Goal: Use online tool/utility: Utilize a website feature to perform a specific function

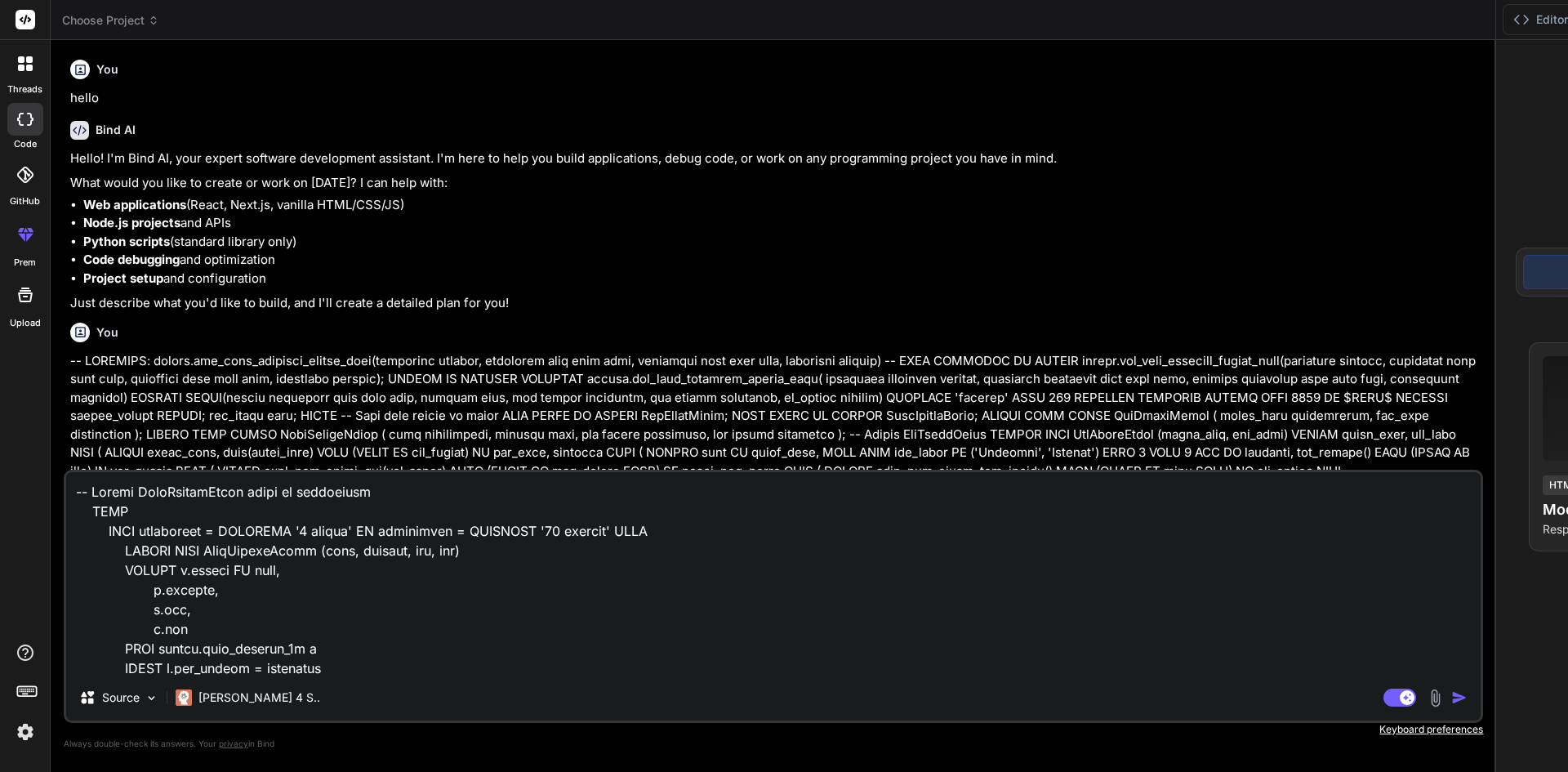
scroll to position [864, 0]
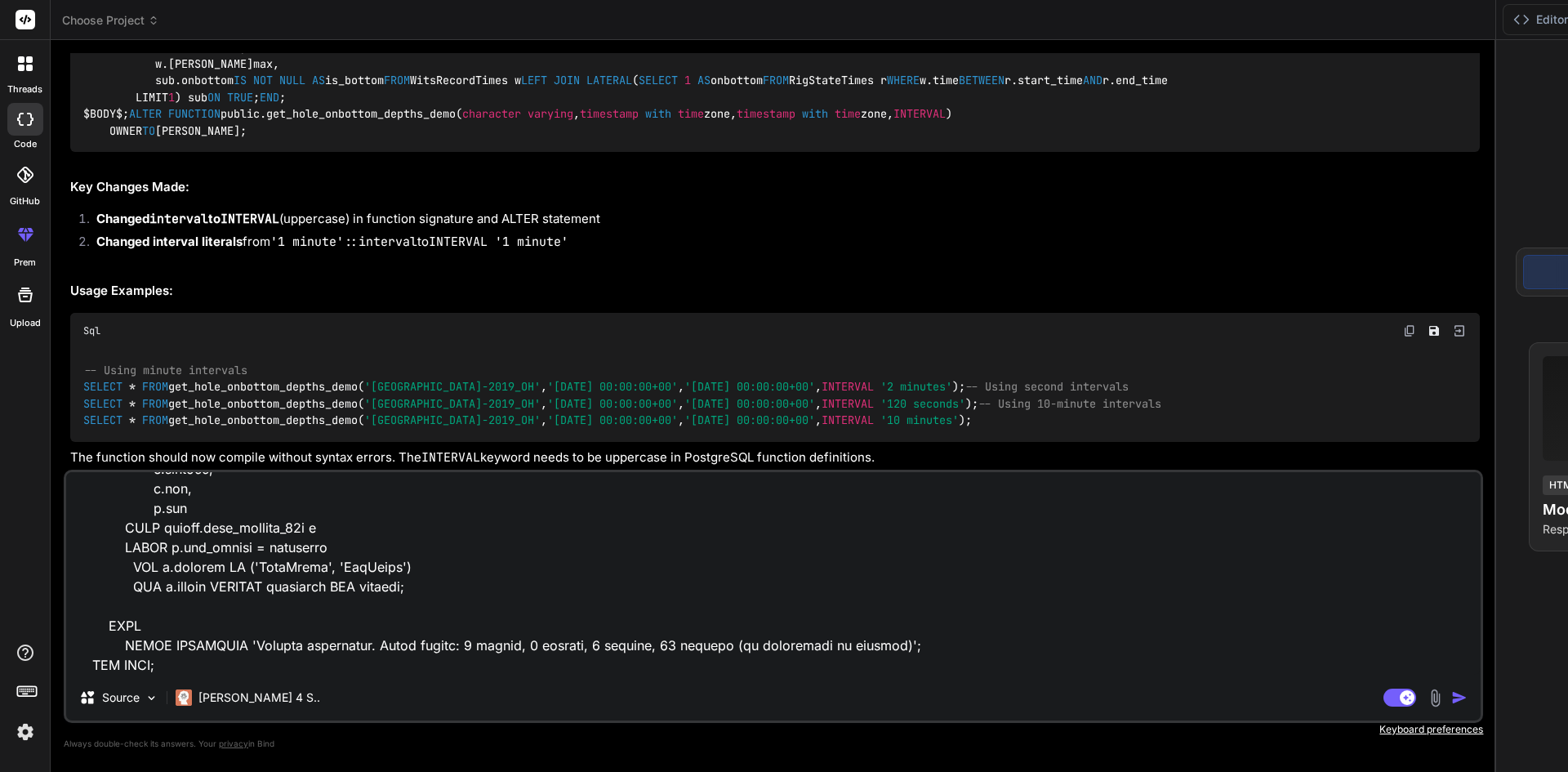
type textarea "WHEN bucketsize >= INTERVAL '4 minutes' and <= INTERVAL '10 minutes' OR buckets…"
type textarea "x"
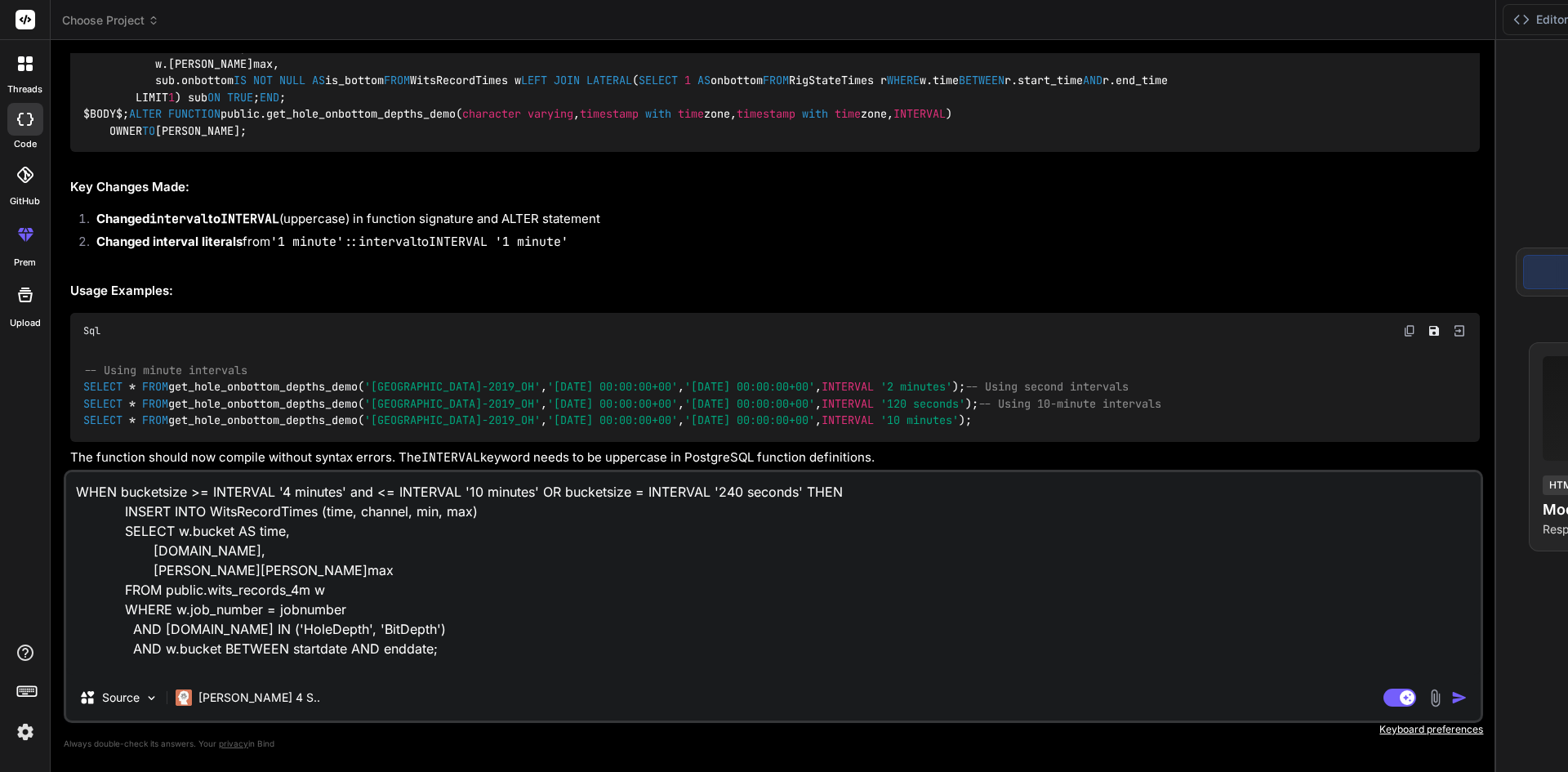
scroll to position [40, 0]
type textarea "WHEN bucketsize >= INTERVAL '4 minutes' and <= INTERVAL '10 minutes' OR buckets…"
type textarea "x"
type textarea "WHEN bucketsize >= INTERVAL '4 minutes' and <= INTERVAL '10 minutes' OR buckets…"
type textarea "x"
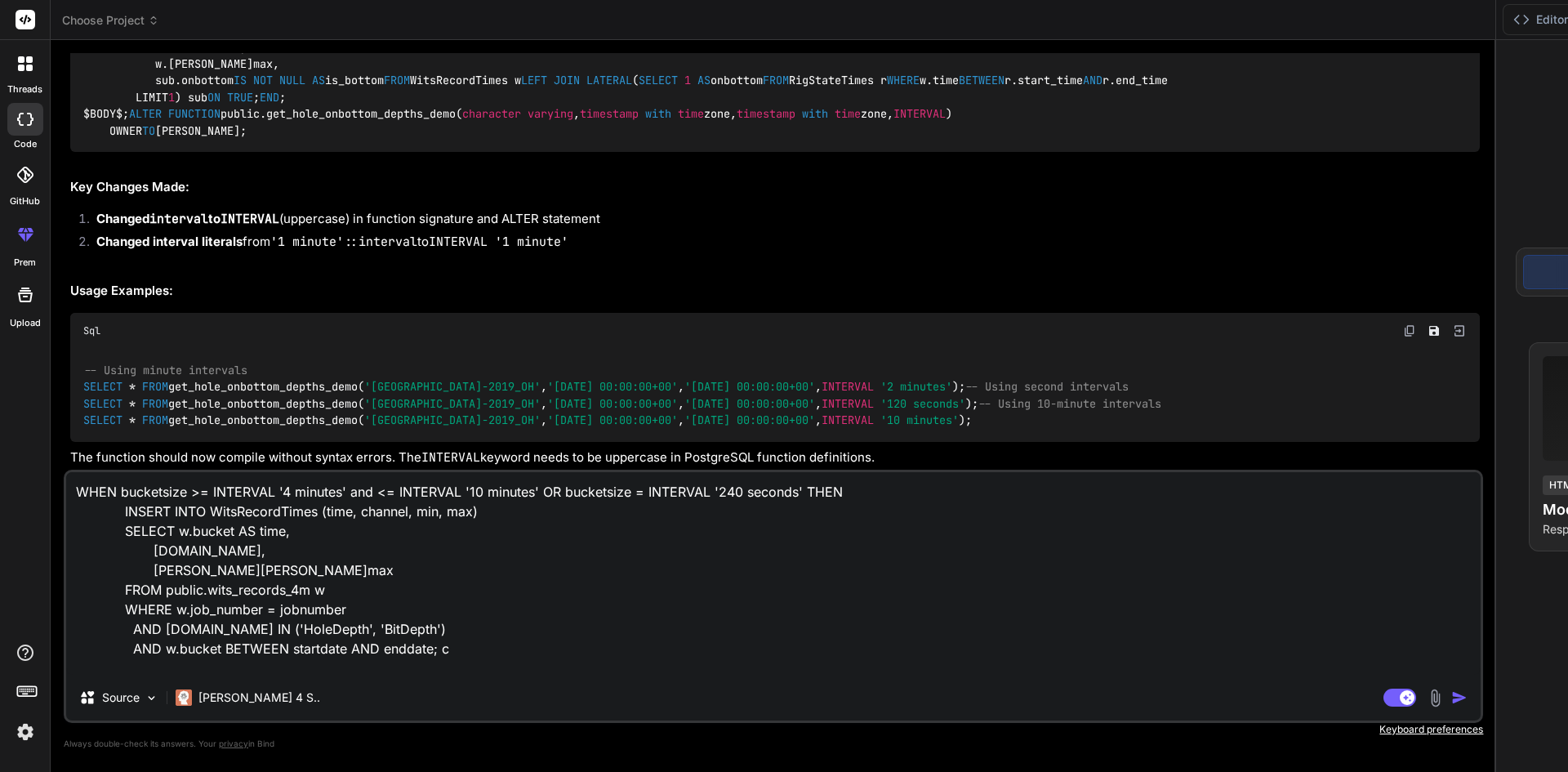
type textarea "WHEN bucketsize >= INTERVAL '4 minutes' and <= INTERVAL '10 minutes' OR buckets…"
type textarea "x"
type textarea "WHEN bucketsize >= INTERVAL '4 minutes' and <= INTERVAL '10 minutes' OR buckets…"
type textarea "x"
type textarea "WHEN bucketsize >= INTERVAL '4 minutes' and <= INTERVAL '10 minutes' OR buckets…"
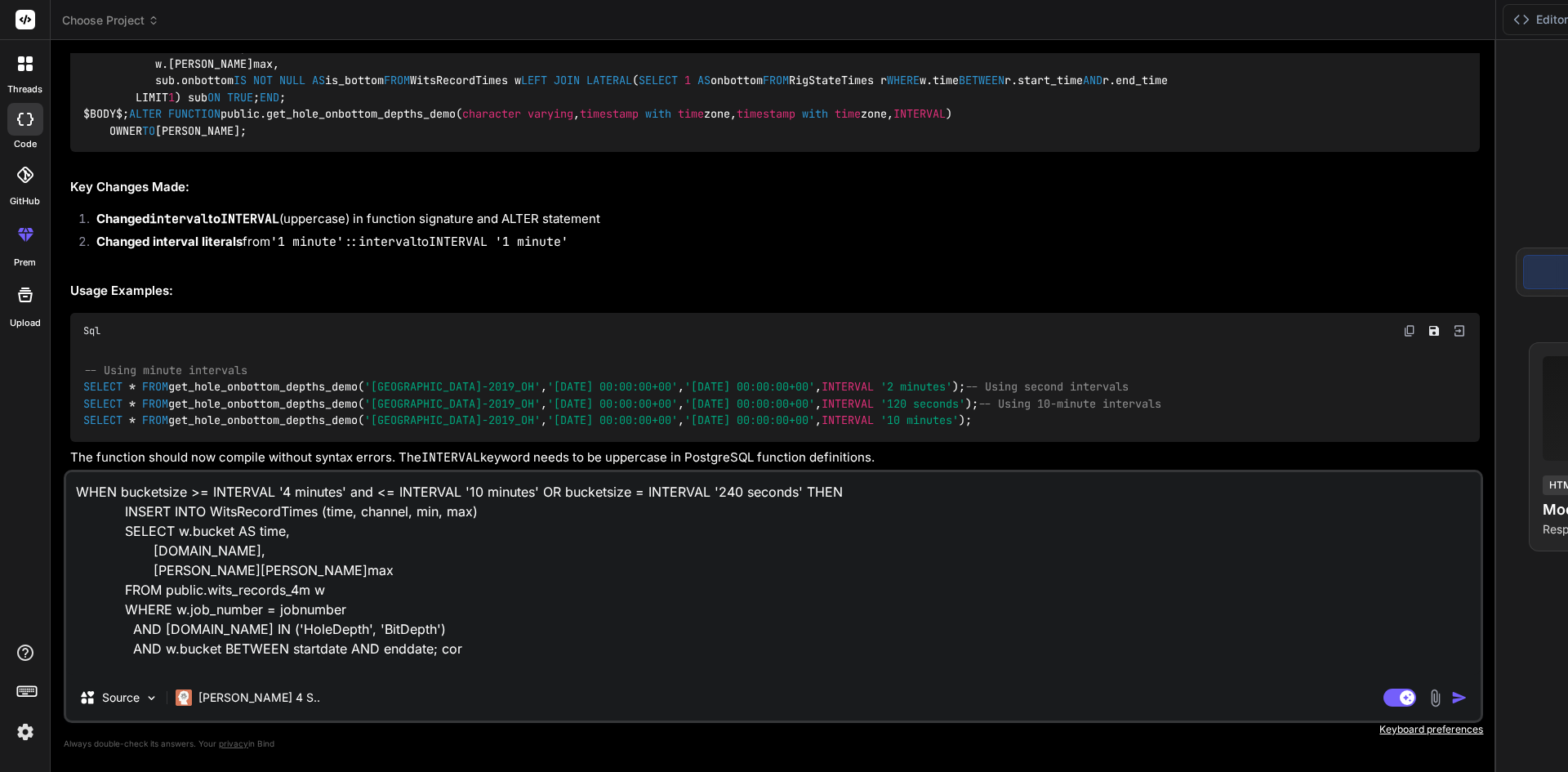
type textarea "x"
type textarea "WHEN bucketsize >= INTERVAL '4 minutes' and <= INTERVAL '10 minutes' OR buckets…"
type textarea "x"
type textarea "WHEN bucketsize >= INTERVAL '4 minutes' and <= INTERVAL '10 minutes' OR buckets…"
type textarea "x"
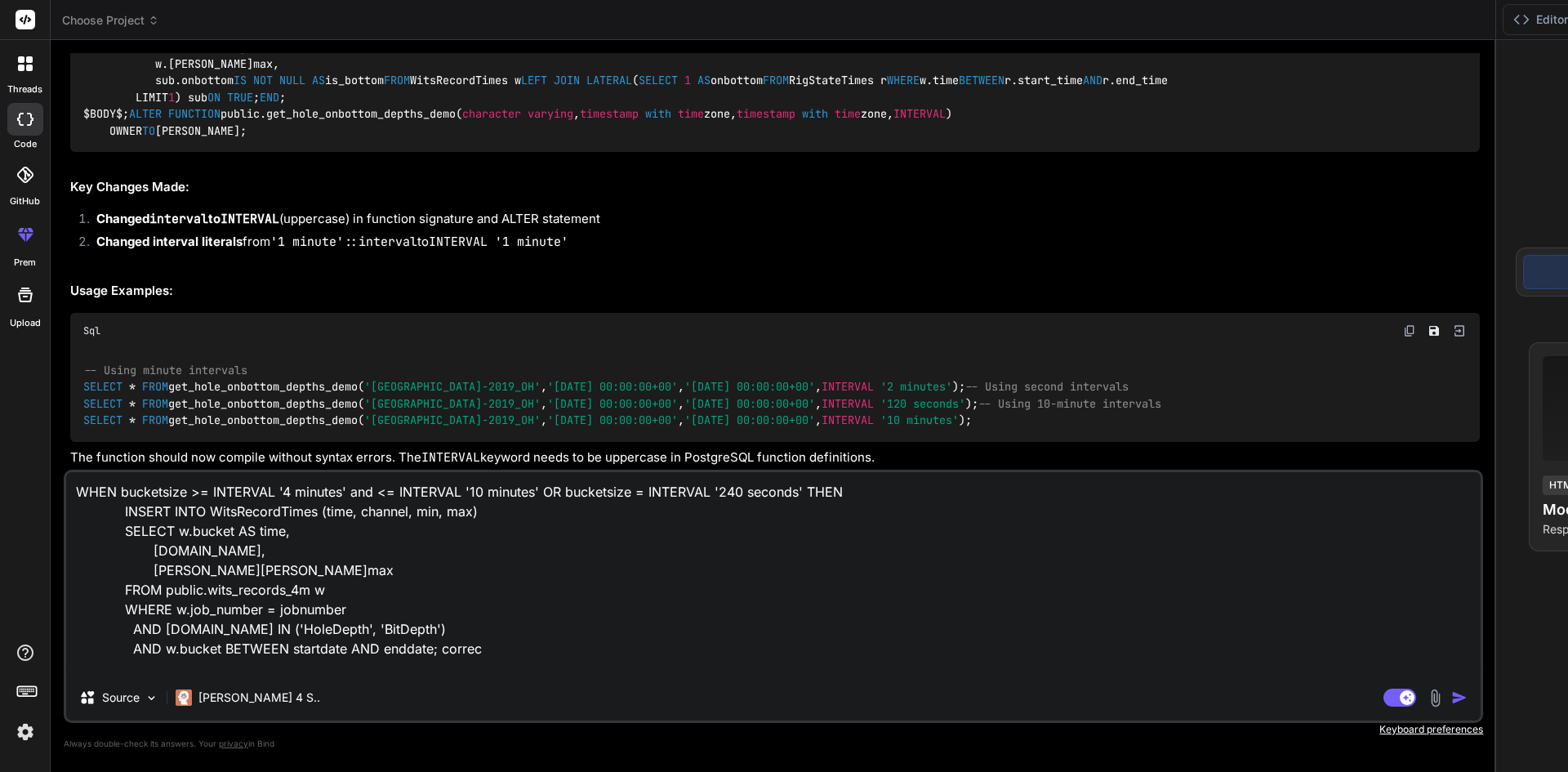
type textarea "WHEN bucketsize >= INTERVAL '4 minutes' and <= INTERVAL '10 minutes' OR buckets…"
type textarea "x"
type textarea "WHEN bucketsize >= INTERVAL '4 minutes' and <= INTERVAL '10 minutes' OR buckets…"
type textarea "x"
type textarea "WHEN bucketsize >= INTERVAL '4 minutes' and <= INTERVAL '10 minutes' OR buckets…"
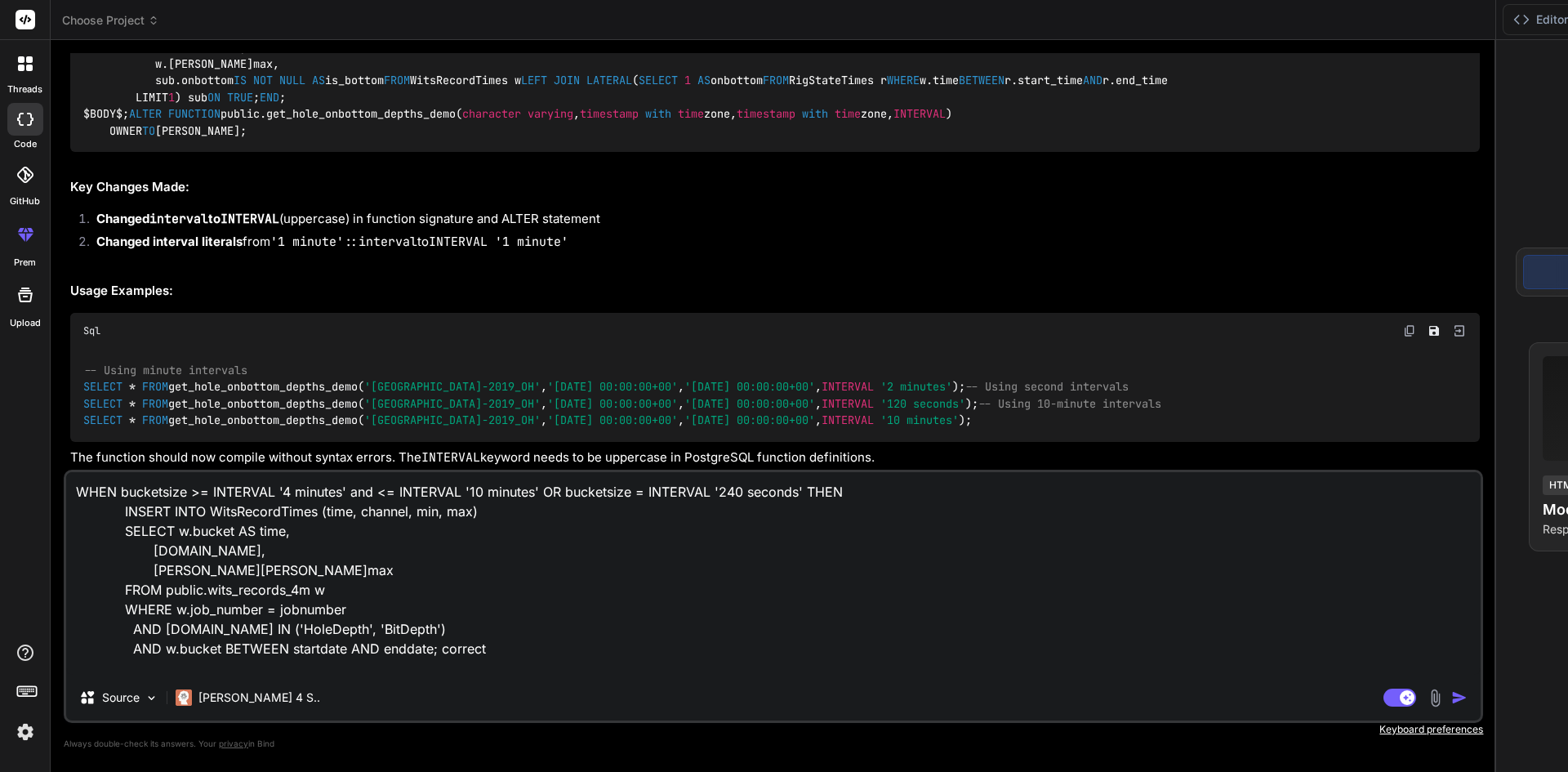
type textarea "x"
type textarea "WHEN bucketsize >= INTERVAL '4 minutes' and <= INTERVAL '10 minutes' OR buckets…"
type textarea "x"
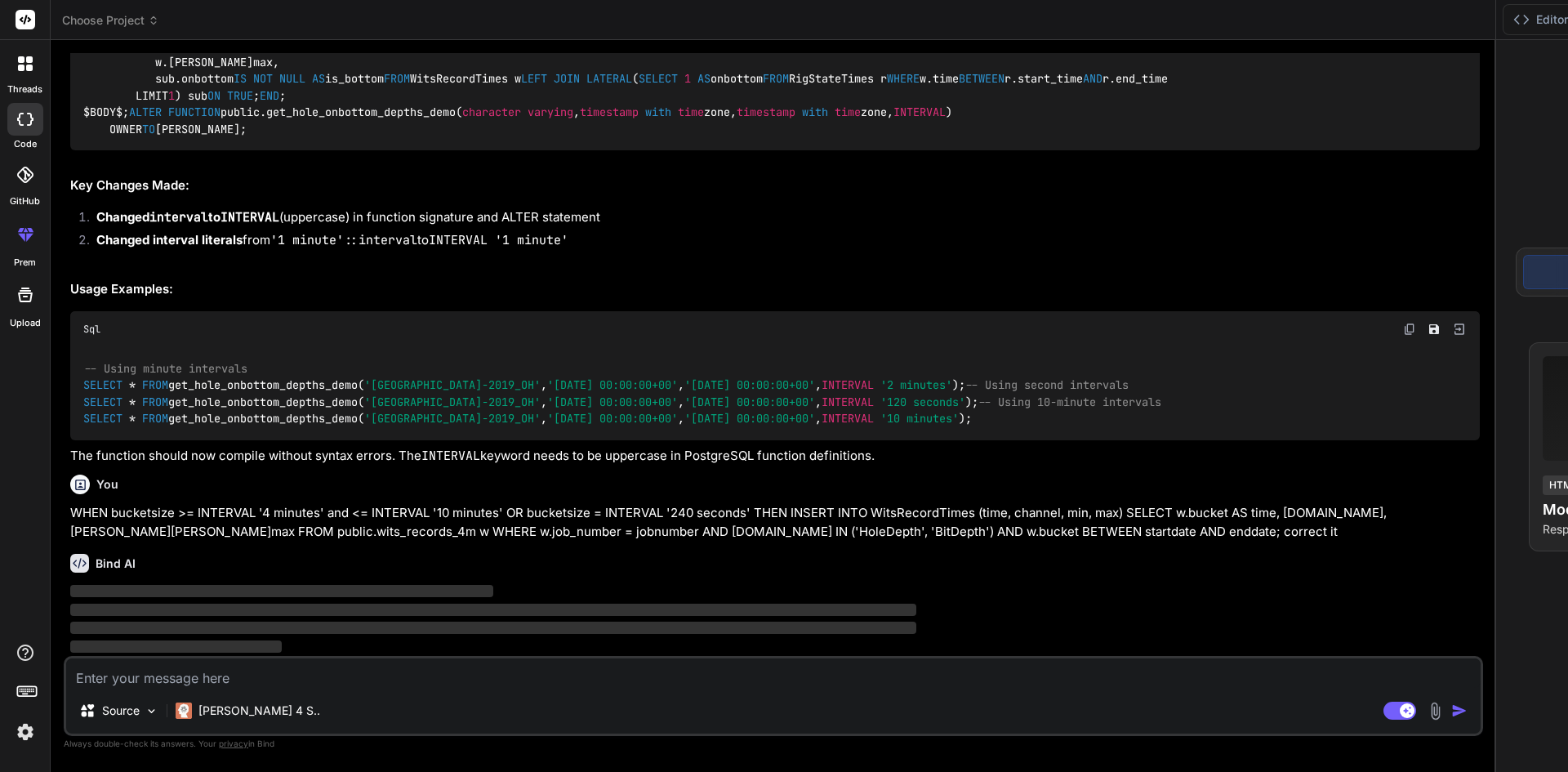
scroll to position [11379, 0]
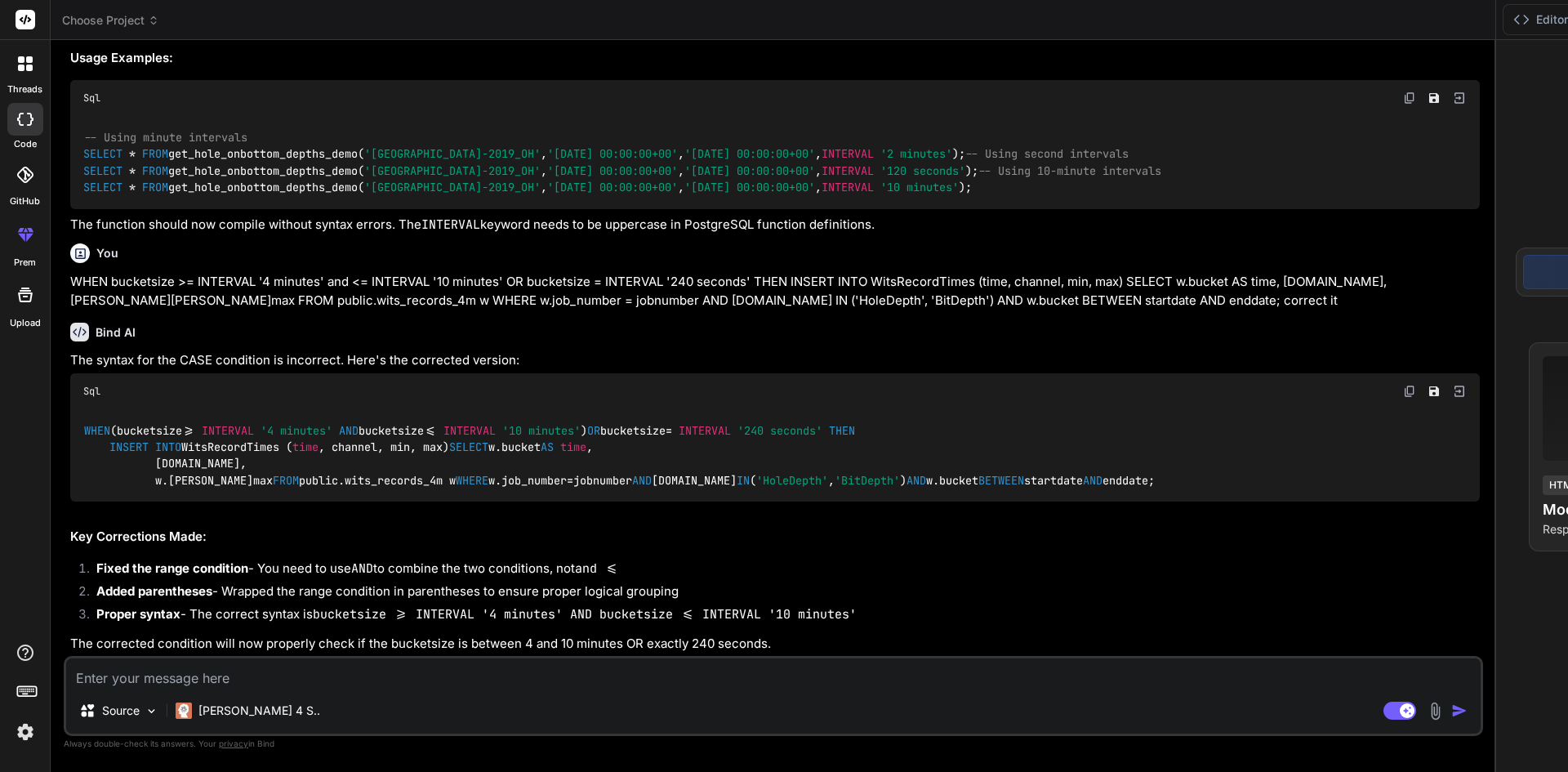
type textarea "x"
click at [191, 670] on textarea at bounding box center [773, 673] width 1414 height 30
type textarea "a"
type textarea "x"
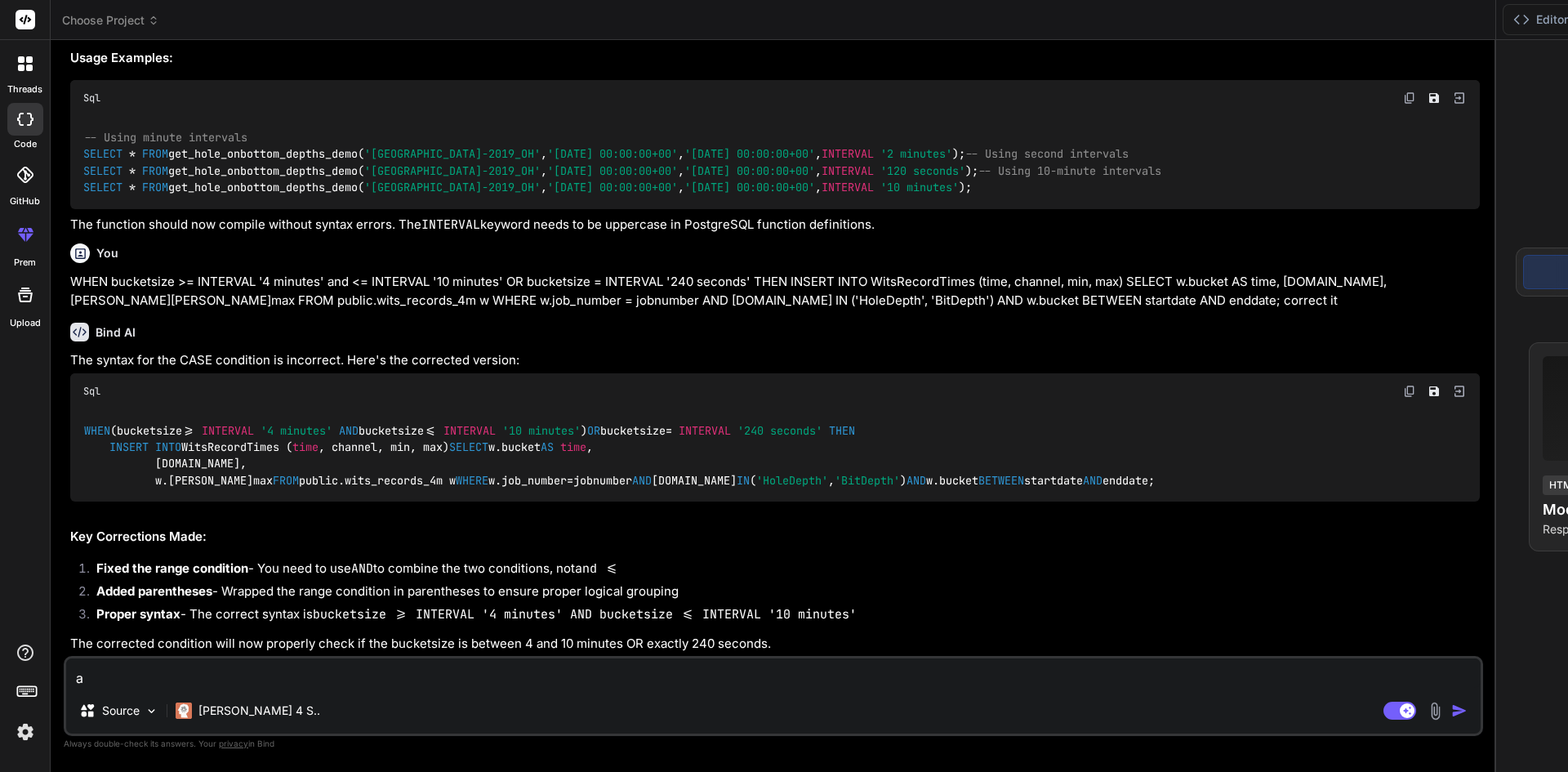
type textarea "al"
type textarea "x"
type textarea "als"
type textarea "x"
type textarea "also"
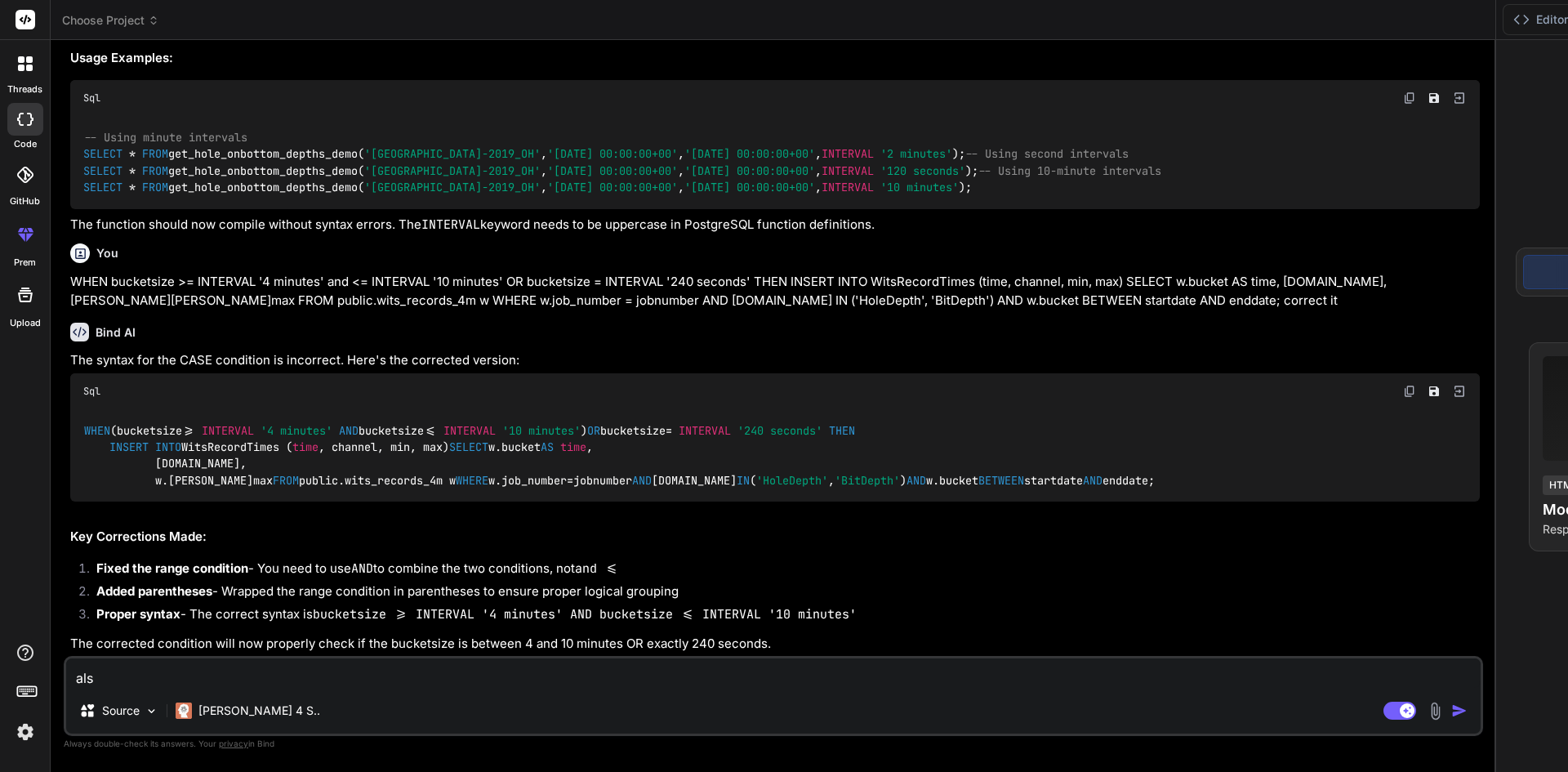
type textarea "x"
type textarea "also"
type textarea "x"
type textarea "also t"
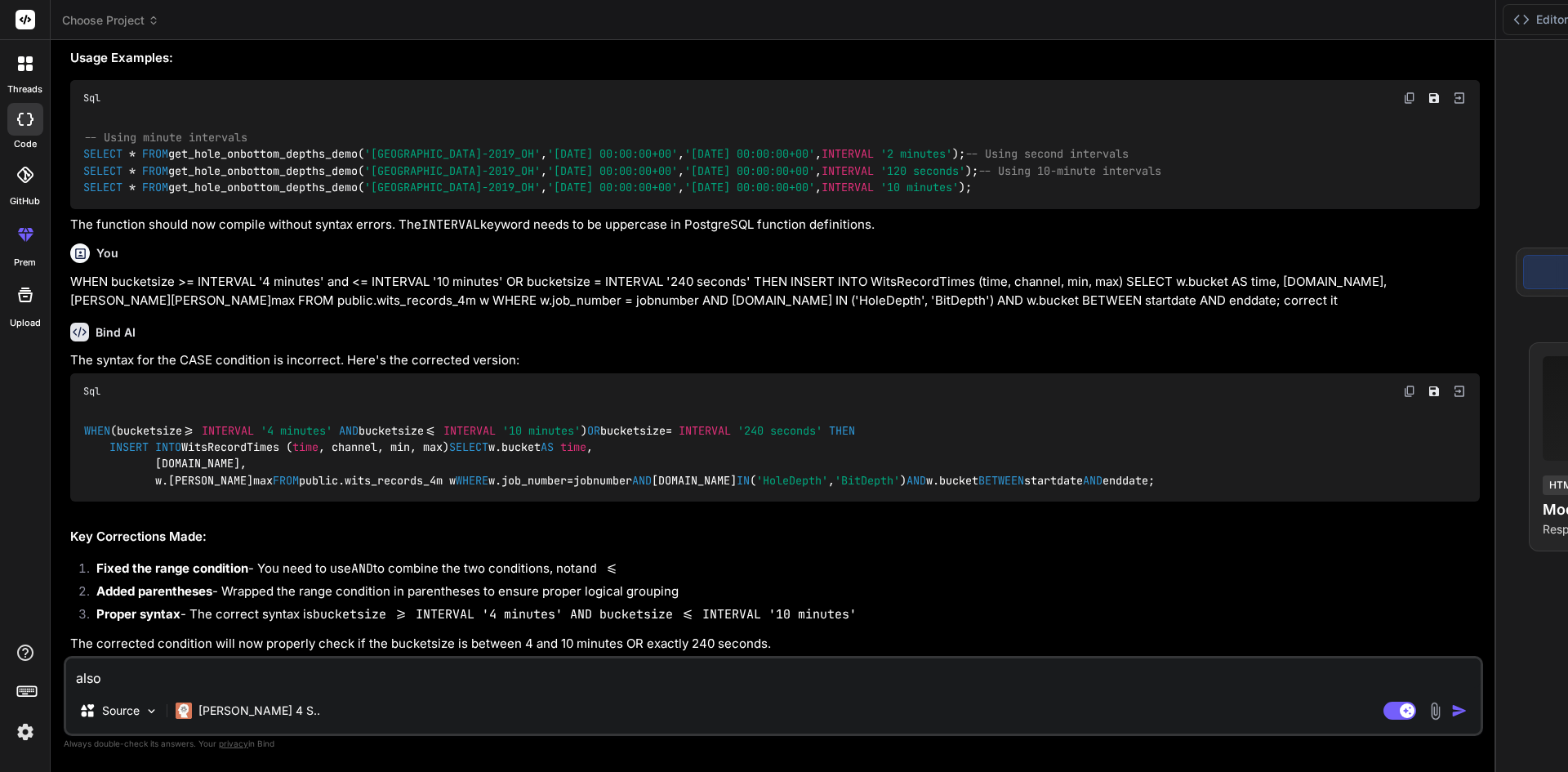
type textarea "x"
type textarea "also"
type textarea "x"
type textarea "also w"
type textarea "x"
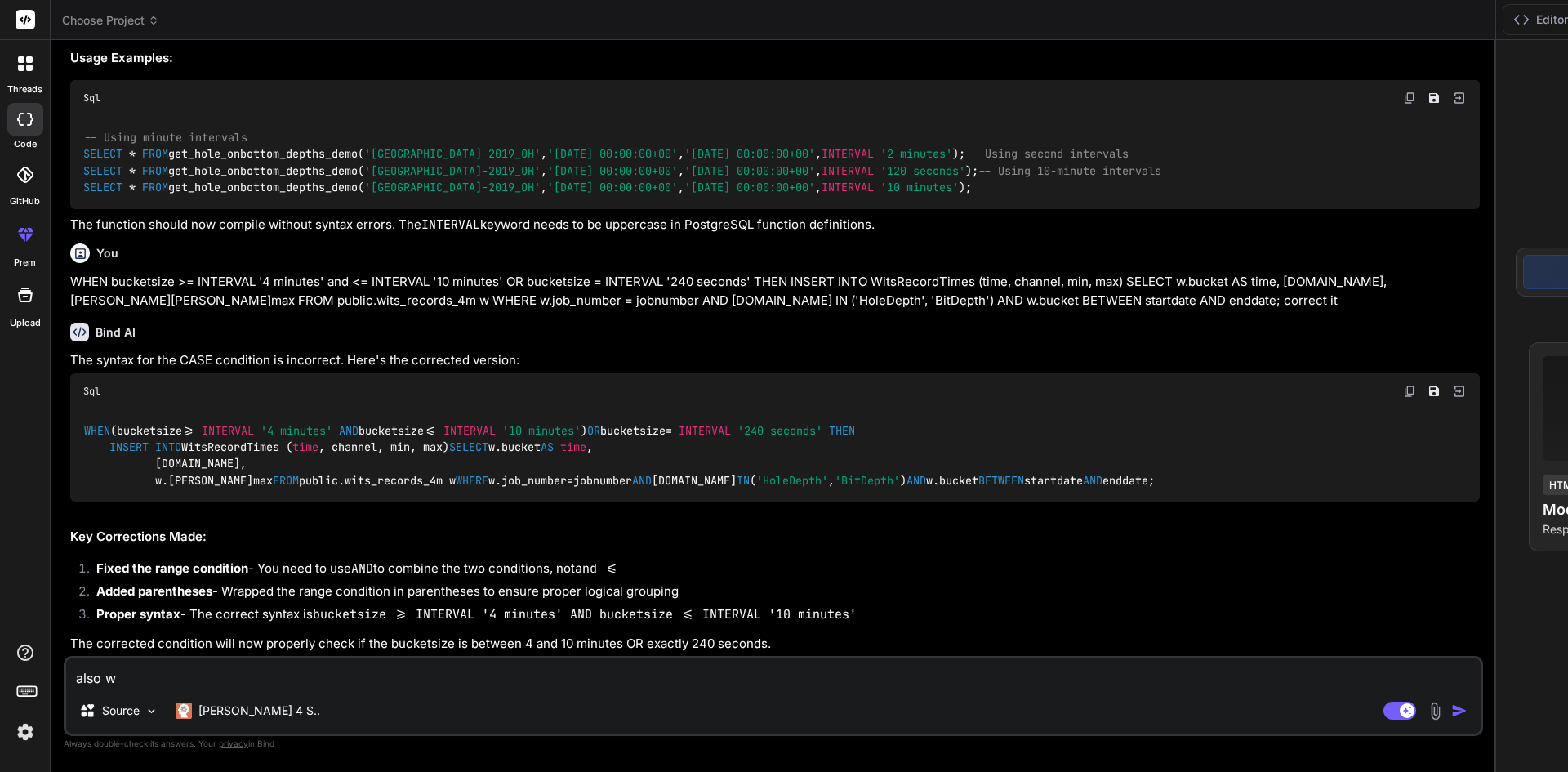
type textarea "also wr"
type textarea "x"
type textarea "also wri"
type textarea "x"
type textarea "also writ"
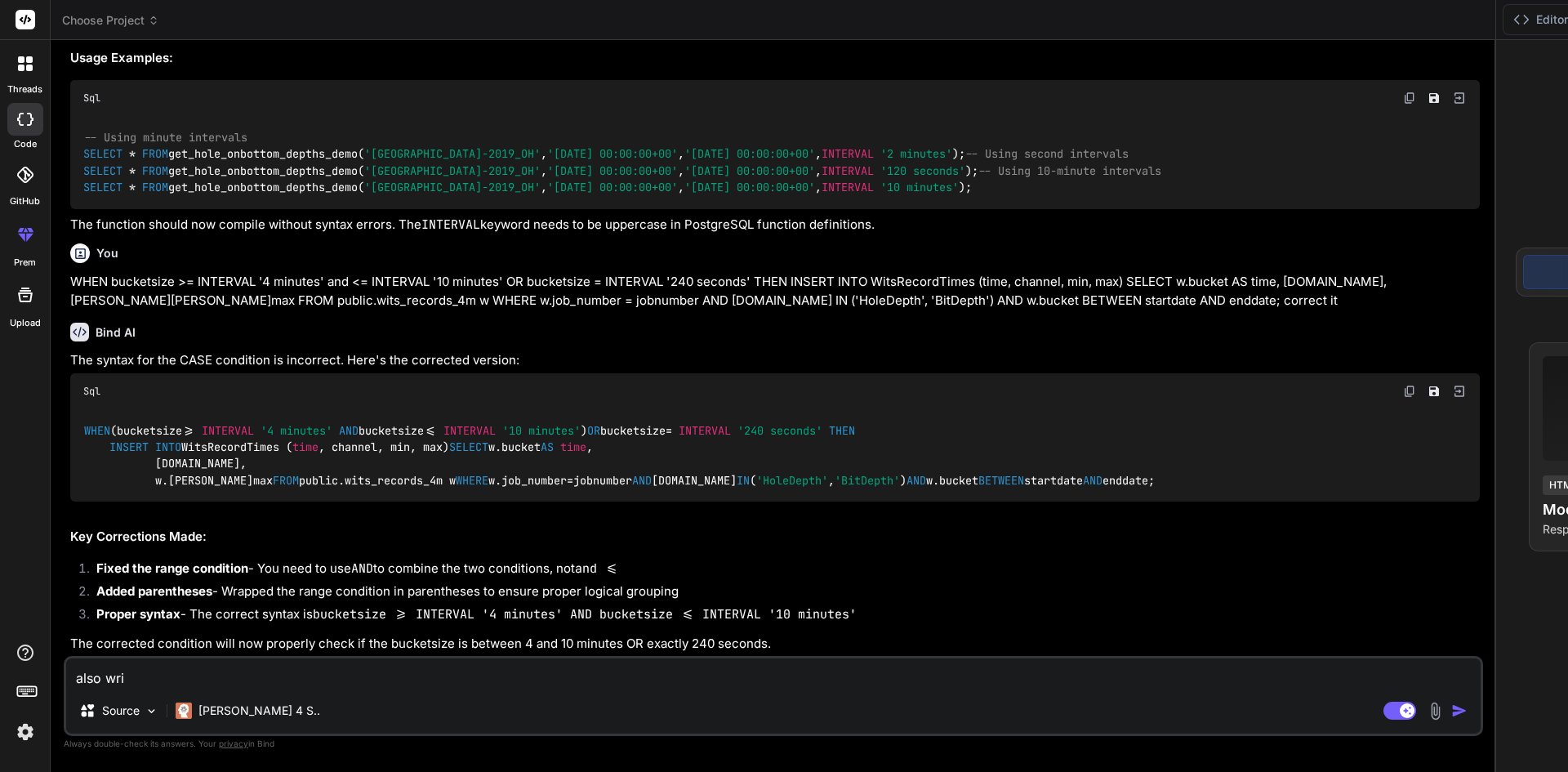
type textarea "x"
type textarea "also write"
type textarea "x"
type textarea "also write"
type textarea "x"
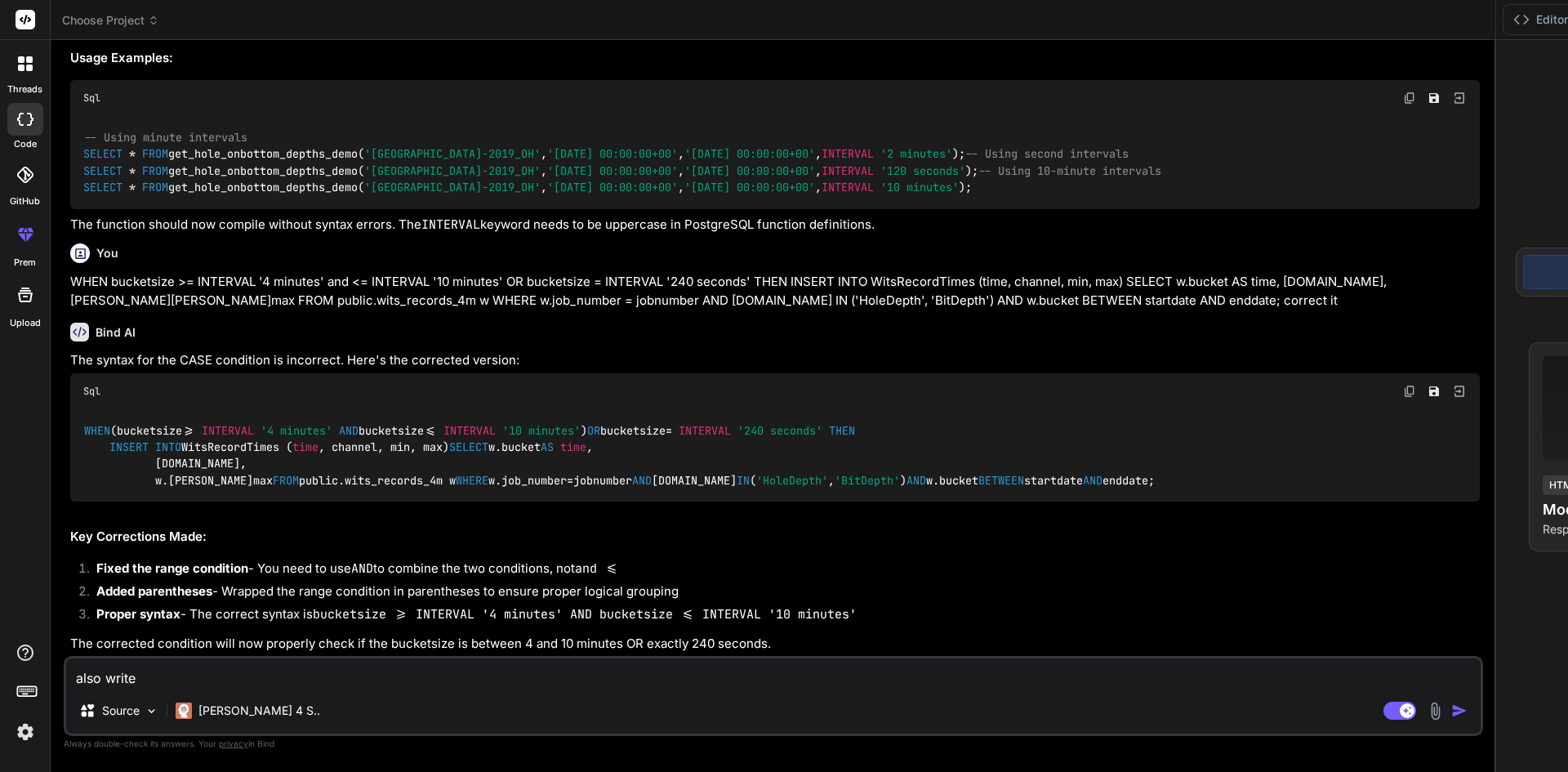
type textarea "also write c"
type textarea "x"
type textarea "also write co"
type textarea "x"
type textarea "also write con"
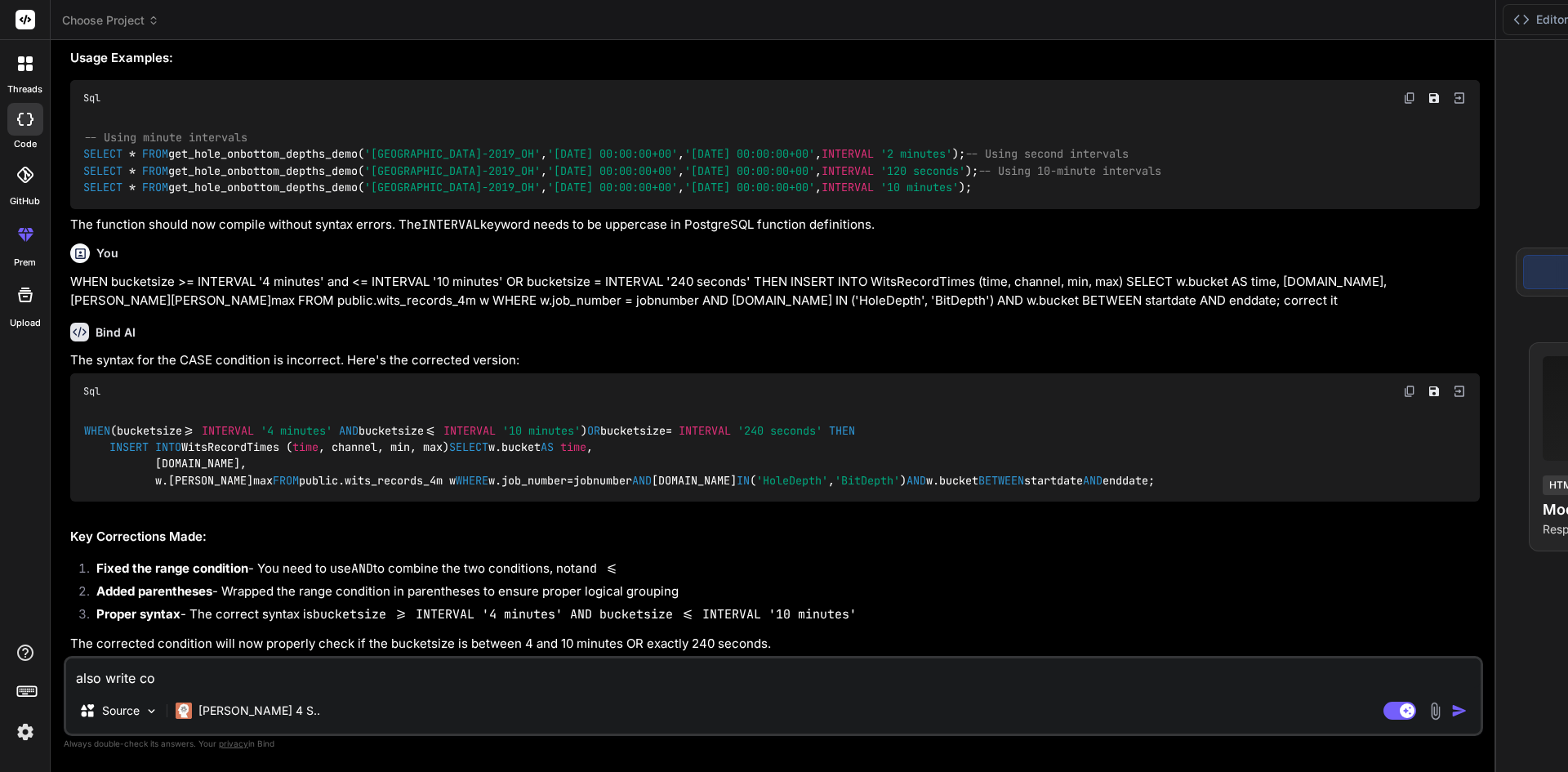
type textarea "x"
type textarea "also write cond"
type textarea "x"
type textarea "also write condi"
type textarea "x"
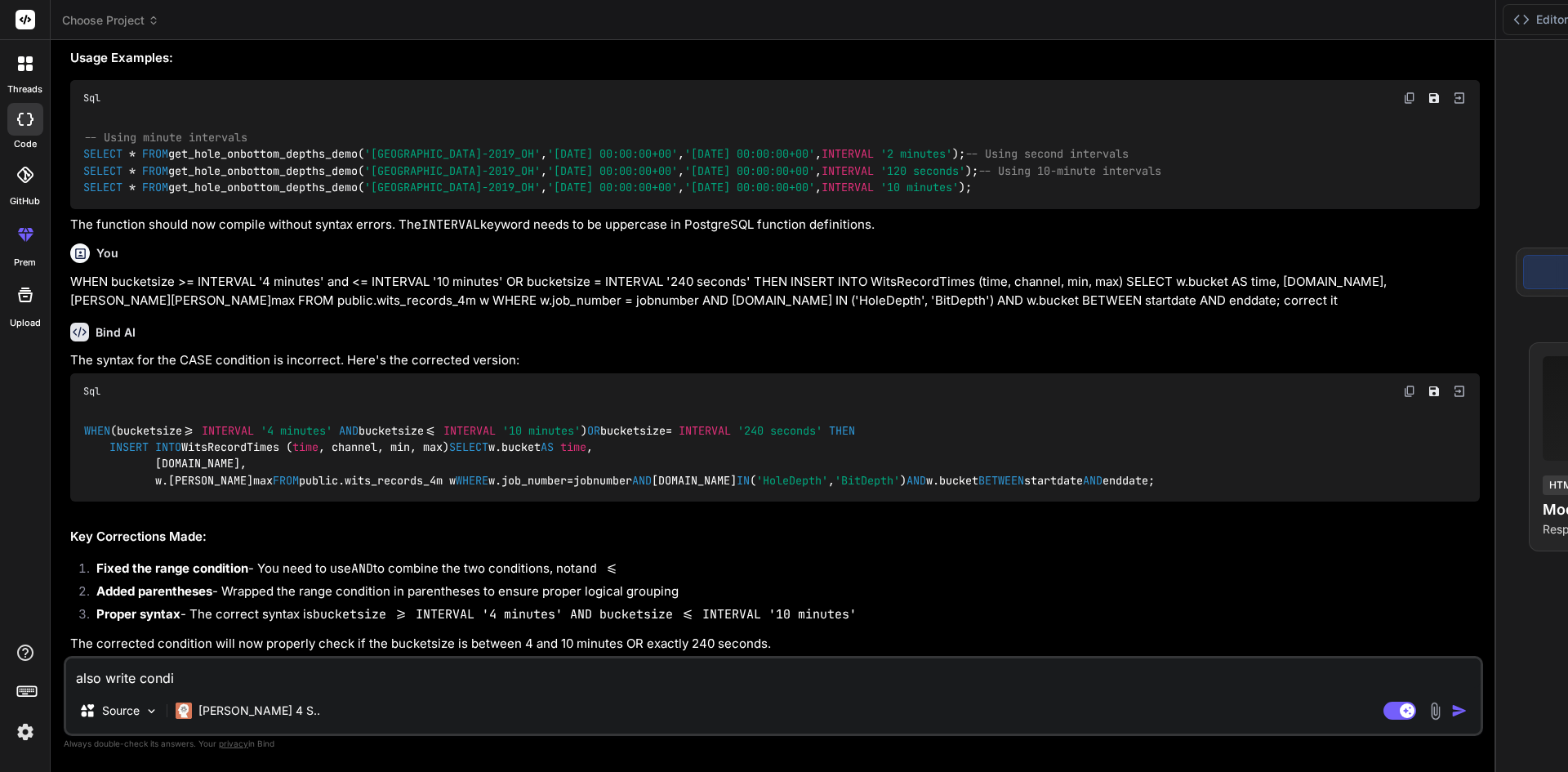
type textarea "also write [PERSON_NAME]"
type textarea "x"
type textarea "also write conditi"
type textarea "x"
type textarea "also write conditio"
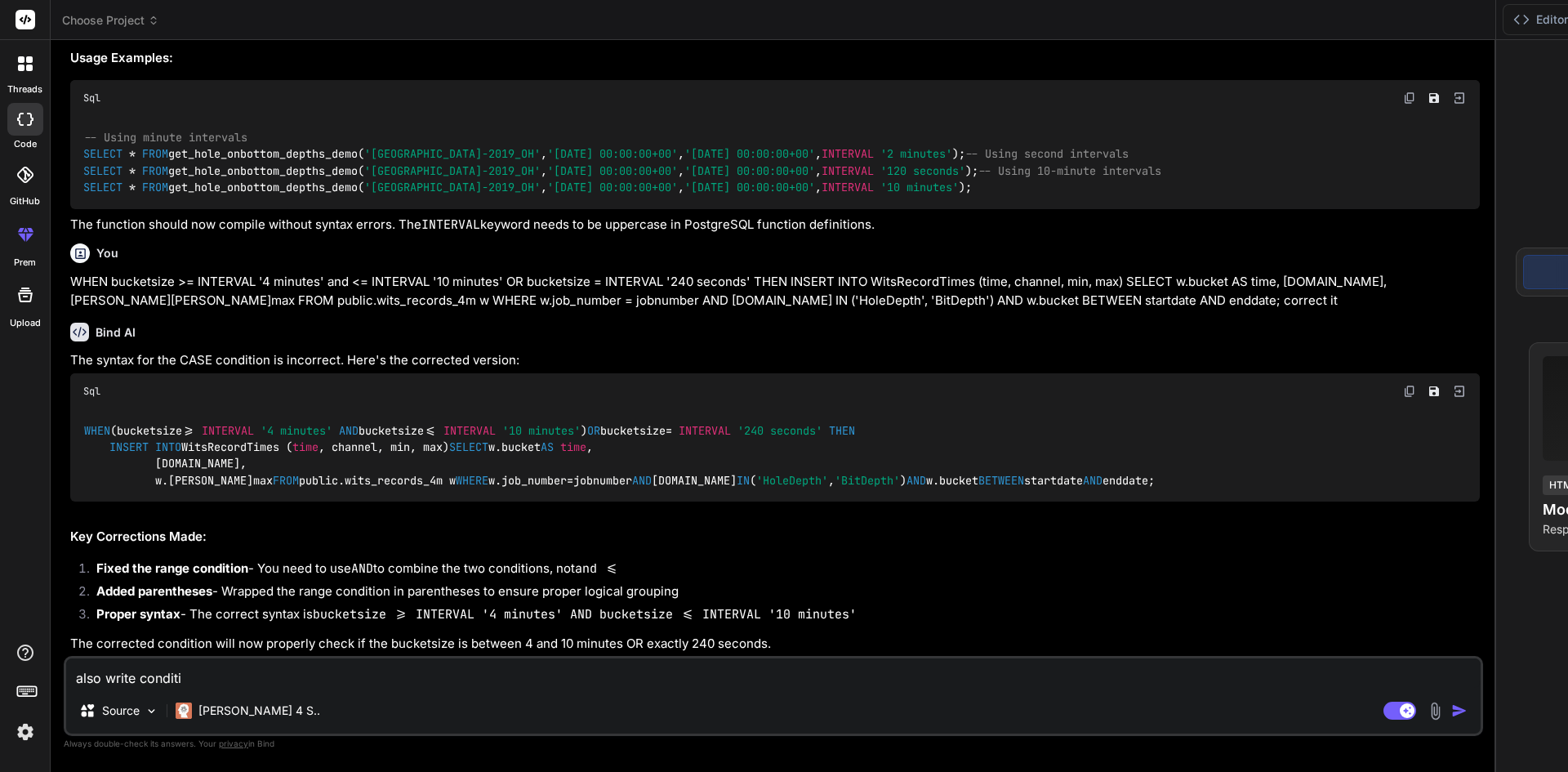
type textarea "x"
type textarea "also write condition"
type textarea "x"
type textarea "also write condition"
type textarea "x"
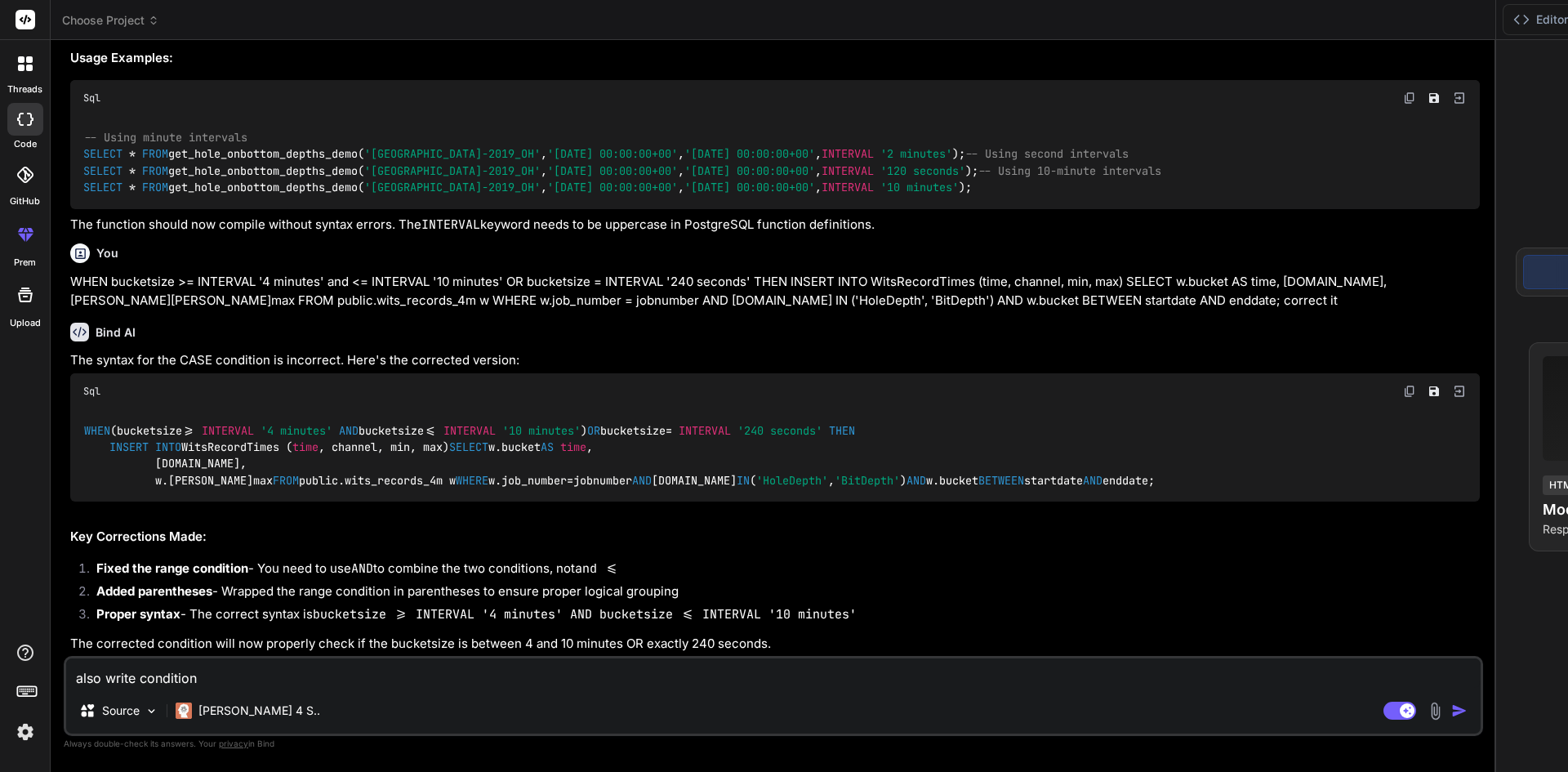
type textarea "also write condition f"
type textarea "x"
type textarea "also write condition fo"
type textarea "x"
type textarea "also write condition for"
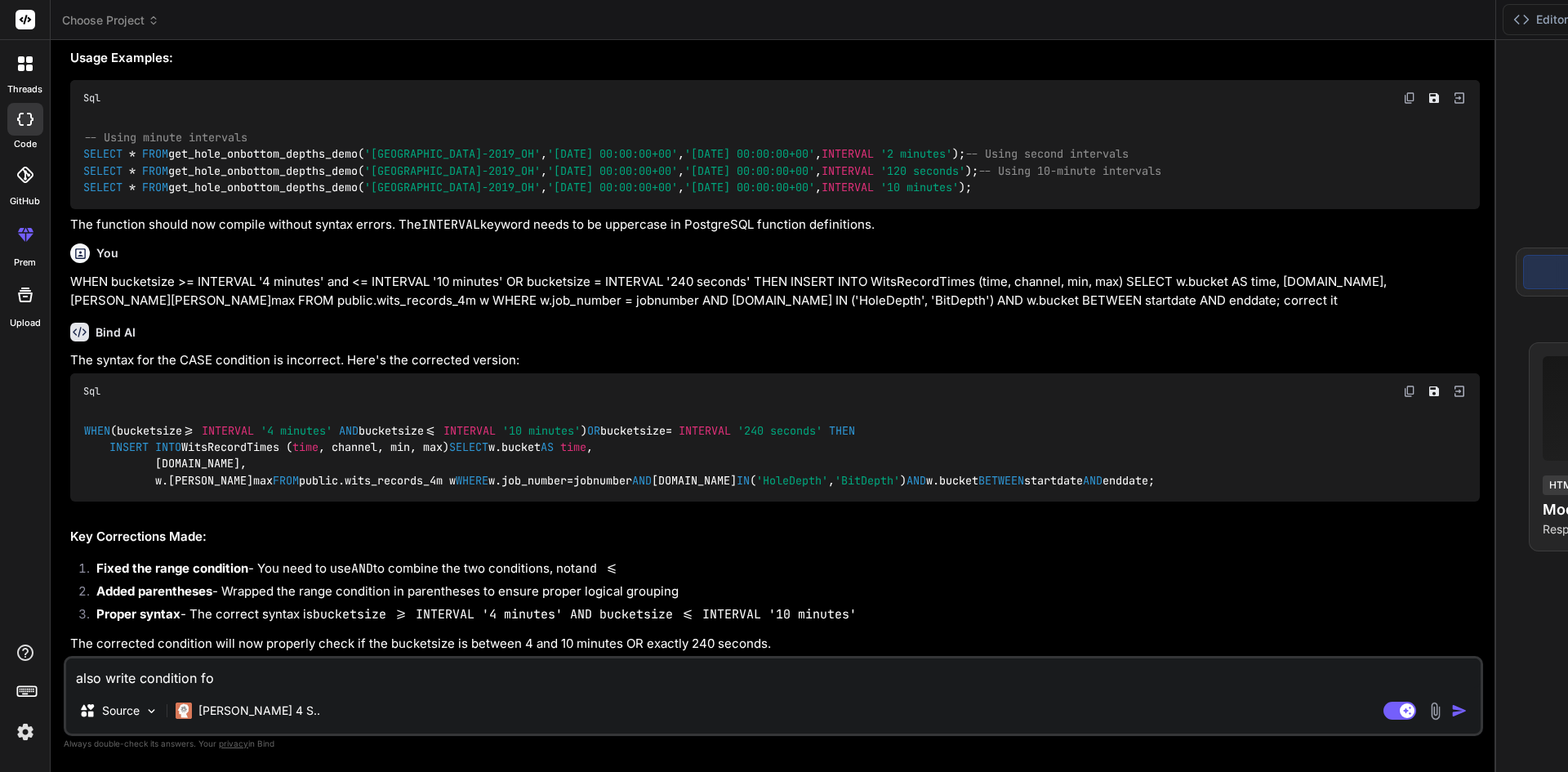
type textarea "x"
type textarea "also write condition for"
type textarea "x"
type textarea "also write condition for s"
type textarea "x"
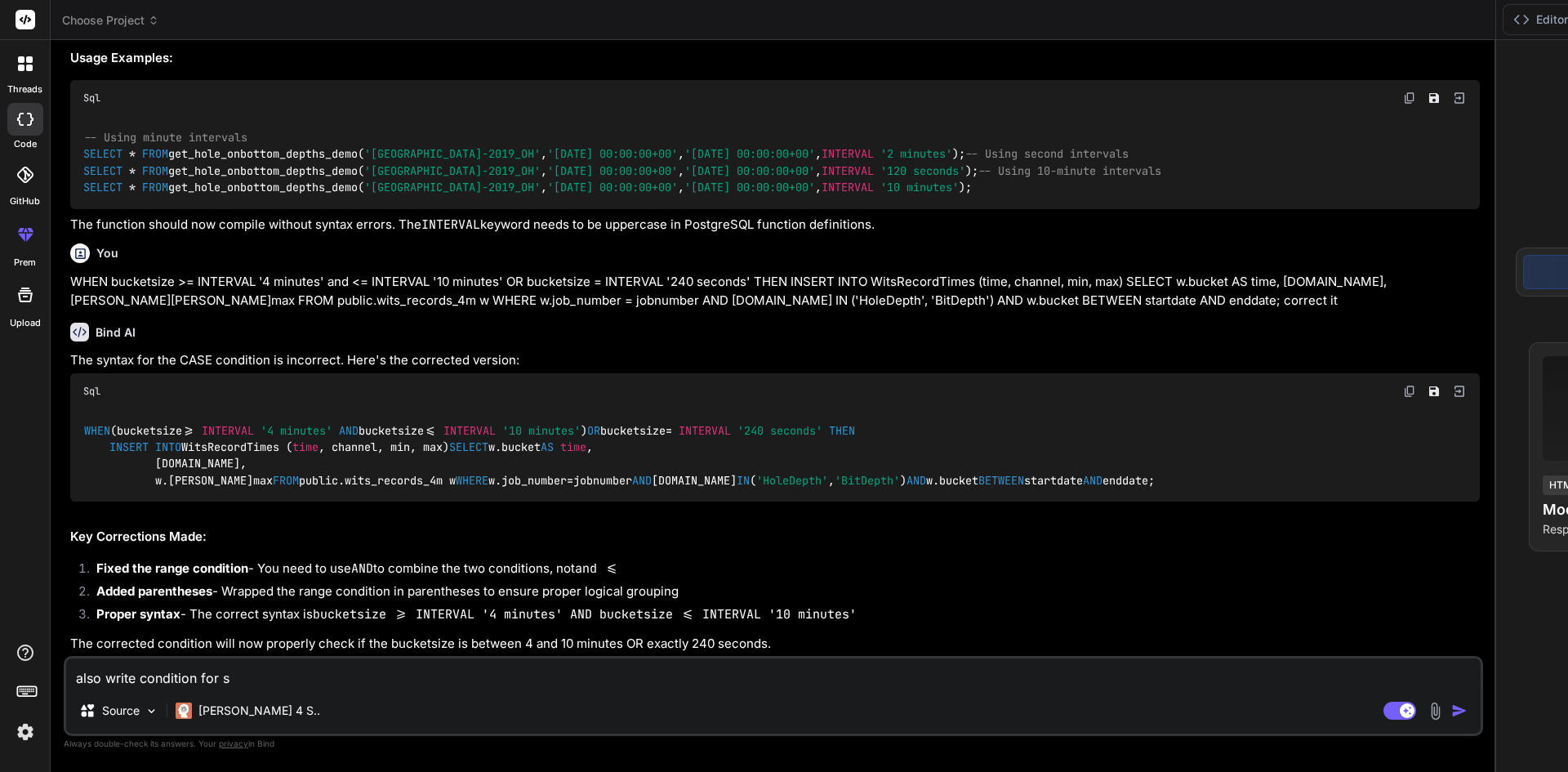
type textarea "also write condition for se"
type textarea "x"
type textarea "also write condition for sec"
type textarea "x"
type textarea "also write condition for seco"
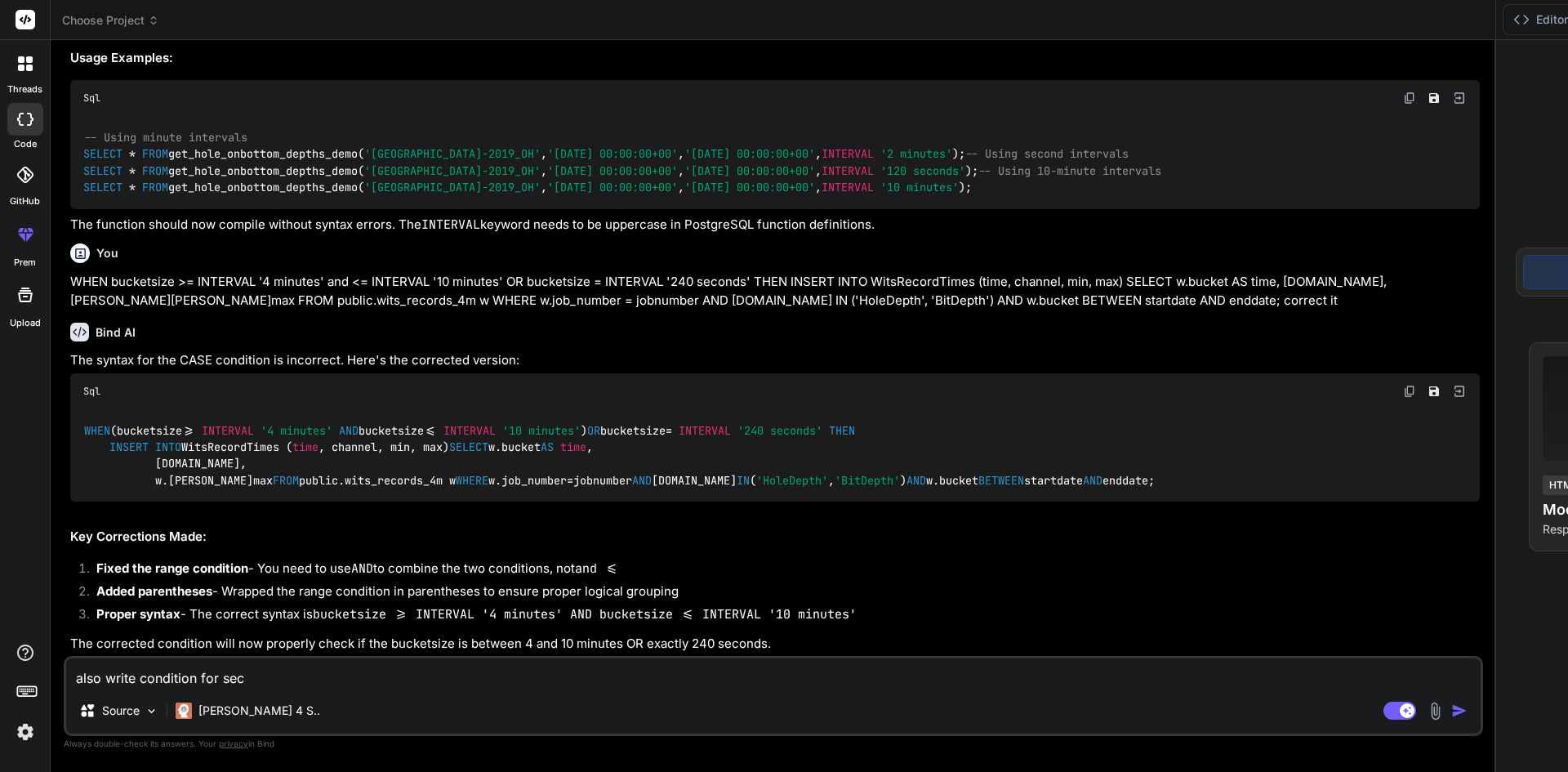
type textarea "x"
type textarea "also write condition for secon"
type textarea "x"
type textarea "also write condition for second"
type textarea "x"
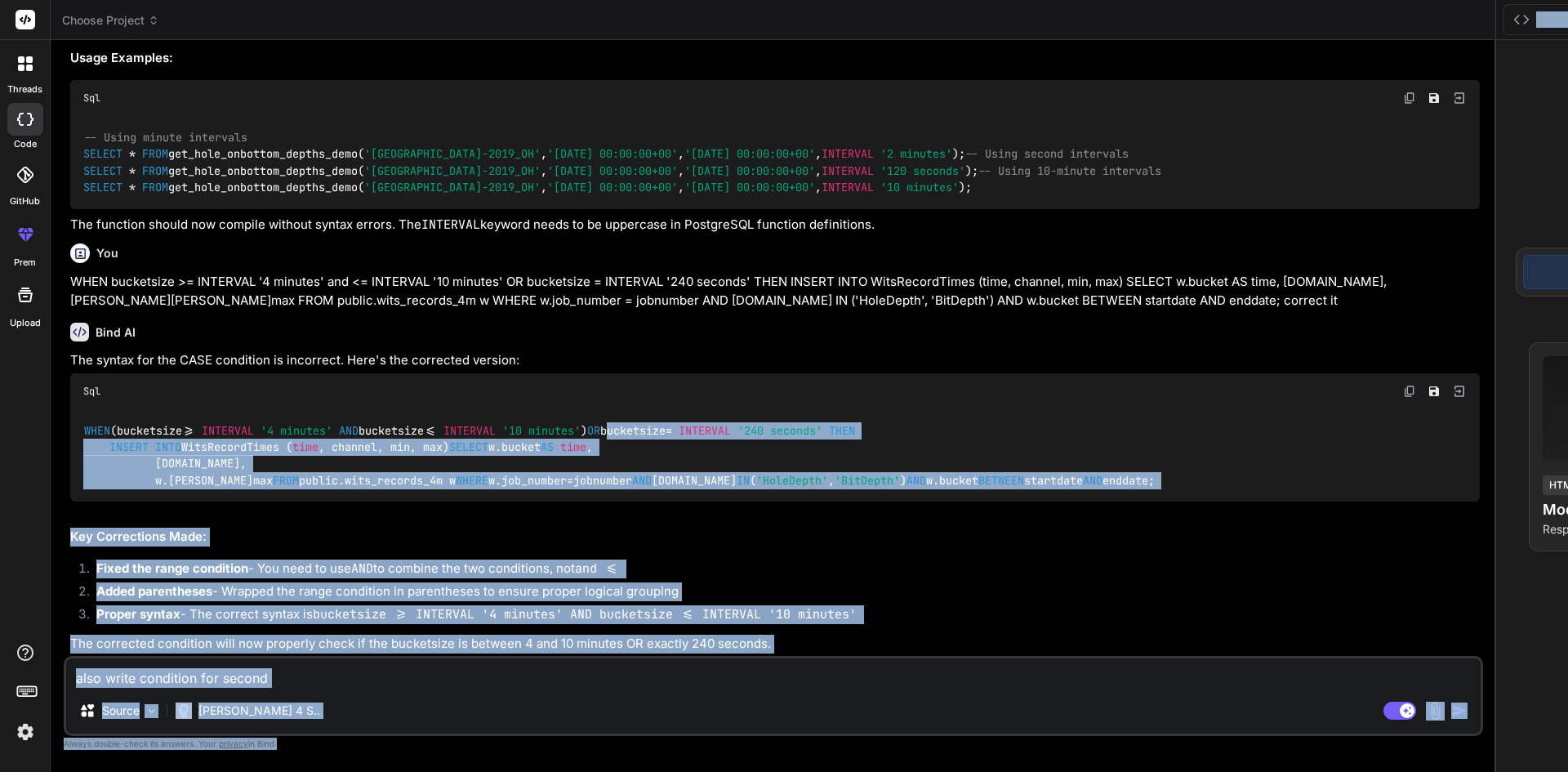
scroll to position [0, 396]
drag, startPoint x: 352, startPoint y: 260, endPoint x: 556, endPoint y: 256, distance: 204.0
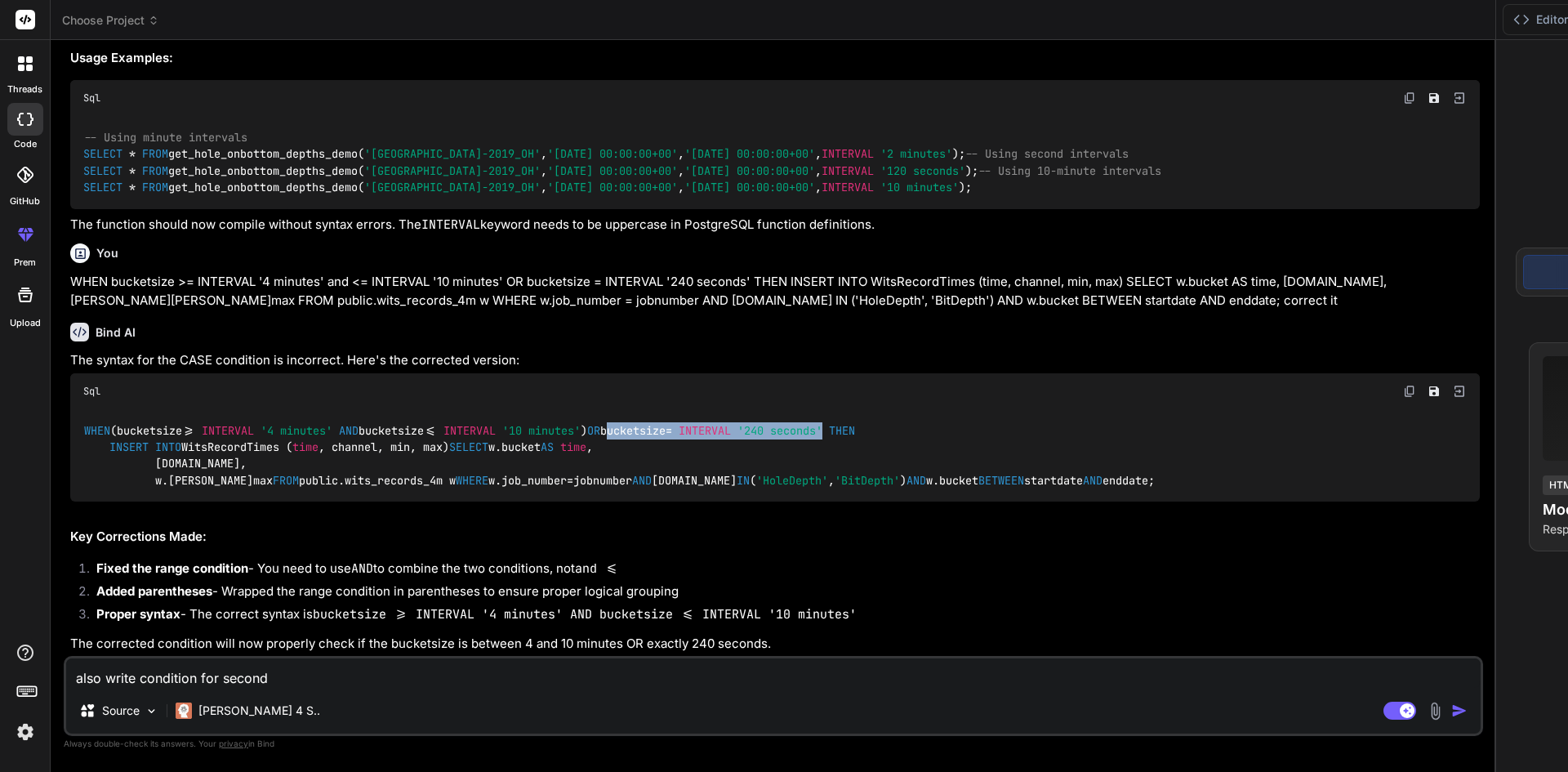
click at [490, 422] on code "WHEN (bucketsize >= INTERVAL '4 minutes' AND bucketsize <= INTERVAL '10 minutes…" at bounding box center [620, 456] width 1073 height 67
copy code "bucketsize = INTERVAL '240 seconds'"
click at [328, 668] on textarea "also write condition for second" at bounding box center [773, 673] width 1414 height 30
type textarea "also write condition for second"
type textarea "x"
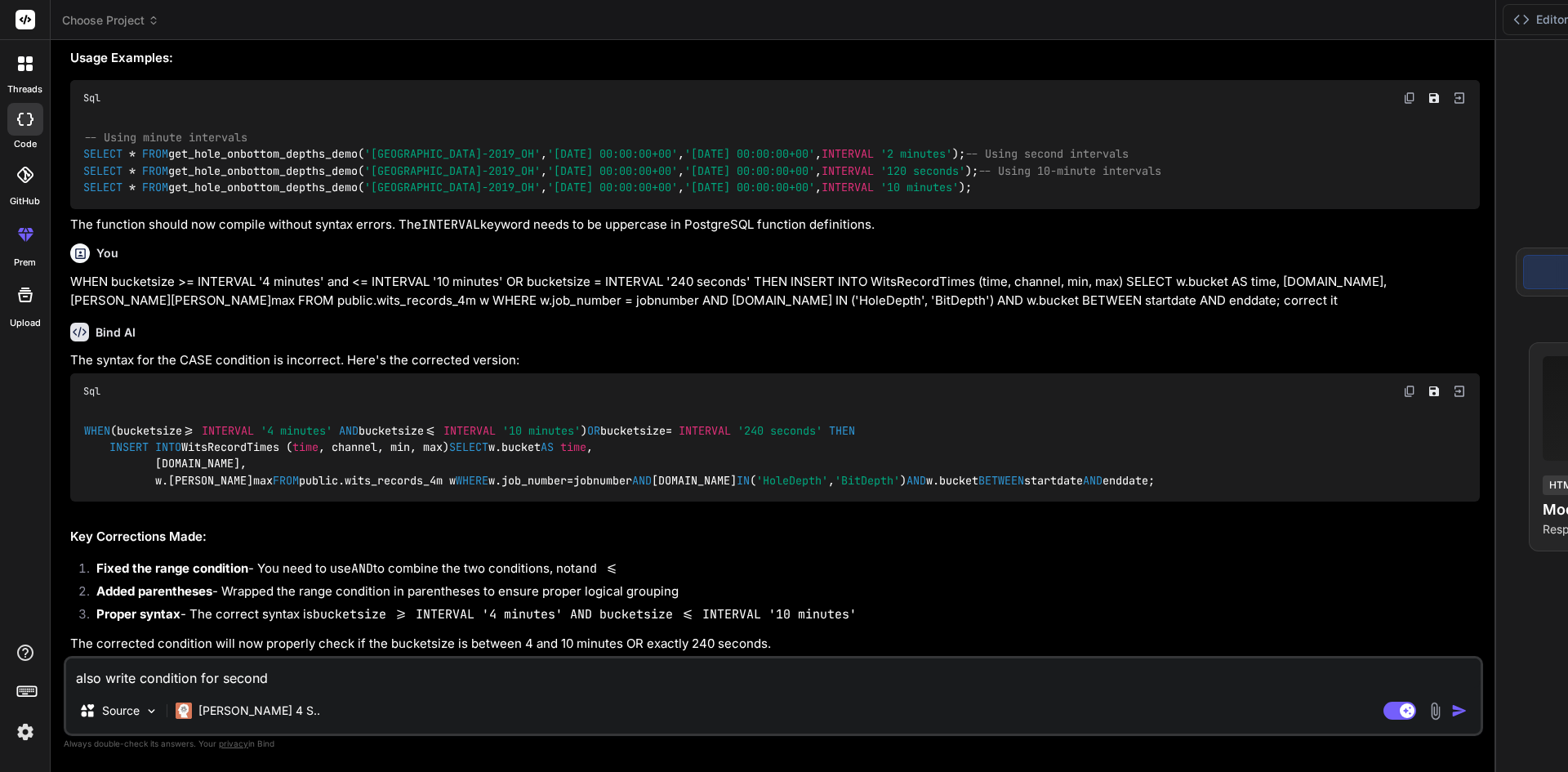
paste textarea "bucketsize = INTERVAL '240 seconds'"
type textarea "also write condition for second bucketsize = INTERVAL '240 seconds'"
type textarea "x"
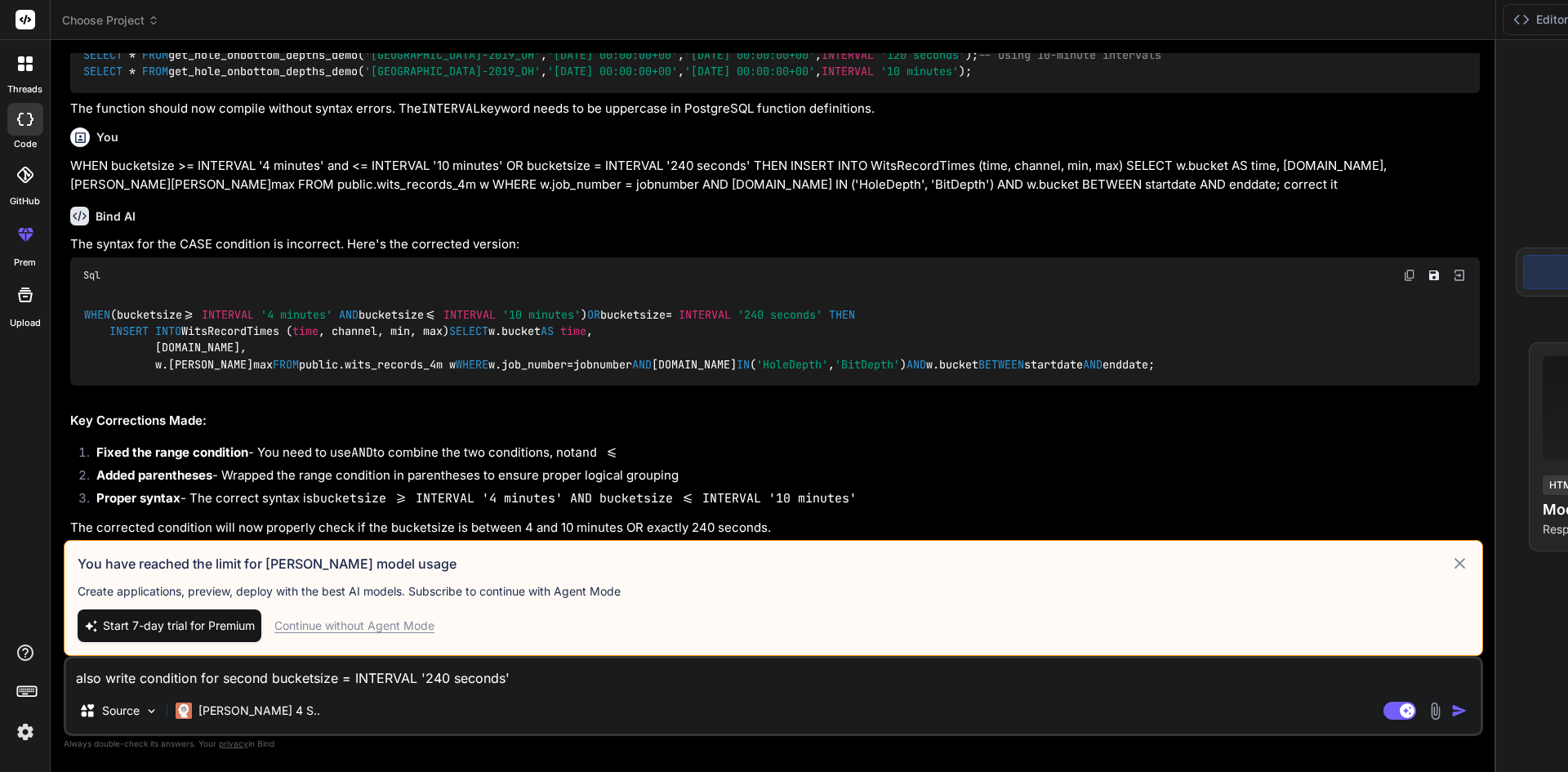
type textarea "also write condition for second bucketsize = INTERVAL '240 seconds'"
click at [1452, 710] on img "button" at bounding box center [1460, 710] width 17 height 17
click at [1451, 553] on icon at bounding box center [1461, 563] width 20 height 20
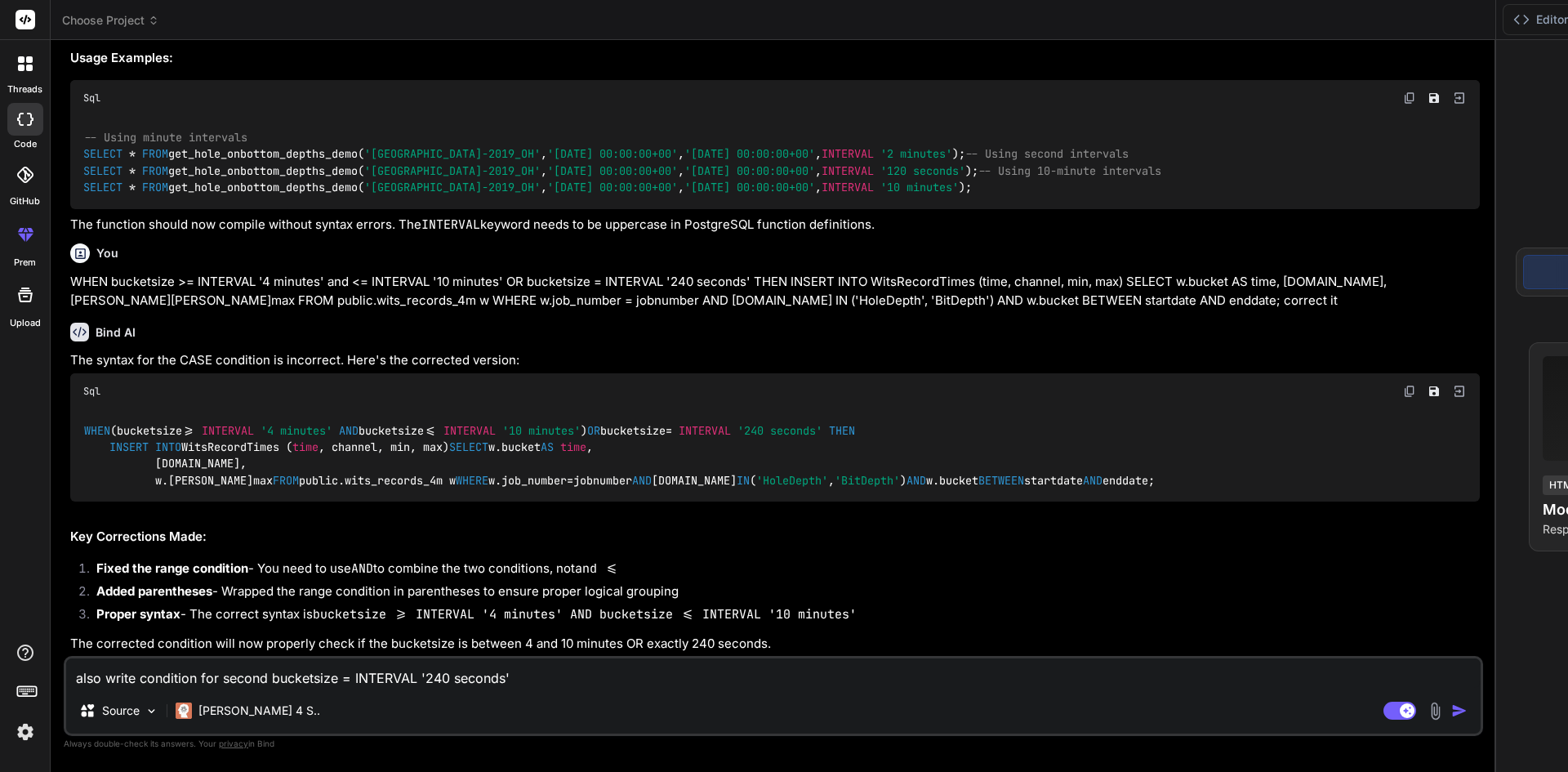
click at [1452, 703] on img "button" at bounding box center [1460, 710] width 17 height 17
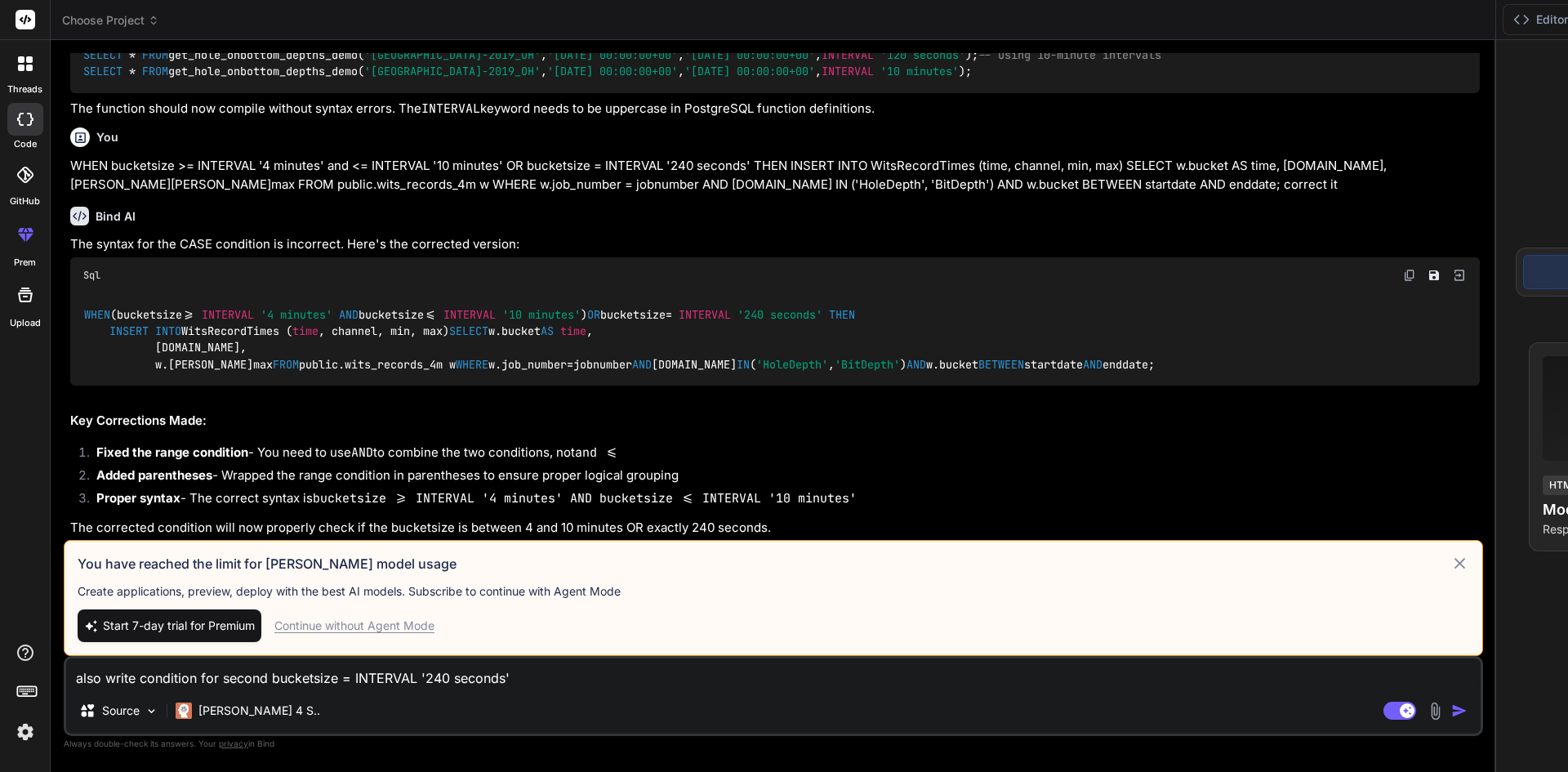
click at [399, 626] on div "Continue without Agent Mode" at bounding box center [355, 625] width 161 height 17
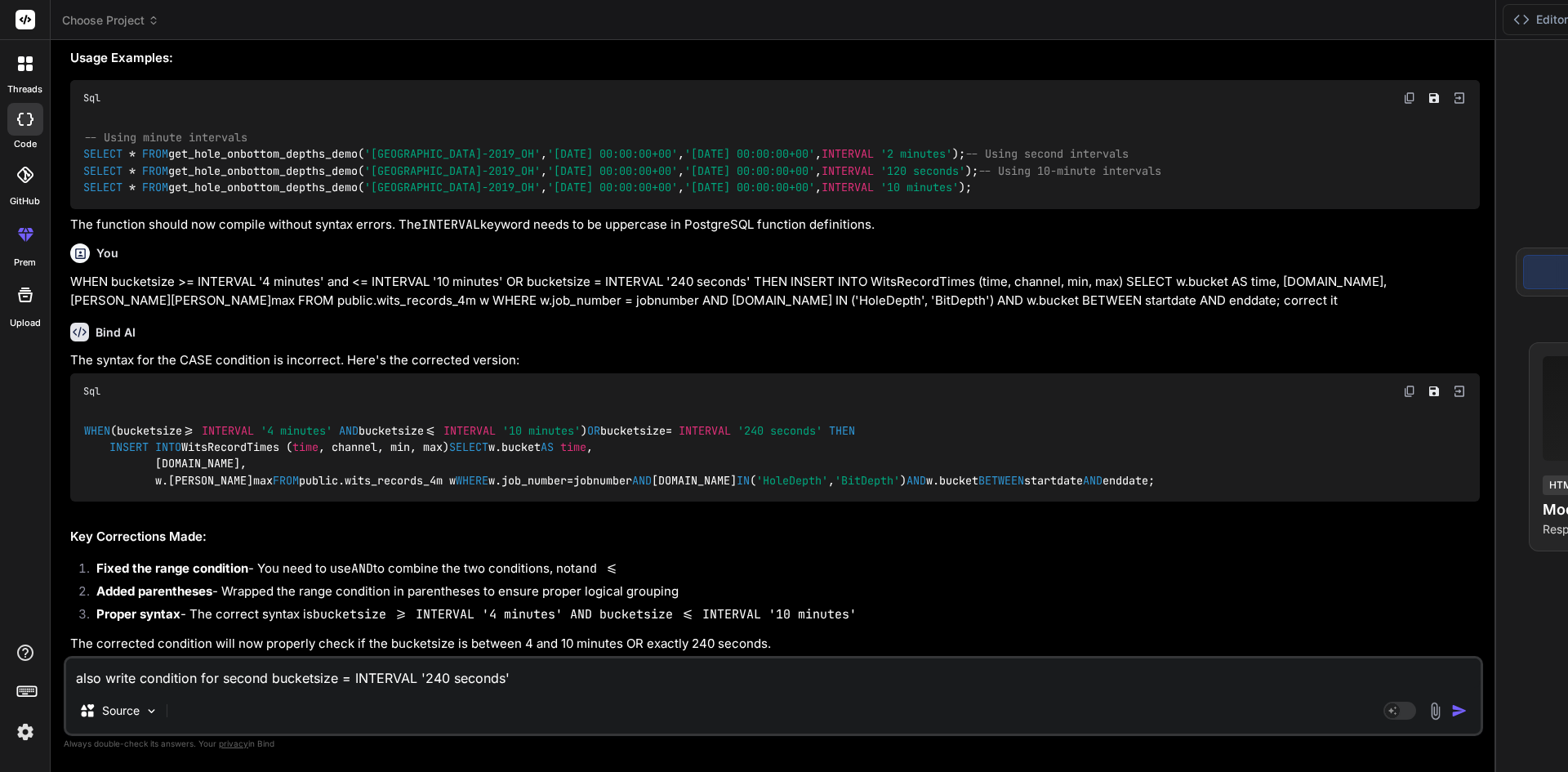
click at [1452, 710] on img "button" at bounding box center [1460, 710] width 17 height 17
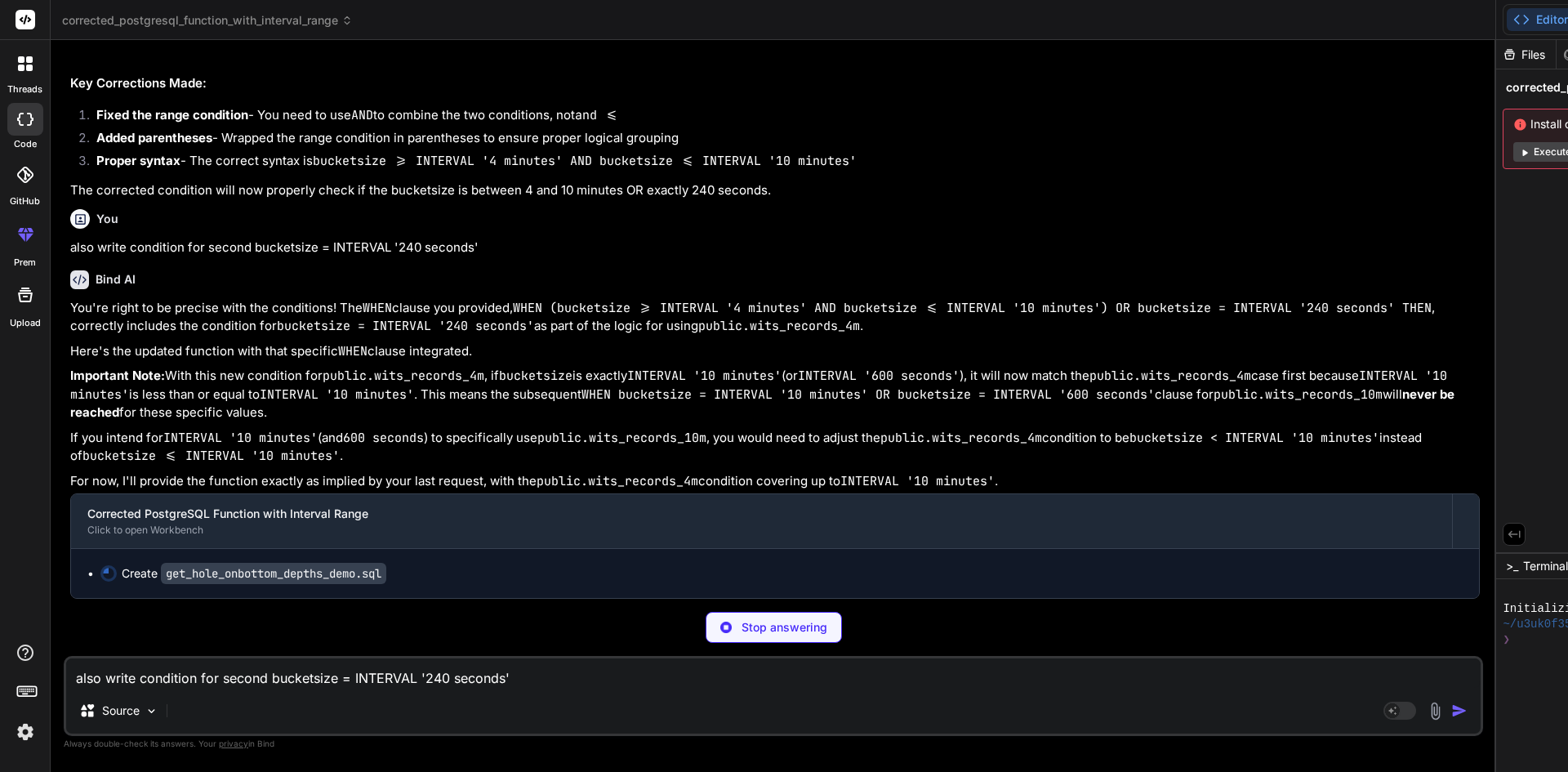
scroll to position [12439, 0]
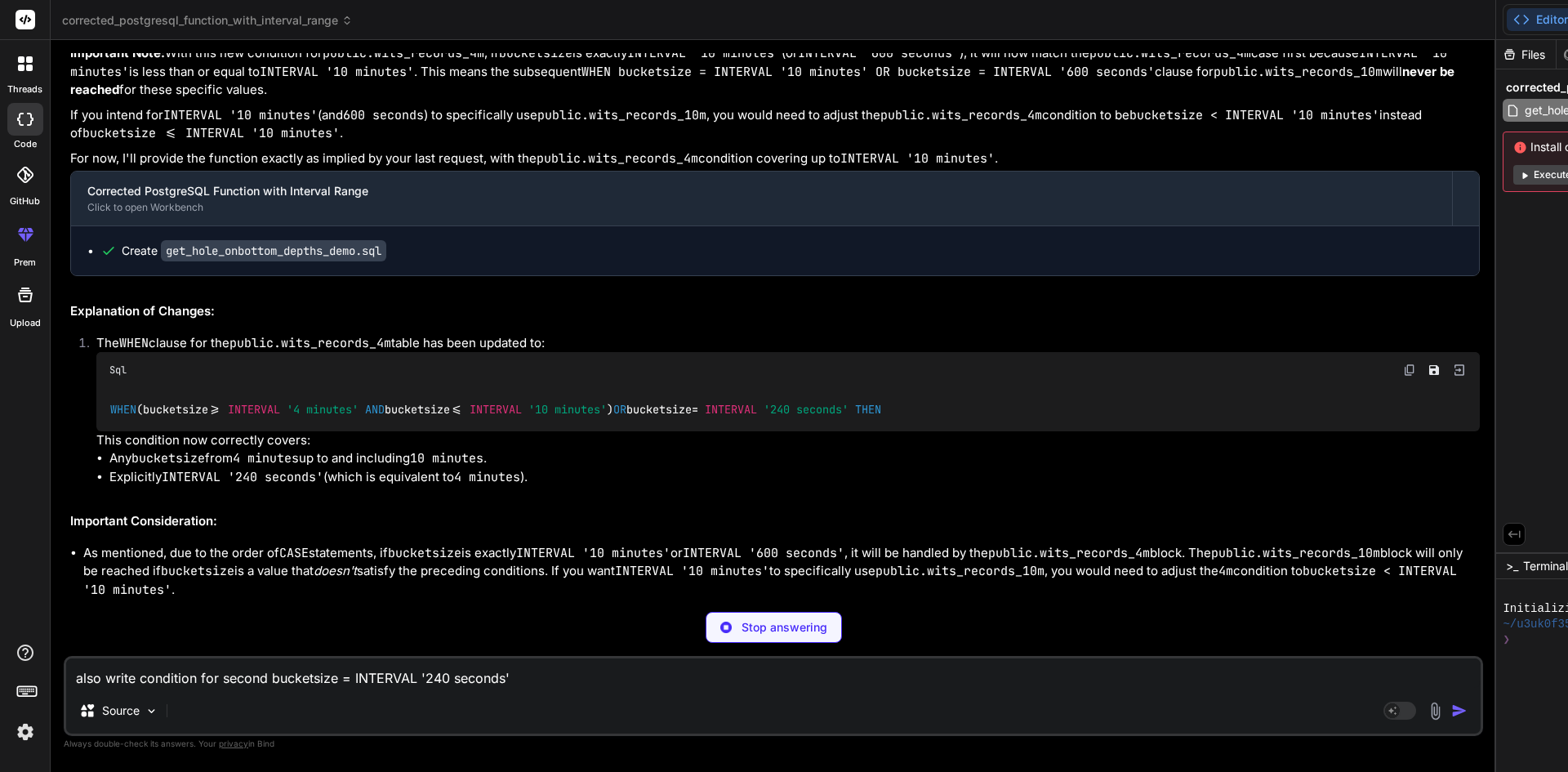
type textarea "x"
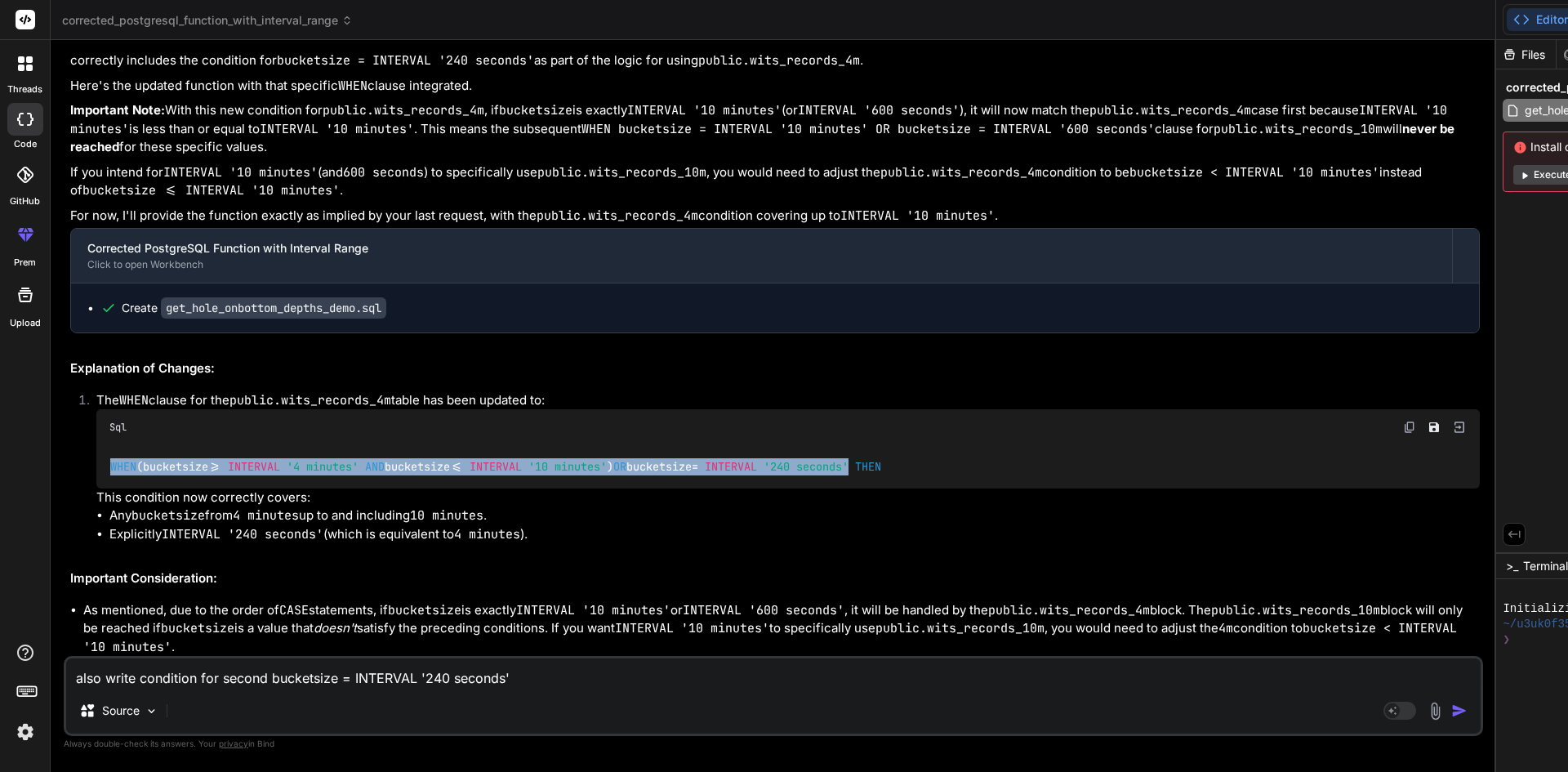
scroll to position [0, 424]
drag, startPoint x: 107, startPoint y: 361, endPoint x: 225, endPoint y: 363, distance: 118.0
click at [225, 445] on div "WHEN (bucketsize >= INTERVAL '4 minutes' AND bucketsize <= INTERVAL '10 minutes…" at bounding box center [788, 466] width 1384 height 42
copy code "WHEN (bucketsize >= INTERVAL '4 minutes' AND bucketsize <= INTERVAL '10 minutes…"
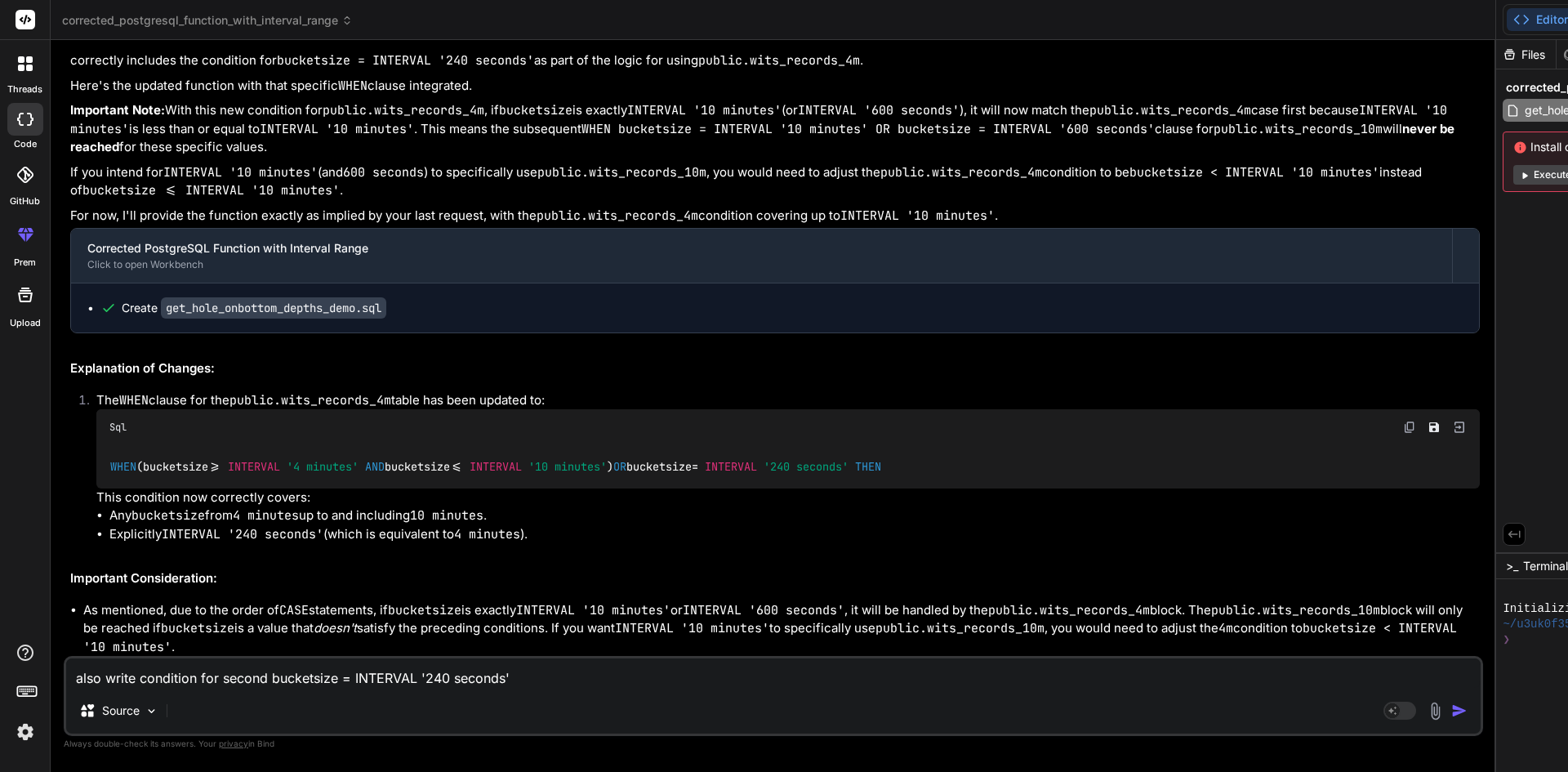
click at [314, 680] on textarea "also write condition for second bucketsize = INTERVAL '240 seconds'" at bounding box center [773, 673] width 1414 height 30
paste textarea "WHEN (bucketsize >= INTERVAL '4 minutes' AND bucketsize <= INTERVAL '10 minutes…"
type textarea "WHEN (bucketsize >= INTERVAL '4 minutes' AND bucketsize <= INTERVAL '10 minutes…"
type textarea "x"
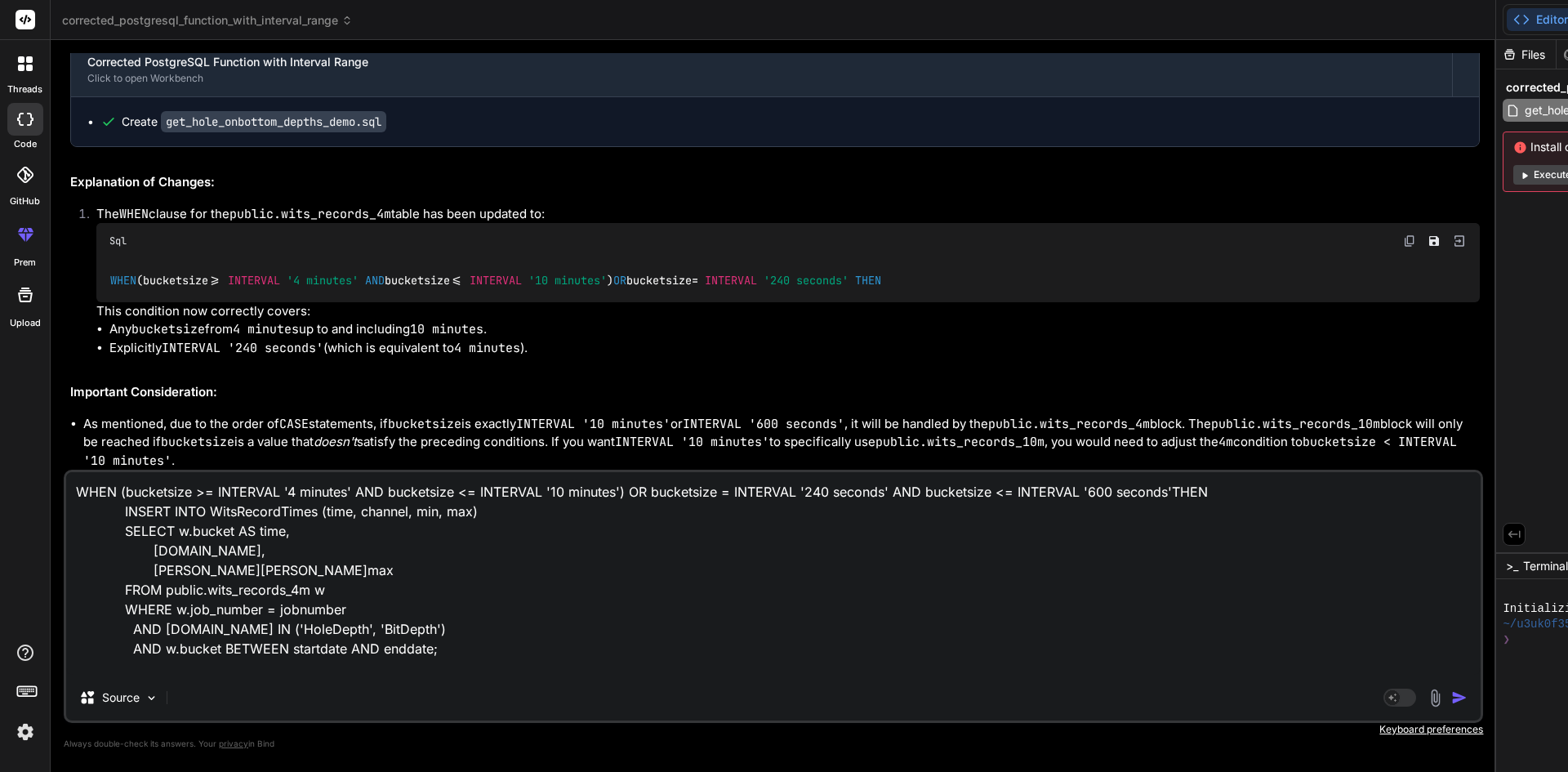
type textarea "WHEN (bucketsize >= INTERVAL '4 minutes' AND bucketsize <= INTERVAL '10 minutes…"
type textarea "x"
type textarea "WHEN (bucketsize >= INTERVAL '4 minutes' AND bucketsize <= INTERVAL '10 minutes…"
type textarea "x"
type textarea "WHEN (bucketsize >= INTERVAL '4 minutes' AND bucketsize <= INTERVAL '10 minutes…"
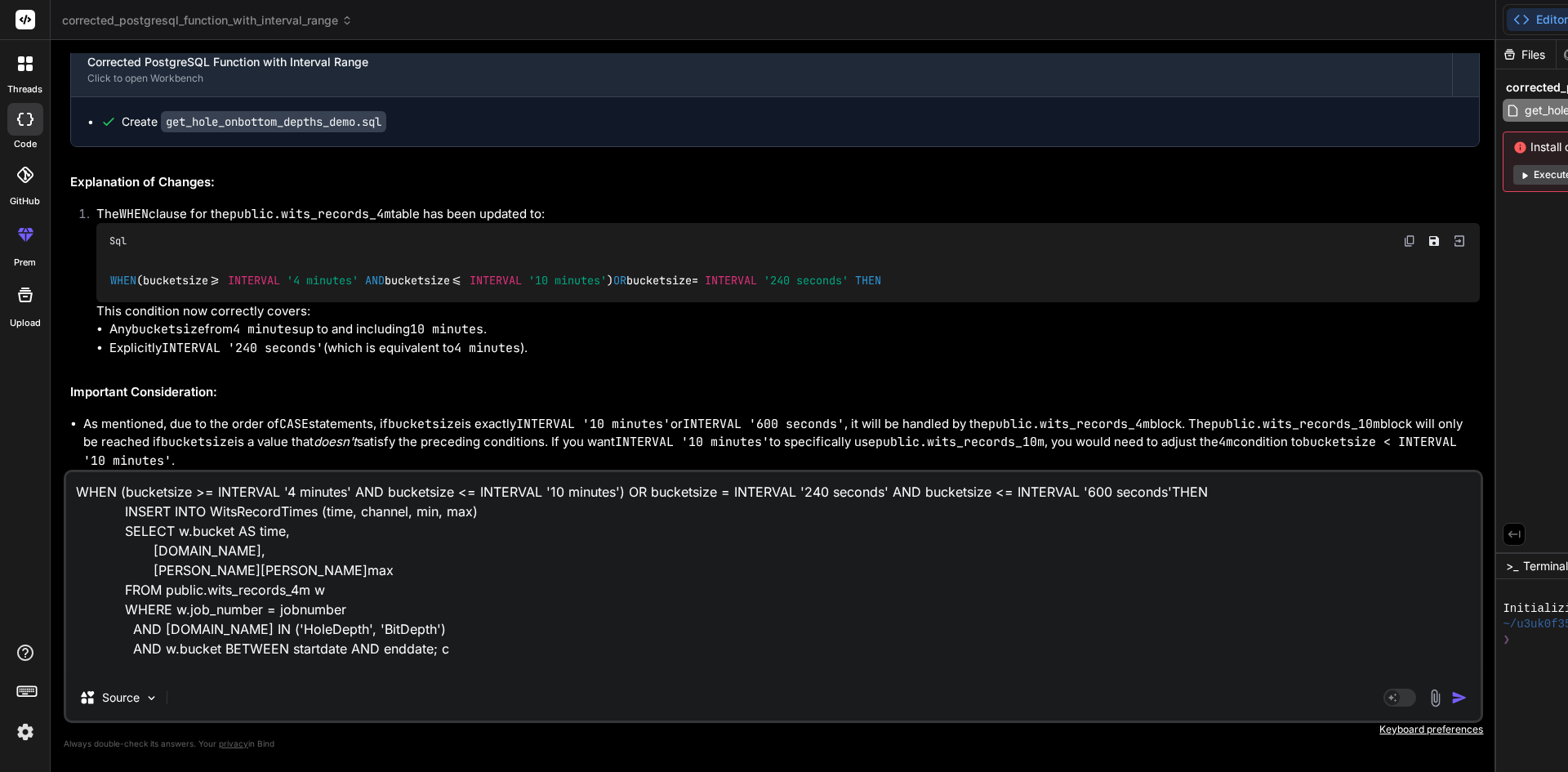
type textarea "x"
type textarea "WHEN (bucketsize >= INTERVAL '4 minutes' AND bucketsize <= INTERVAL '10 minutes…"
type textarea "x"
type textarea "WHEN (bucketsize >= INTERVAL '4 minutes' AND bucketsize <= INTERVAL '10 minutes…"
type textarea "x"
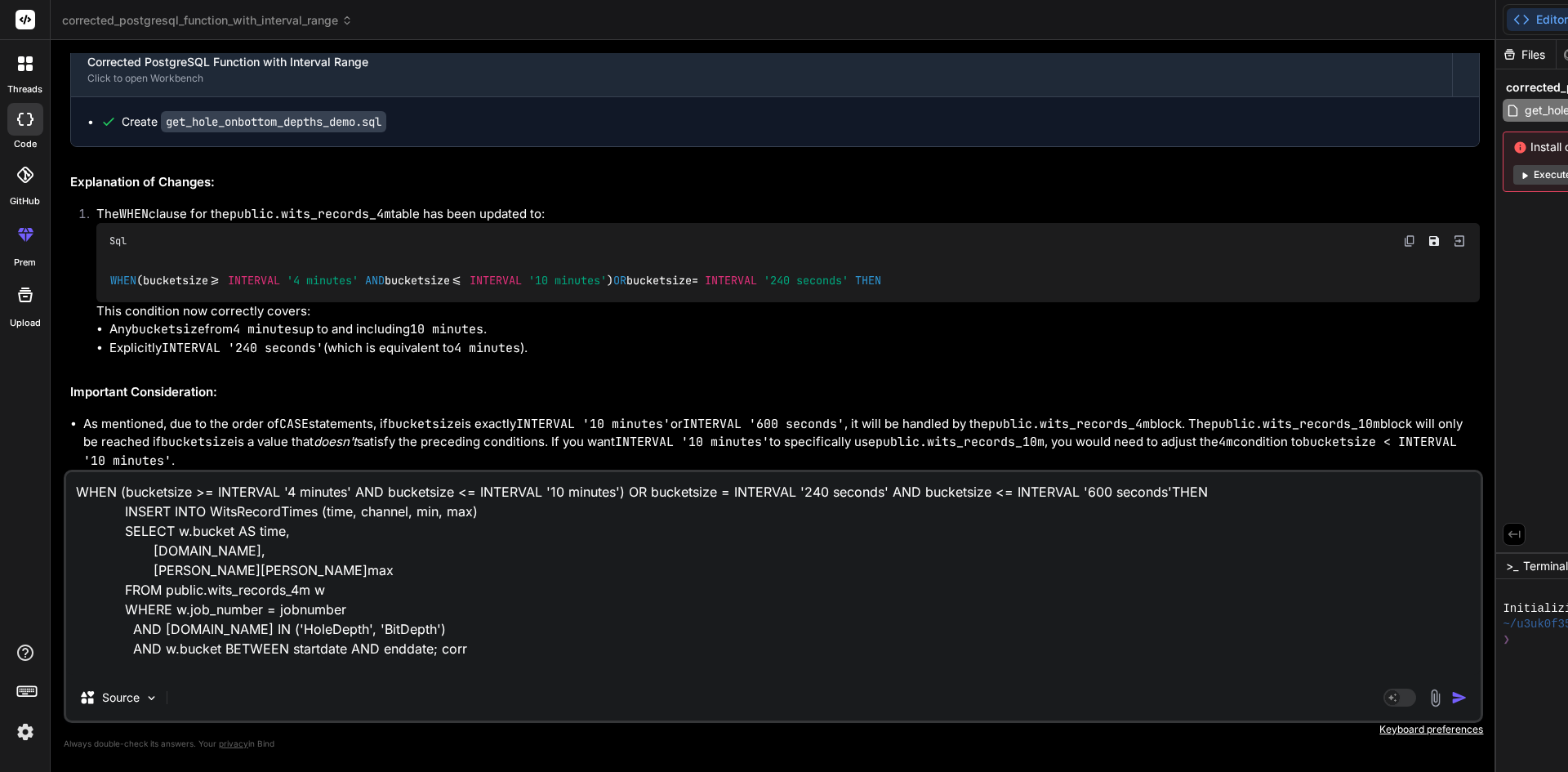
type textarea "WHEN (bucketsize >= INTERVAL '4 minutes' AND bucketsize <= INTERVAL '10 minutes…"
type textarea "x"
type textarea "WHEN (bucketsize >= INTERVAL '4 minutes' AND bucketsize <= INTERVAL '10 minutes…"
type textarea "x"
type textarea "WHEN (bucketsize >= INTERVAL '4 minutes' AND bucketsize <= INTERVAL '10 minutes…"
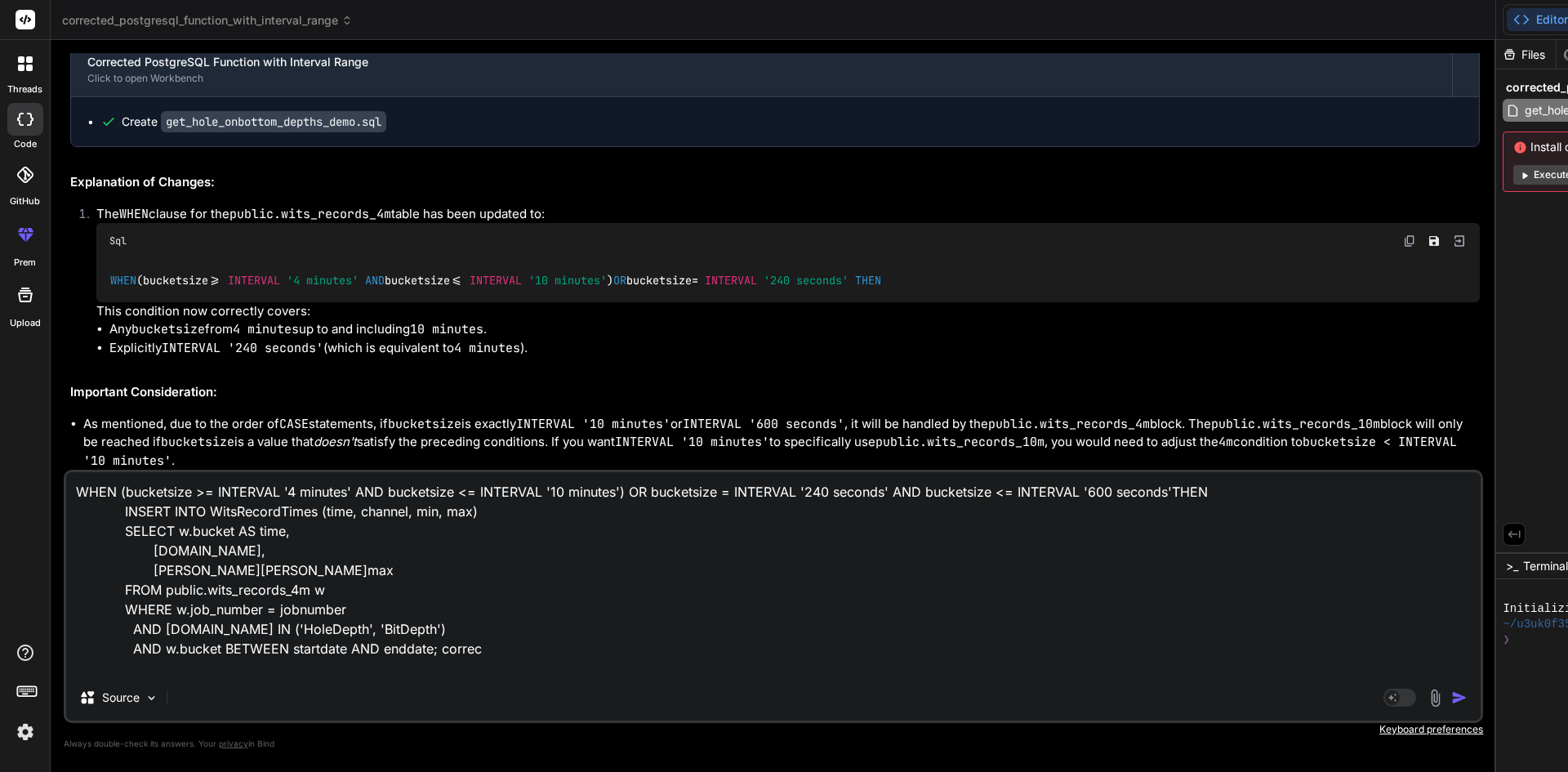
type textarea "x"
type textarea "WHEN (bucketsize >= INTERVAL '4 minutes' AND bucketsize <= INTERVAL '10 minutes…"
type textarea "x"
type textarea "WHEN (bucketsize >= INTERVAL '4 minutes' AND bucketsize <= INTERVAL '10 minutes…"
type textarea "x"
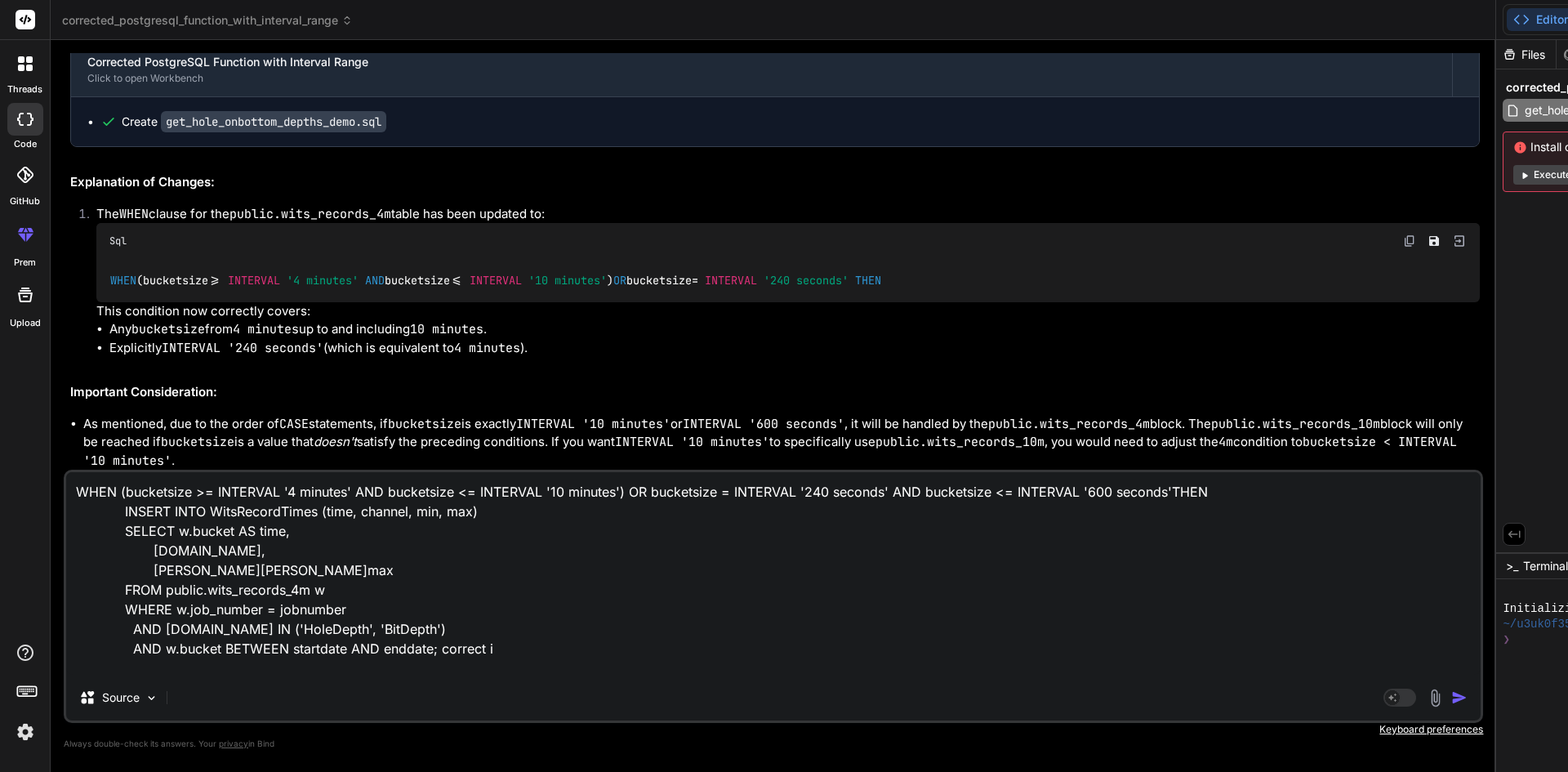
type textarea "WHEN (bucketsize >= INTERVAL '4 minutes' AND bucketsize <= INTERVAL '10 minutes…"
type textarea "x"
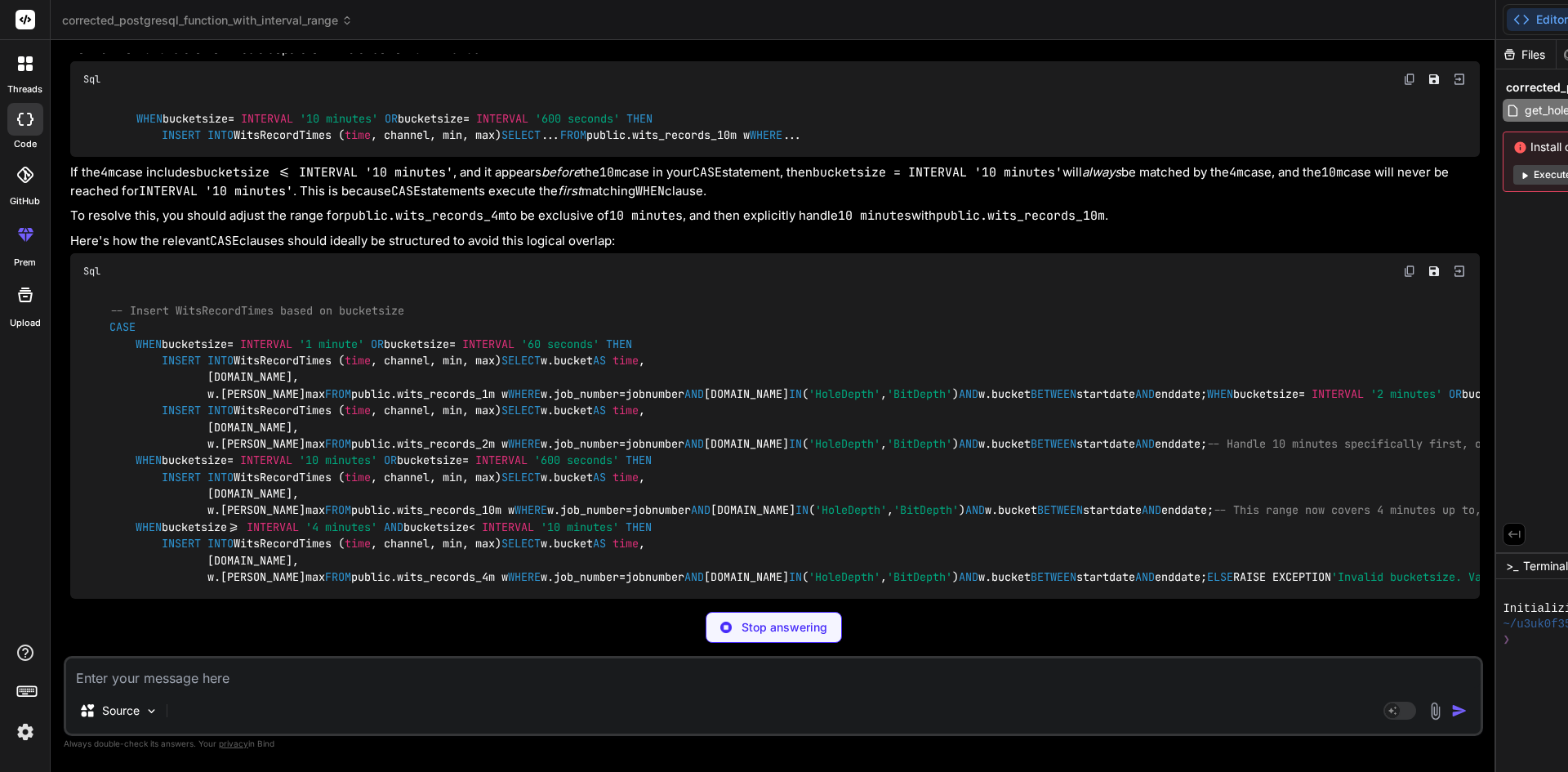
scroll to position [12618, 0]
type textarea "x"
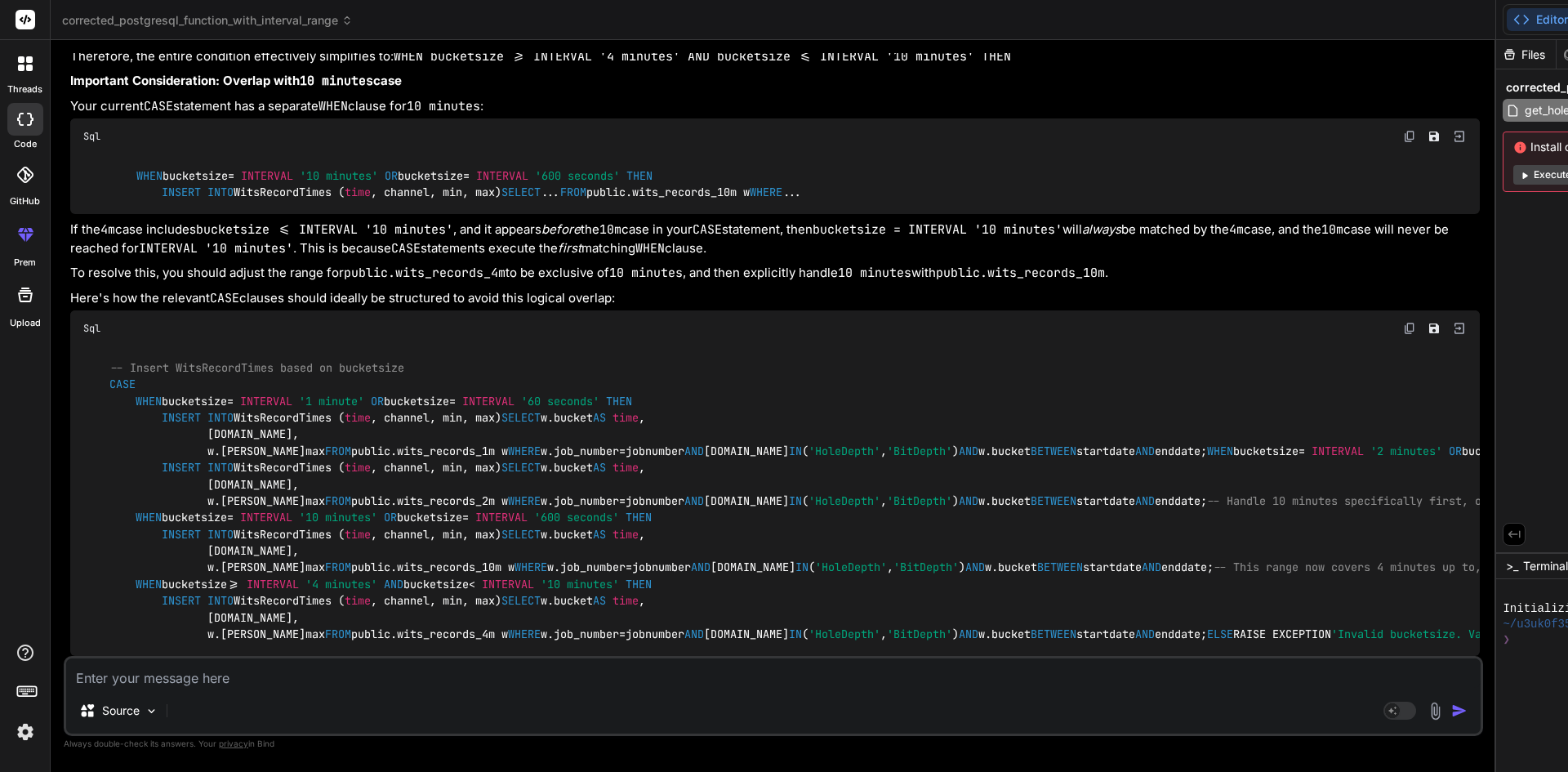
scroll to position [0, 619]
drag, startPoint x: 135, startPoint y: 256, endPoint x: 607, endPoint y: 261, distance: 472.0
copy code "WHEN (bucketsize >= INTERVAL '4 minutes' AND bucketsize <= INTERVAL '10 minutes…"
click at [303, 698] on div "Source" at bounding box center [773, 714] width 1414 height 39
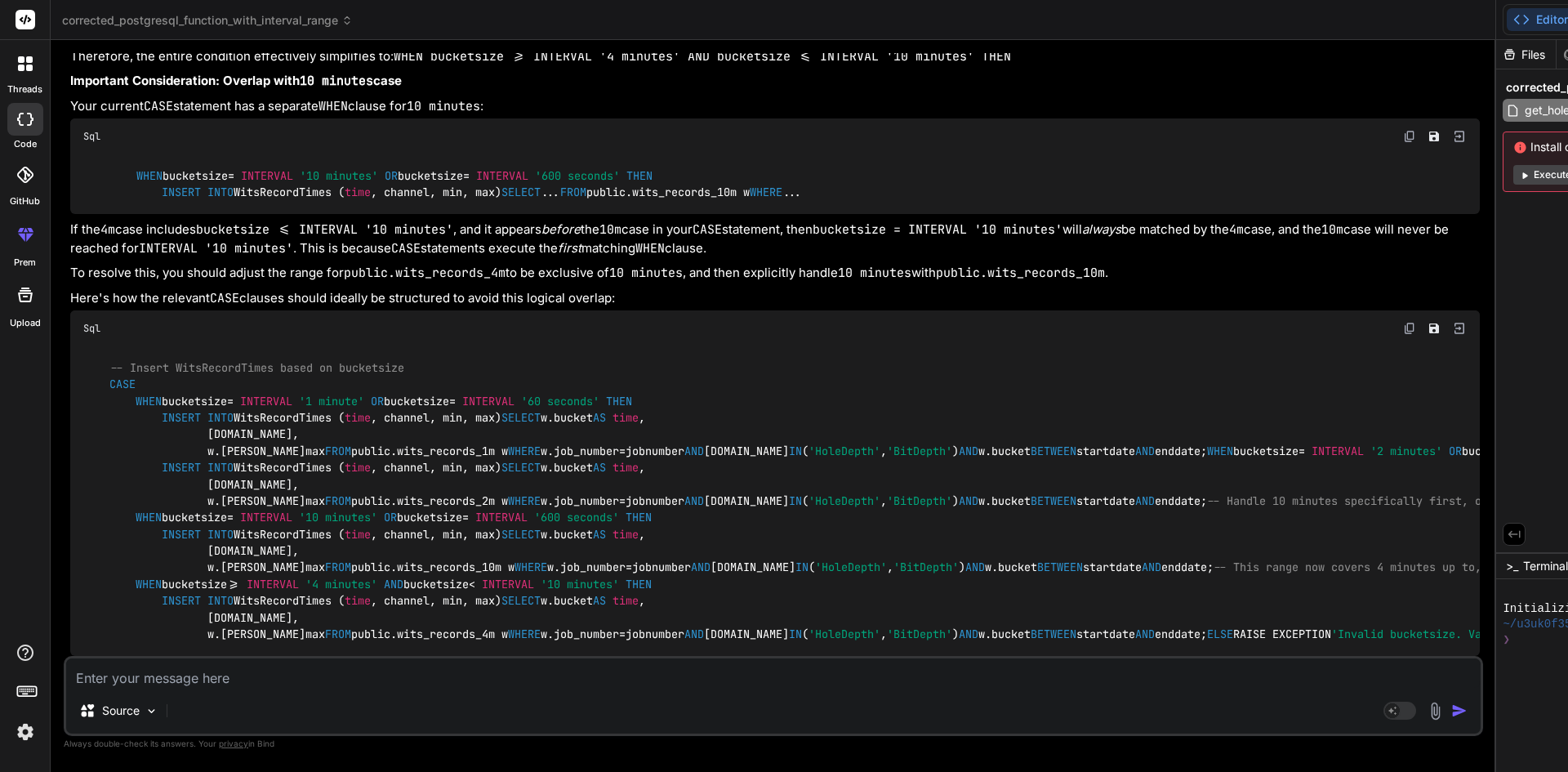
click at [301, 685] on textarea at bounding box center [773, 673] width 1414 height 30
paste textarea "-- FUNCTION: public.get_hole_onbottom_depths_demo(character varying, timestamp …"
type textarea "-- FUNCTION: public.get_hole_onbottom_depths_demo(character varying, timestamp …"
type textarea "x"
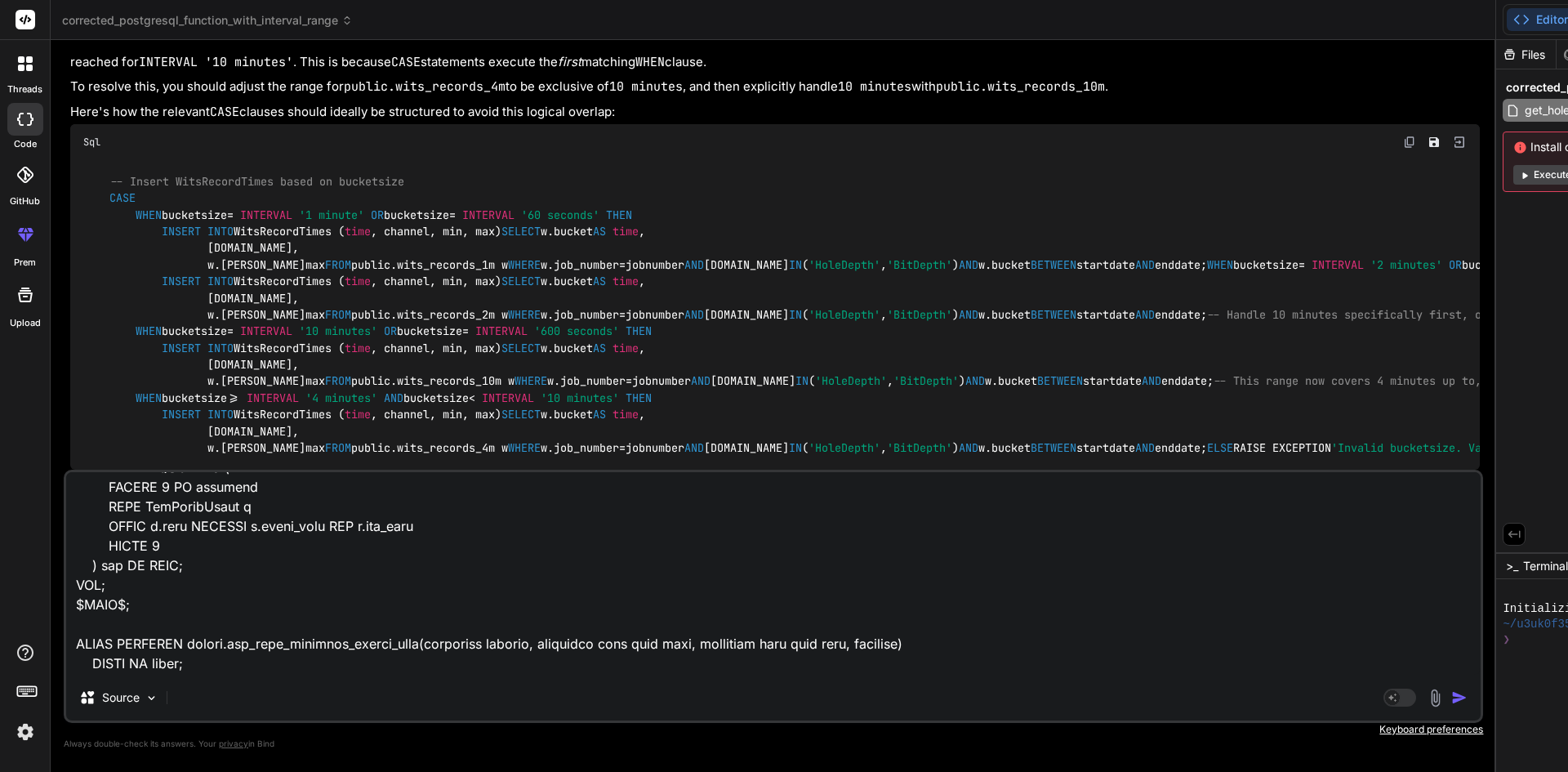
scroll to position [2786, 0]
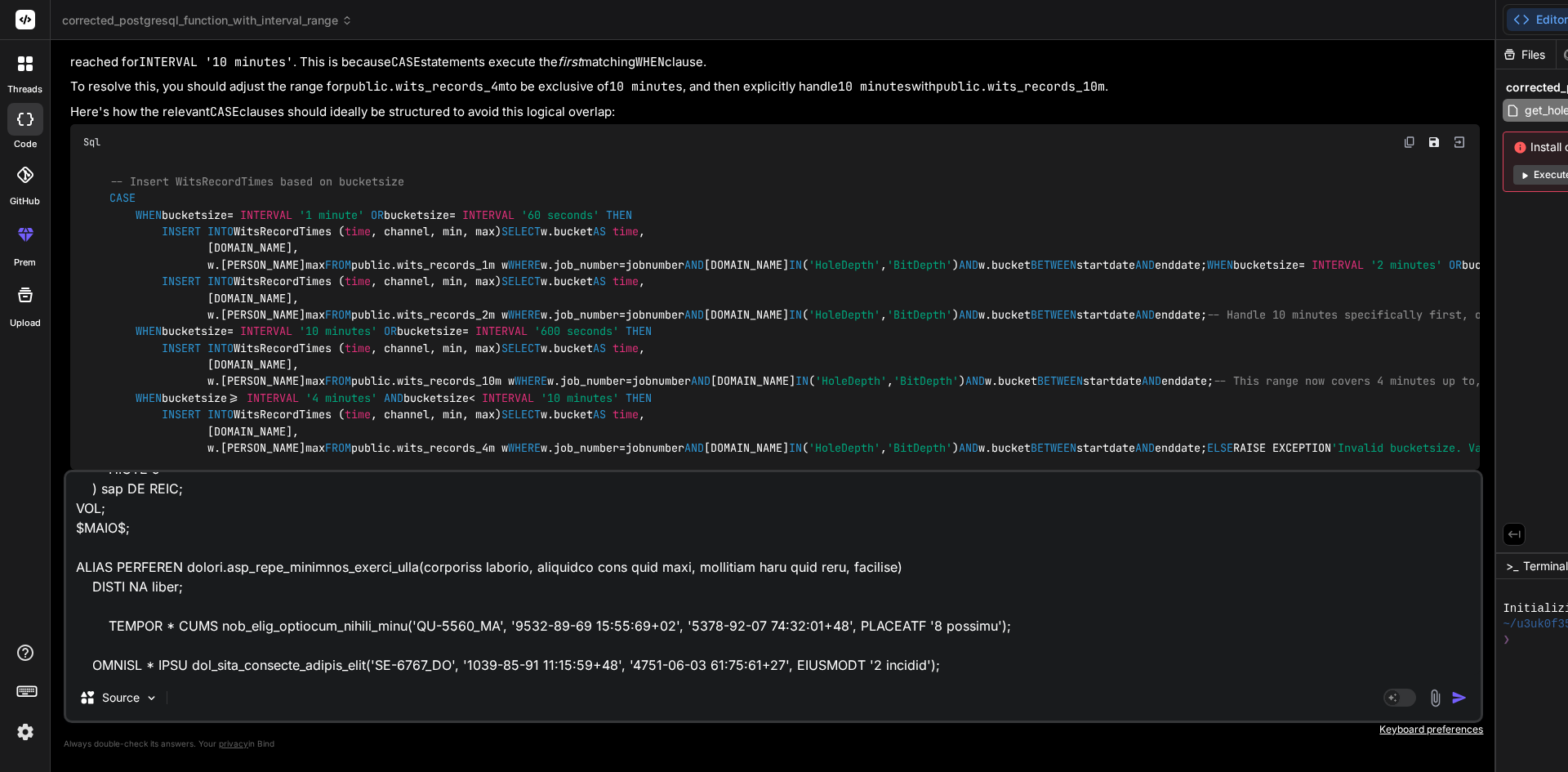
click at [182, 636] on textarea at bounding box center [773, 573] width 1414 height 203
type textarea "-- FUNCTION: public.get_hole_onbottom_depths_demo(character varying, timestamp …"
type textarea "SELECT w.bucket AS time, [DOMAIN_NAME], [PERSON_NAME][PERSON_NAME]max FROM publ…"
drag, startPoint x: 969, startPoint y: 168, endPoint x: 1539, endPoint y: 309, distance: 587.2
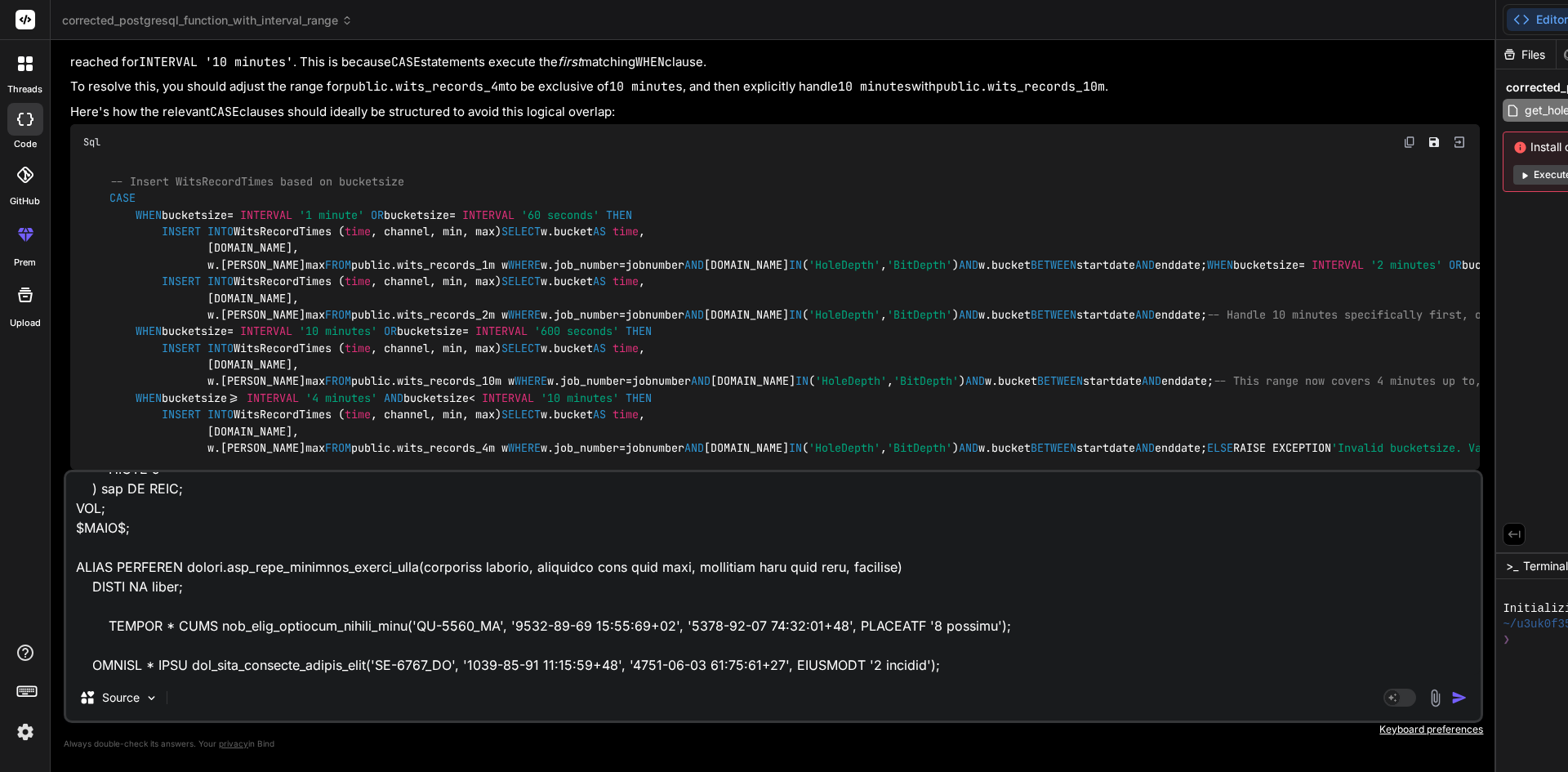
click at [324, 633] on textarea at bounding box center [773, 573] width 1414 height 203
paste textarea "WHEN (bucketsize >= INTERVAL '4 minutes' AND bucketsize <= INTERVAL '10 minutes…"
type textarea "-- FUNCTION: public.get_hole_onbottom_depths_demo(character varying, timestamp …"
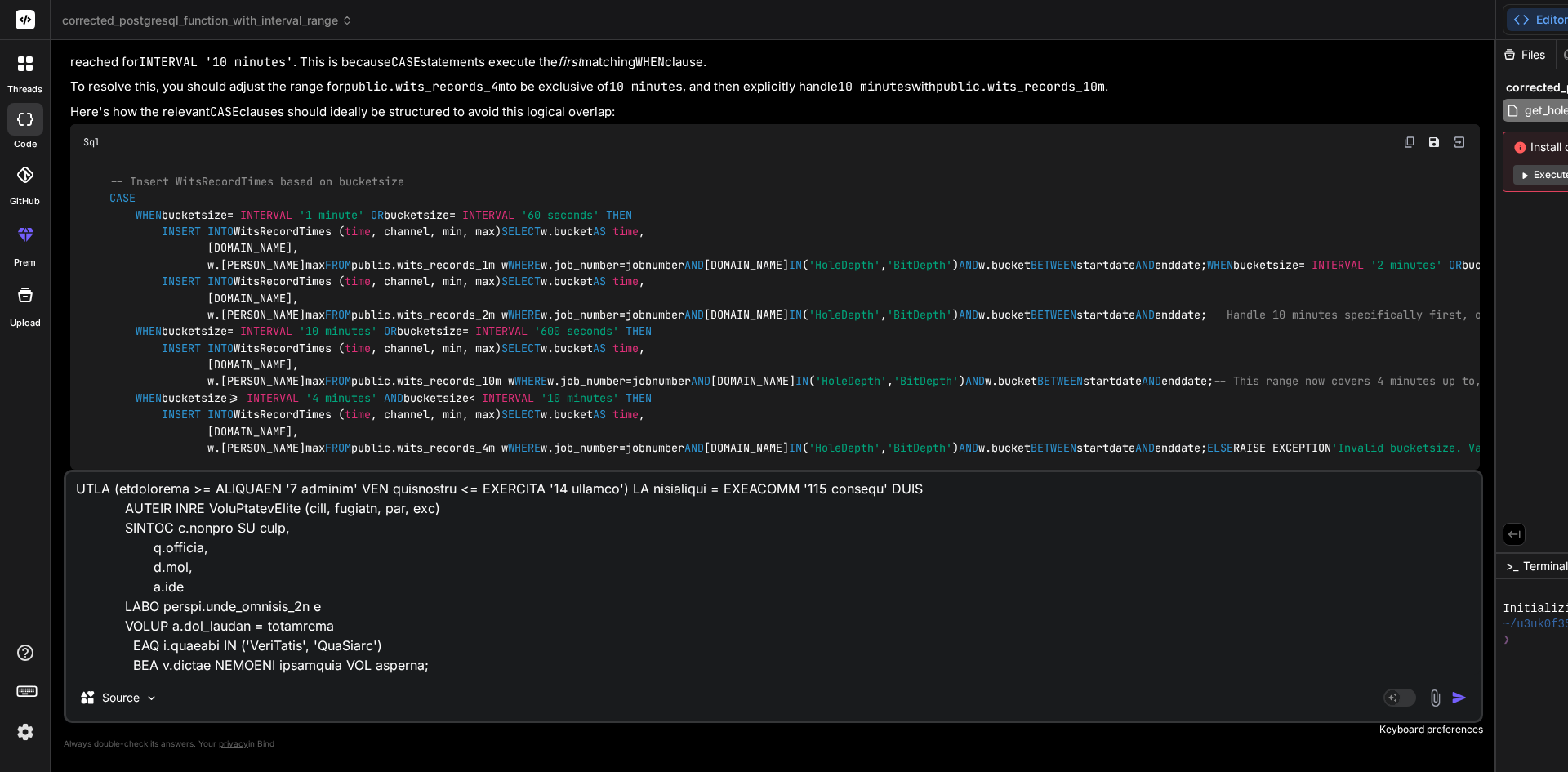
type textarea "x"
type textarea "-- FUNCTION: public.get_hole_onbottom_depths_demo(character varying, timestamp …"
type textarea "x"
type textarea "-- FUNCTION: public.get_hole_onbottom_depths_demo(character varying, timestamp …"
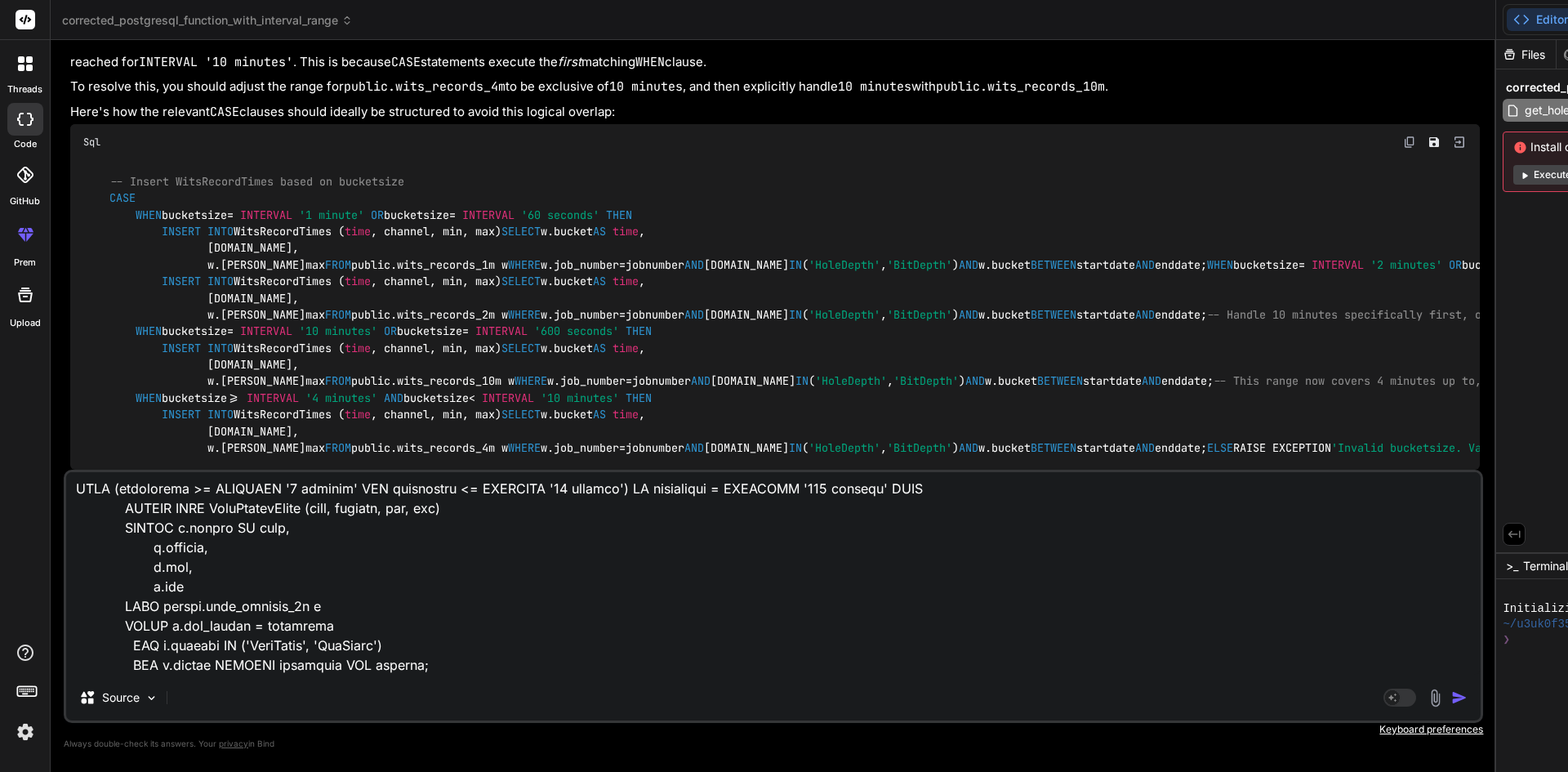
type textarea "x"
type textarea "-- FUNCTION: public.get_hole_onbottom_depths_demo(character varying, timestamp …"
type textarea "x"
type textarea "-- FUNCTION: public.get_hole_onbottom_depths_demo(character varying, timestamp …"
type textarea "x"
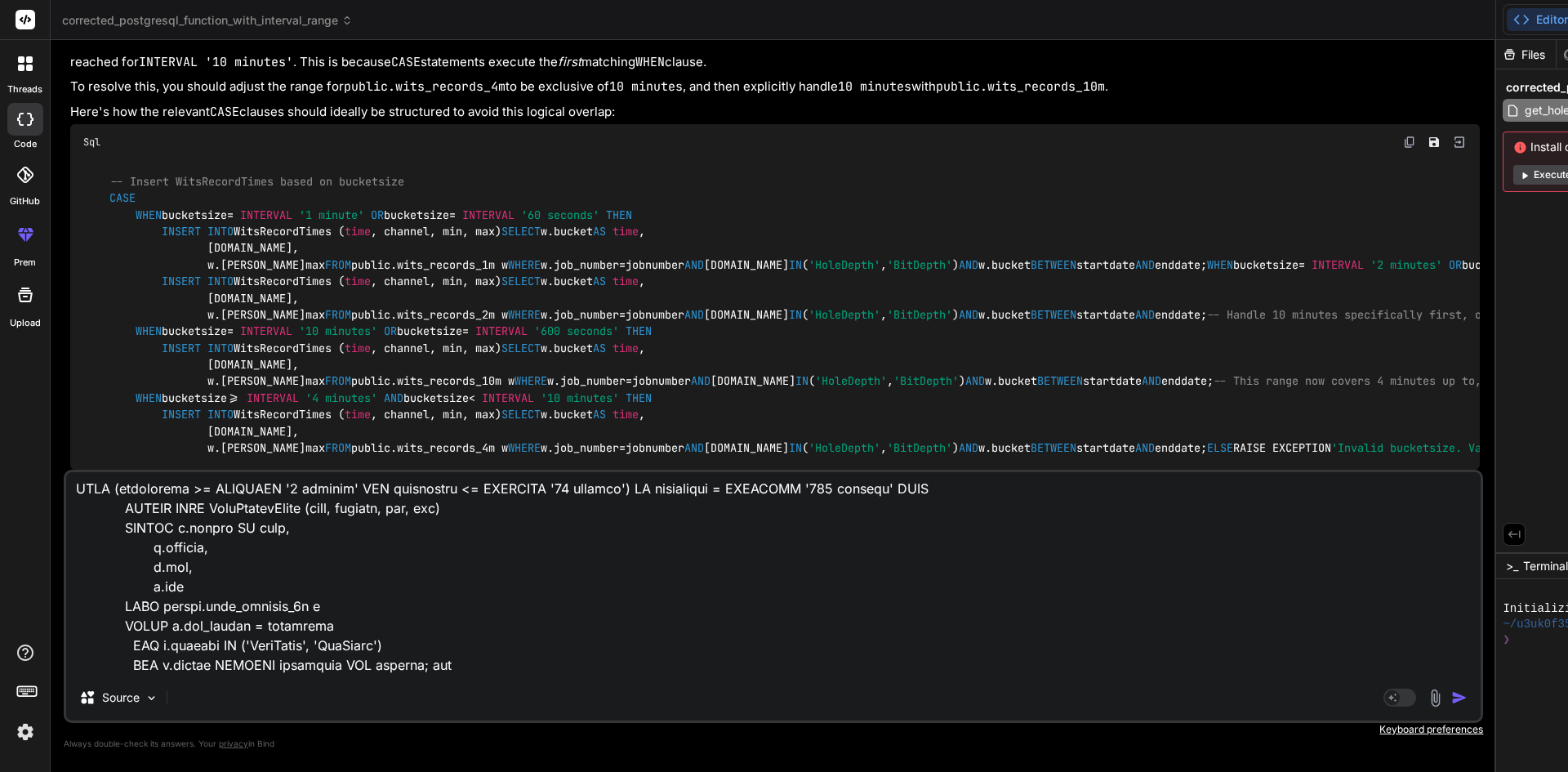
type textarea "-- FUNCTION: public.get_hole_onbottom_depths_demo(character varying, timestamp …"
type textarea "x"
type textarea "-- FUNCTION: public.get_hole_onbottom_depths_demo(character varying, timestamp …"
type textarea "x"
type textarea "-- FUNCTION: public.get_hole_onbottom_depths_demo(character varying, timestamp …"
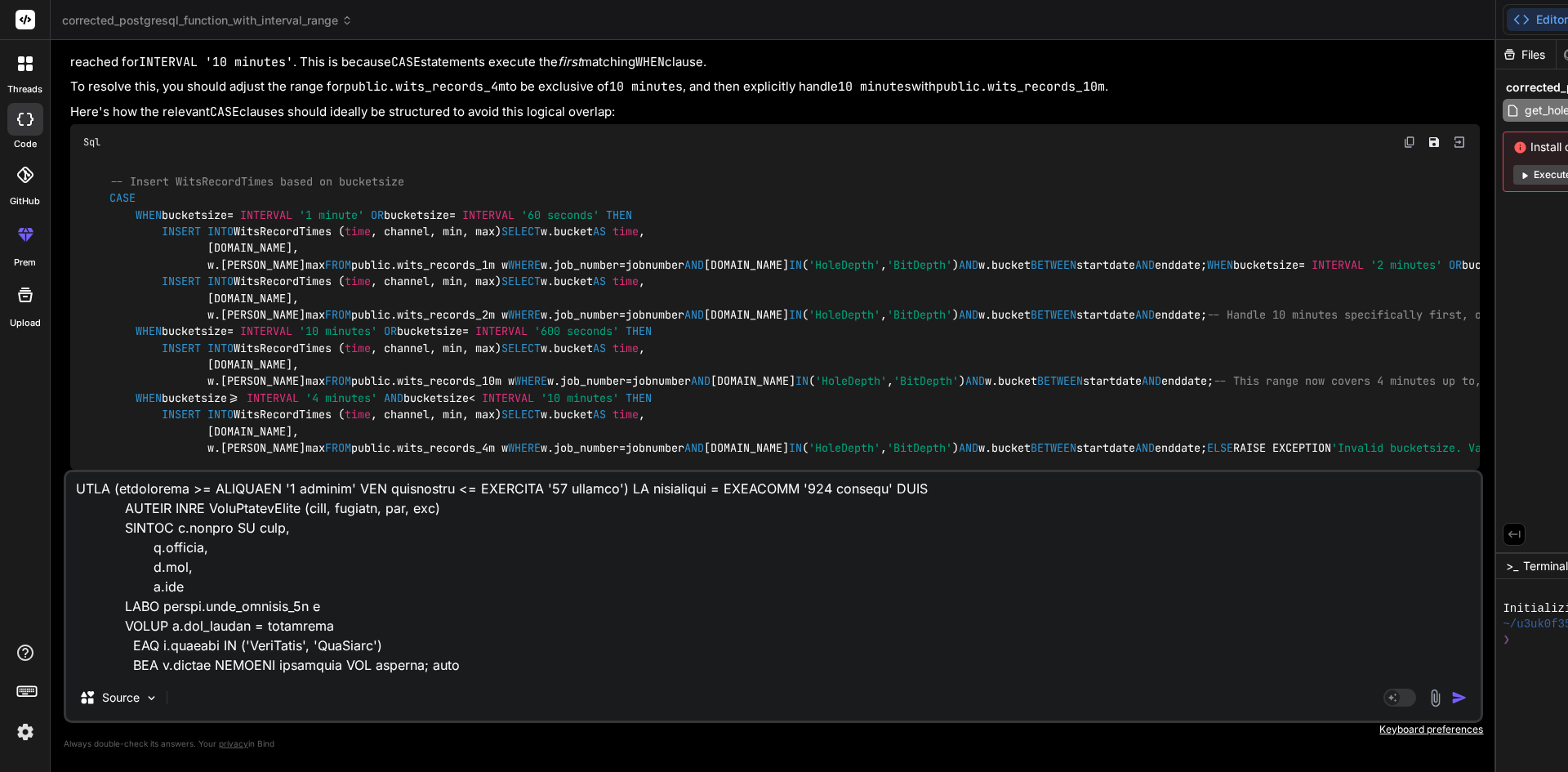
type textarea "x"
type textarea "-- FUNCTION: public.get_hole_onbottom_depths_demo(character varying, timestamp …"
type textarea "x"
type textarea "-- FUNCTION: public.get_hole_onbottom_depths_demo(character varying, timestamp …"
type textarea "x"
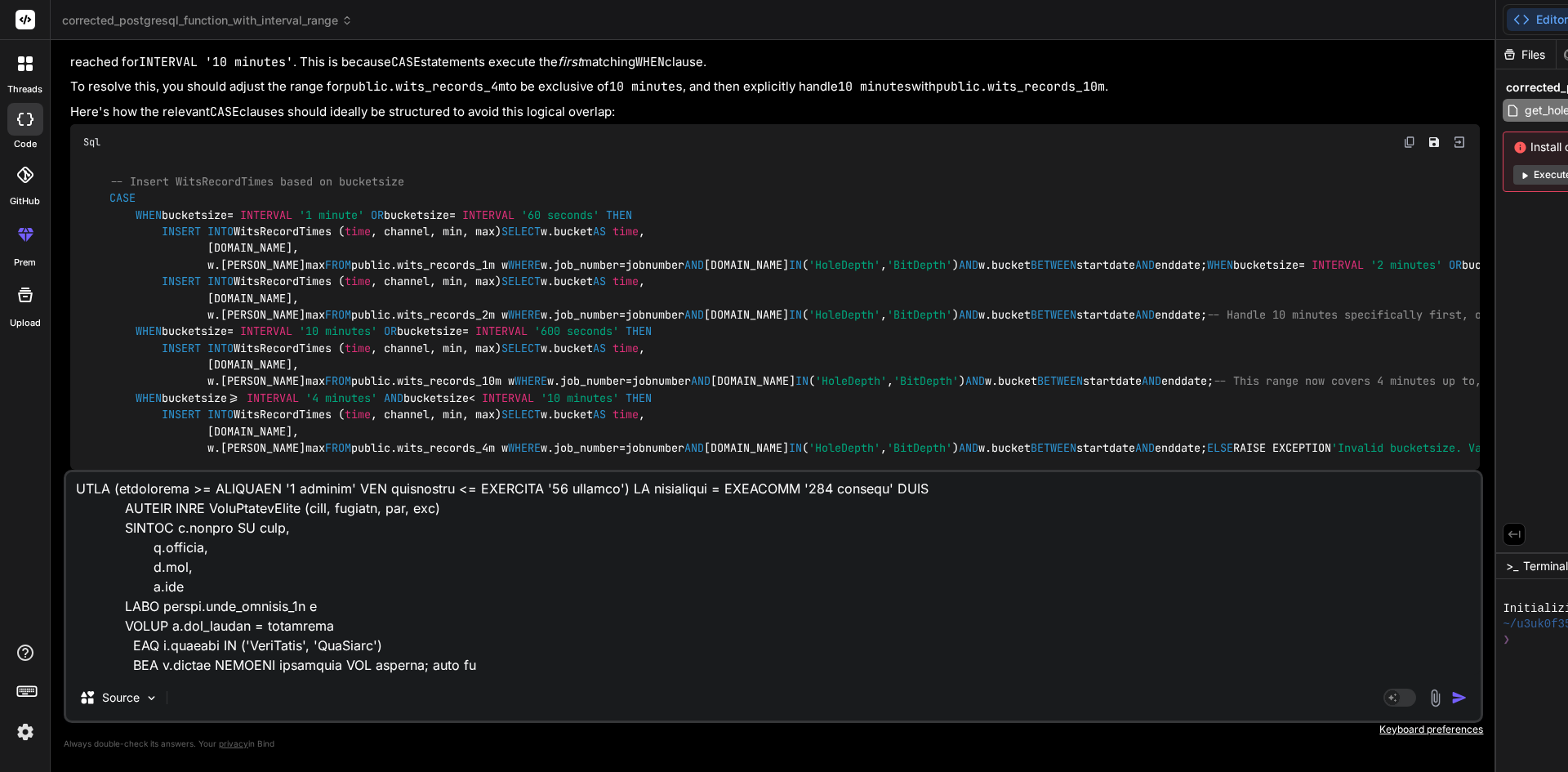
type textarea "-- FUNCTION: public.get_hole_onbottom_depths_demo(character varying, timestamp …"
type textarea "x"
type textarea "-- FUNCTION: public.get_hole_onbottom_depths_demo(character varying, timestamp …"
type textarea "x"
type textarea "-- FUNCTION: public.get_hole_onbottom_depths_demo(character varying, timestamp …"
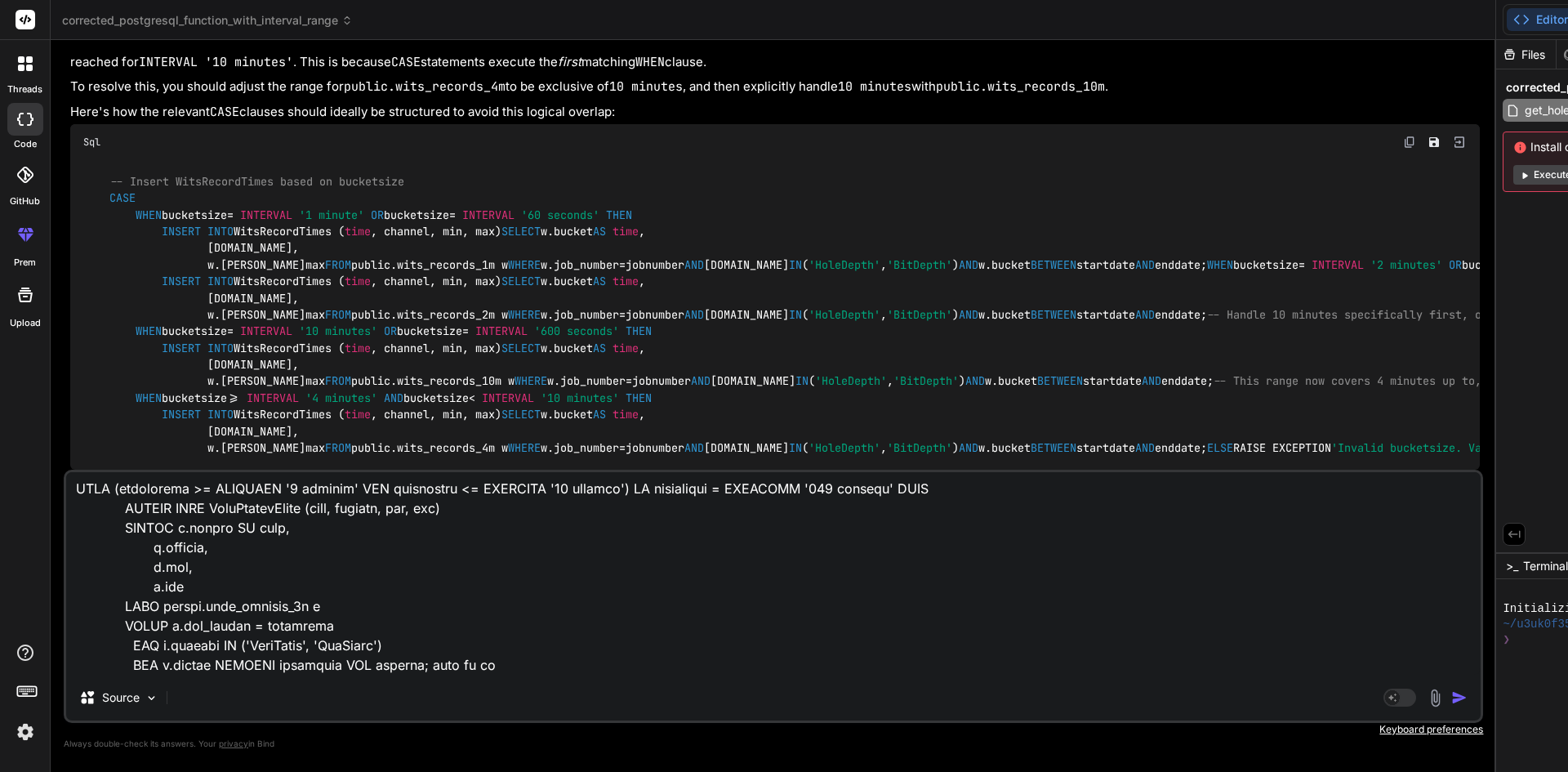
type textarea "x"
type textarea "-- FUNCTION: public.get_hole_onbottom_depths_demo(character varying, timestamp …"
type textarea "x"
type textarea "-- FUNCTION: public.get_hole_onbottom_depths_demo(character varying, timestamp …"
type textarea "x"
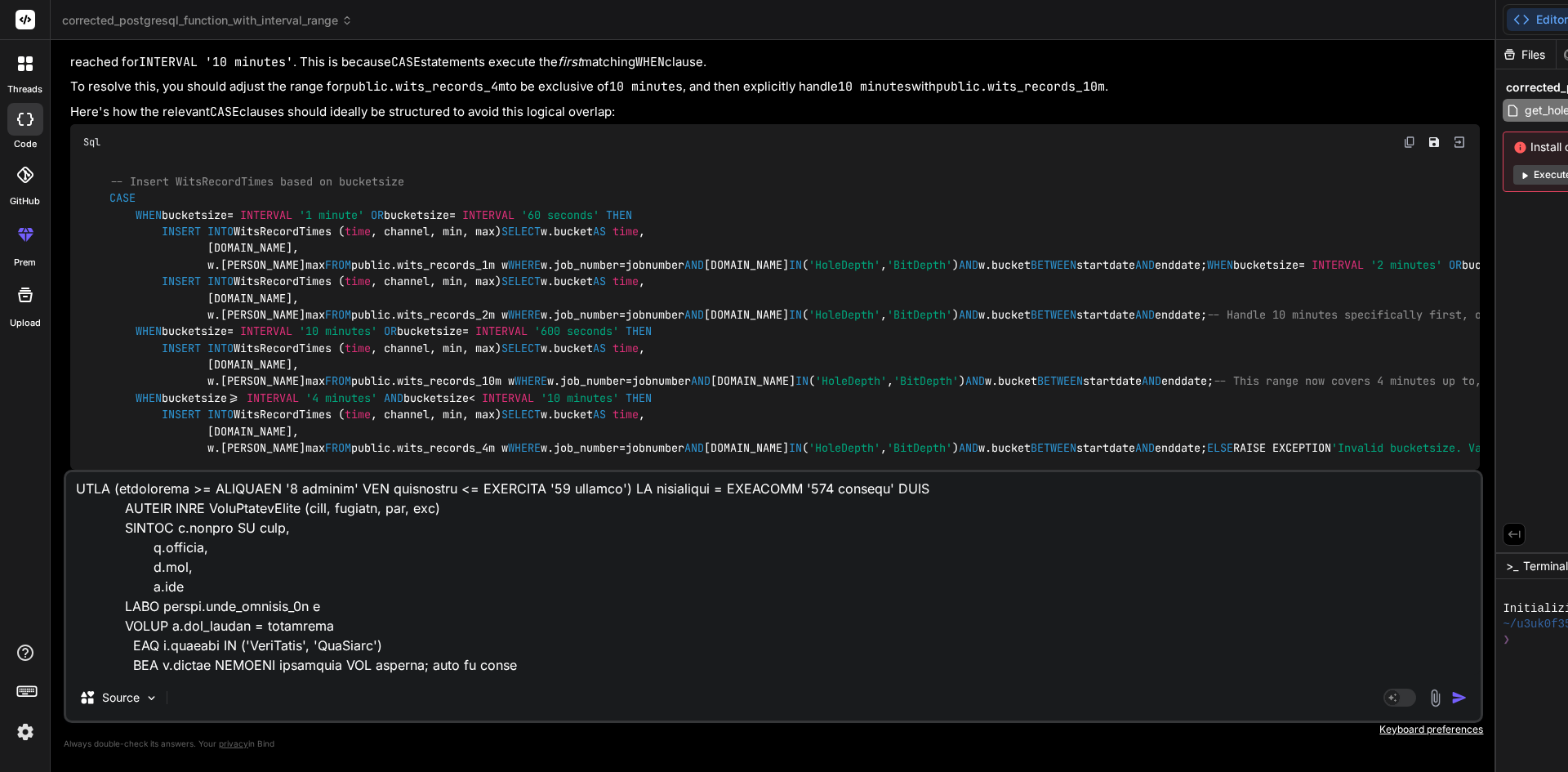
type textarea "-- FUNCTION: public.get_hole_onbottom_depths_demo(character varying, timestamp …"
type textarea "x"
type textarea "-- FUNCTION: public.get_hole_onbottom_depths_demo(character varying, timestamp …"
type textarea "x"
type textarea "-- FUNCTION: public.get_hole_onbottom_depths_demo(character varying, timestamp …"
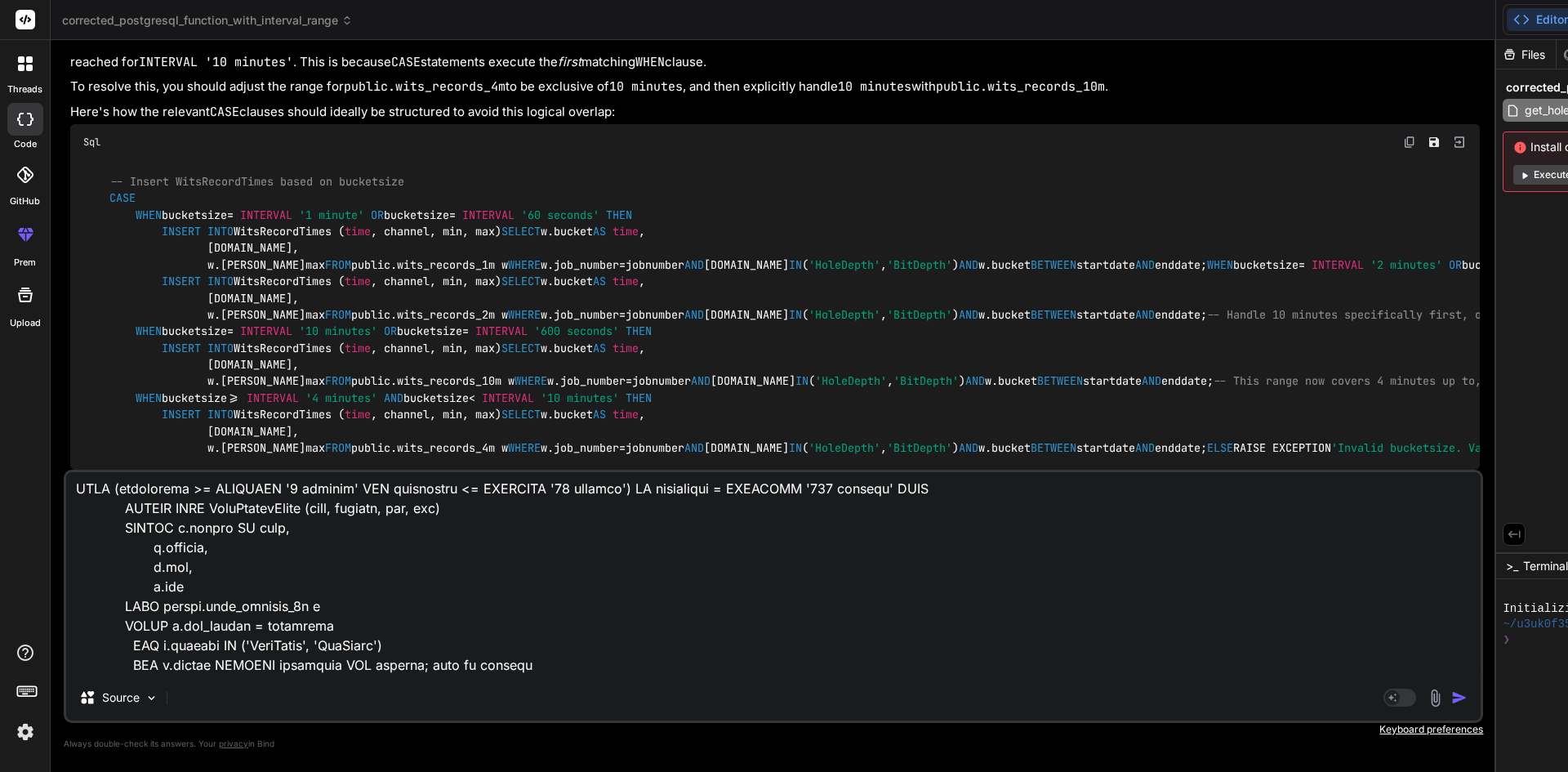
type textarea "x"
type textarea "-- FUNCTION: public.get_hole_onbottom_depths_demo(character varying, timestamp …"
type textarea "x"
type textarea "-- FUNCTION: public.get_hole_onbottom_depths_demo(character varying, timestamp …"
type textarea "x"
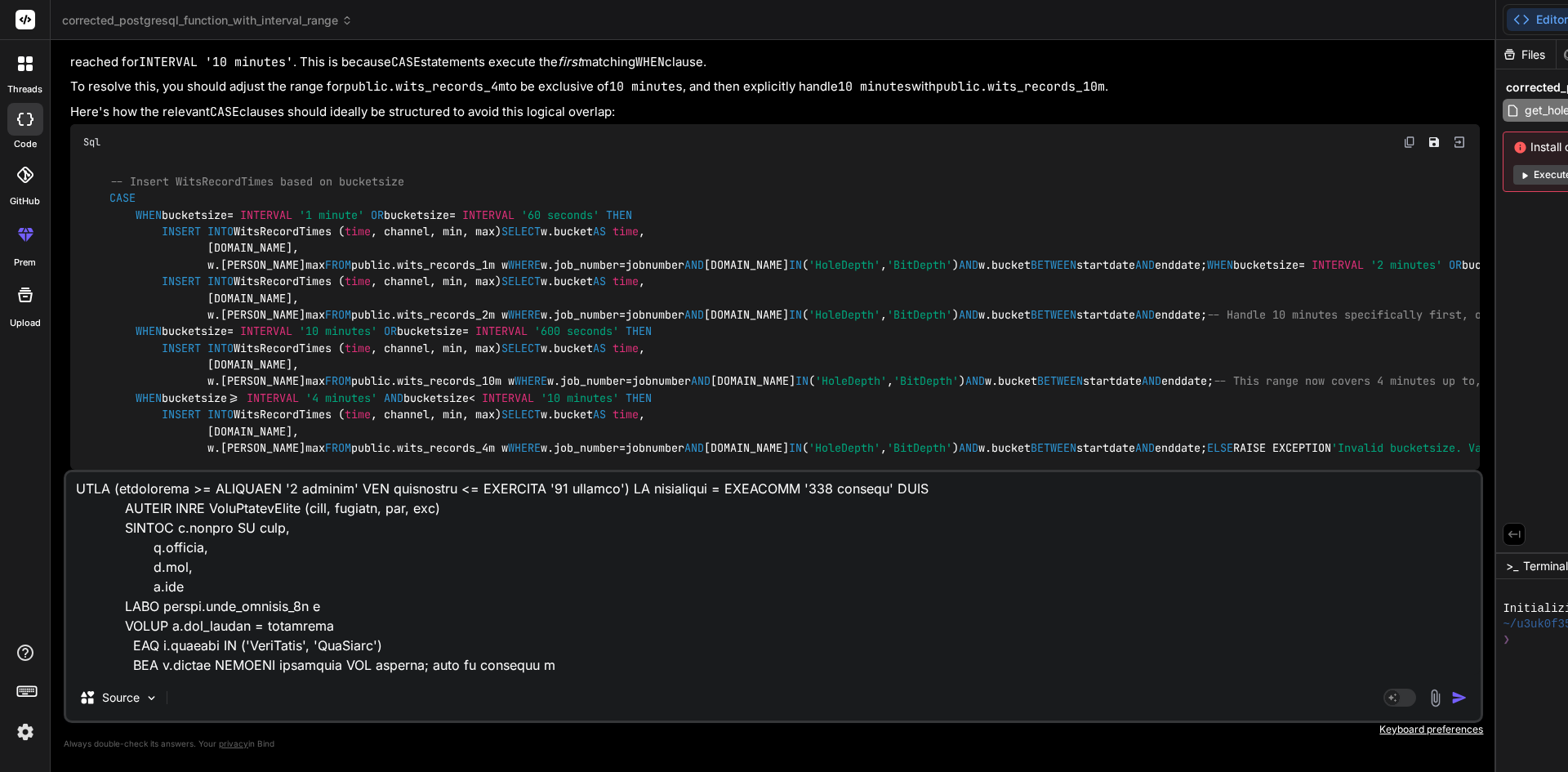
type textarea "-- FUNCTION: public.get_hole_onbottom_depths_demo(character varying, timestamp …"
type textarea "x"
type textarea "-- FUNCTION: public.get_hole_onbottom_depths_demo(character varying, timestamp …"
type textarea "x"
type textarea "-- FUNCTION: public.get_hole_onbottom_depths_demo(character varying, timestamp …"
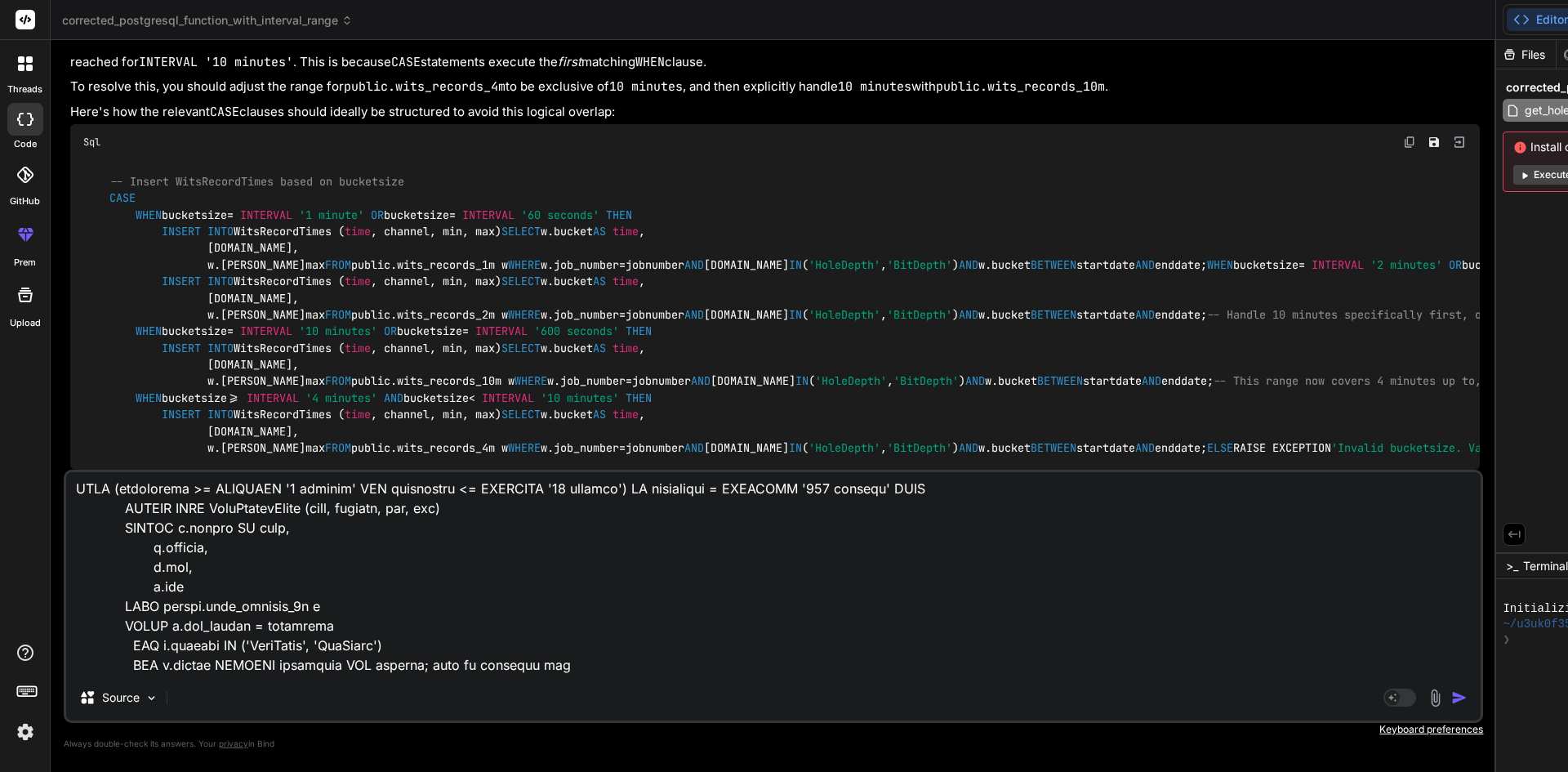
type textarea "x"
type textarea "-- FUNCTION: public.get_hole_onbottom_depths_demo(character varying, timestamp …"
type textarea "x"
type textarea "-- FUNCTION: public.get_hole_onbottom_depths_demo(character varying, timestamp …"
type textarea "x"
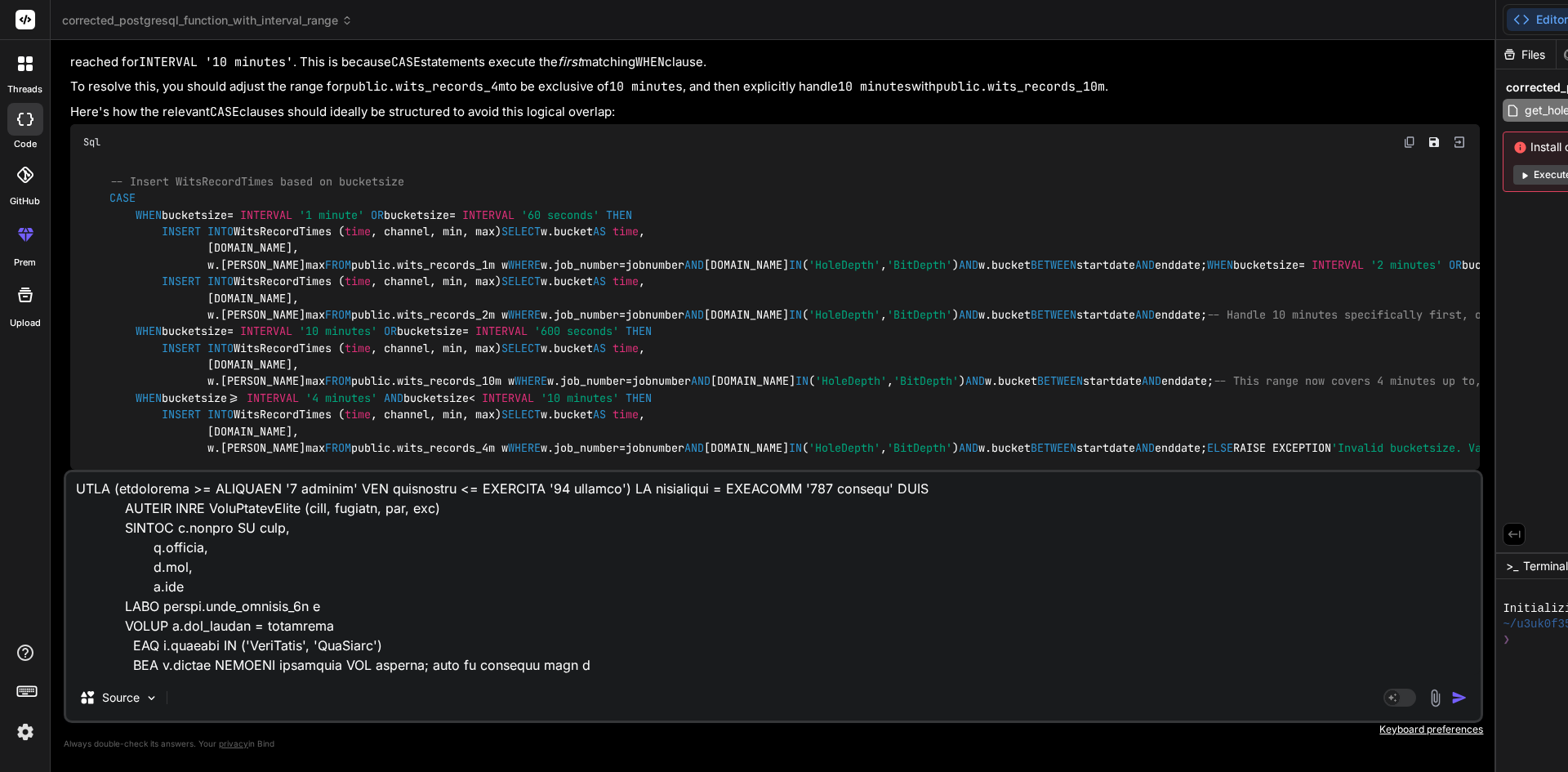
type textarea "-- FUNCTION: public.get_hole_onbottom_depths_demo(character varying, timestamp …"
type textarea "x"
type textarea "-- FUNCTION: public.get_hole_onbottom_depths_demo(character varying, timestamp …"
type textarea "x"
type textarea "-- FUNCTION: public.get_hole_onbottom_depths_demo(character varying, timestamp …"
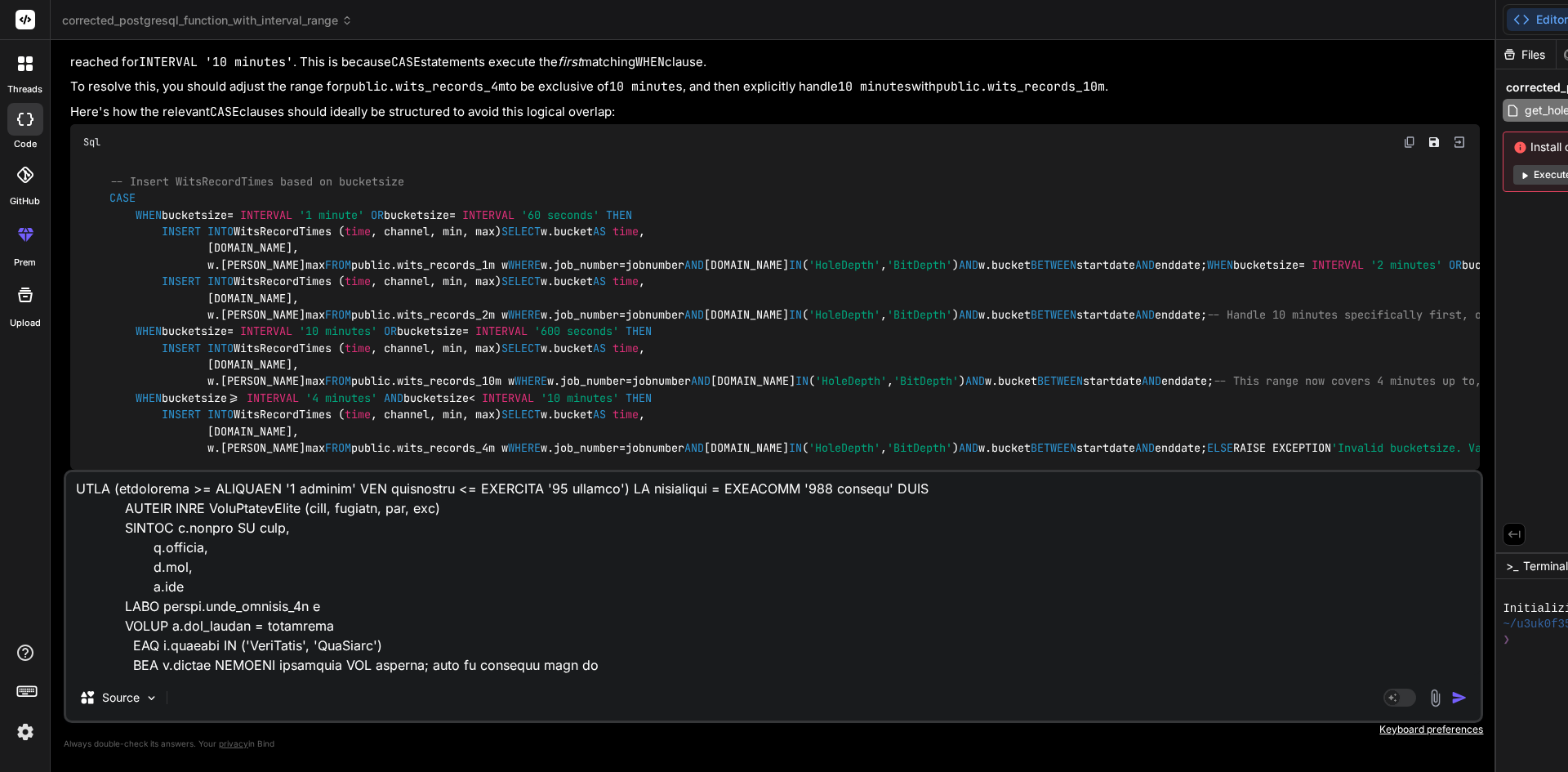
type textarea "x"
type textarea "-- FUNCTION: public.get_hole_onbottom_depths_demo(character varying, timestamp …"
type textarea "x"
type textarea "-- FUNCTION: public.get_hole_onbottom_depths_demo(character varying, timestamp …"
type textarea "x"
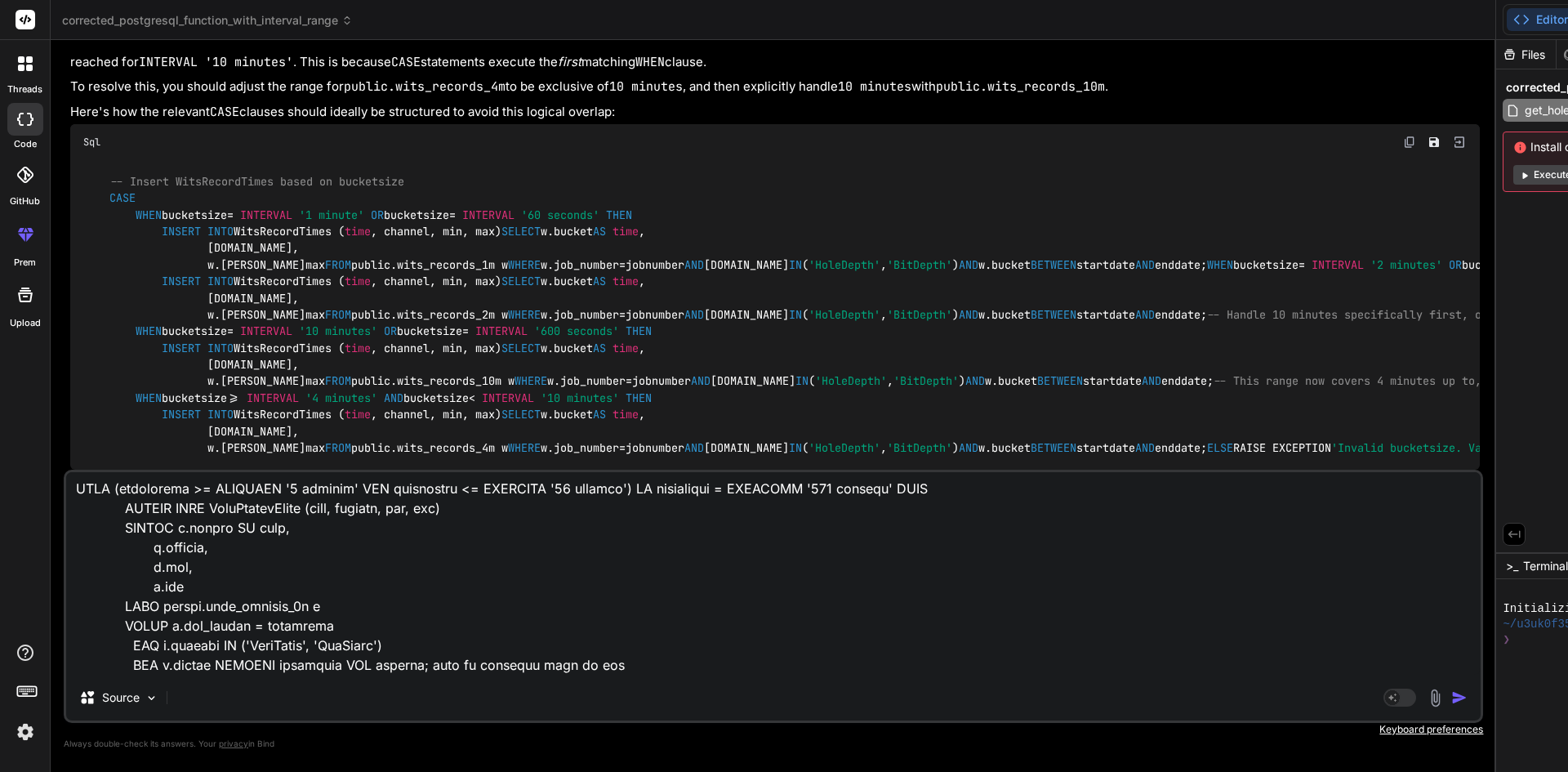
type textarea "-- FUNCTION: public.get_hole_onbottom_depths_demo(character varying, timestamp …"
type textarea "x"
type textarea "-- FUNCTION: public.get_hole_onbottom_depths_demo(character varying, timestamp …"
type textarea "x"
type textarea "-- FUNCTION: public.get_hole_onbottom_depths_demo(character varying, timestamp …"
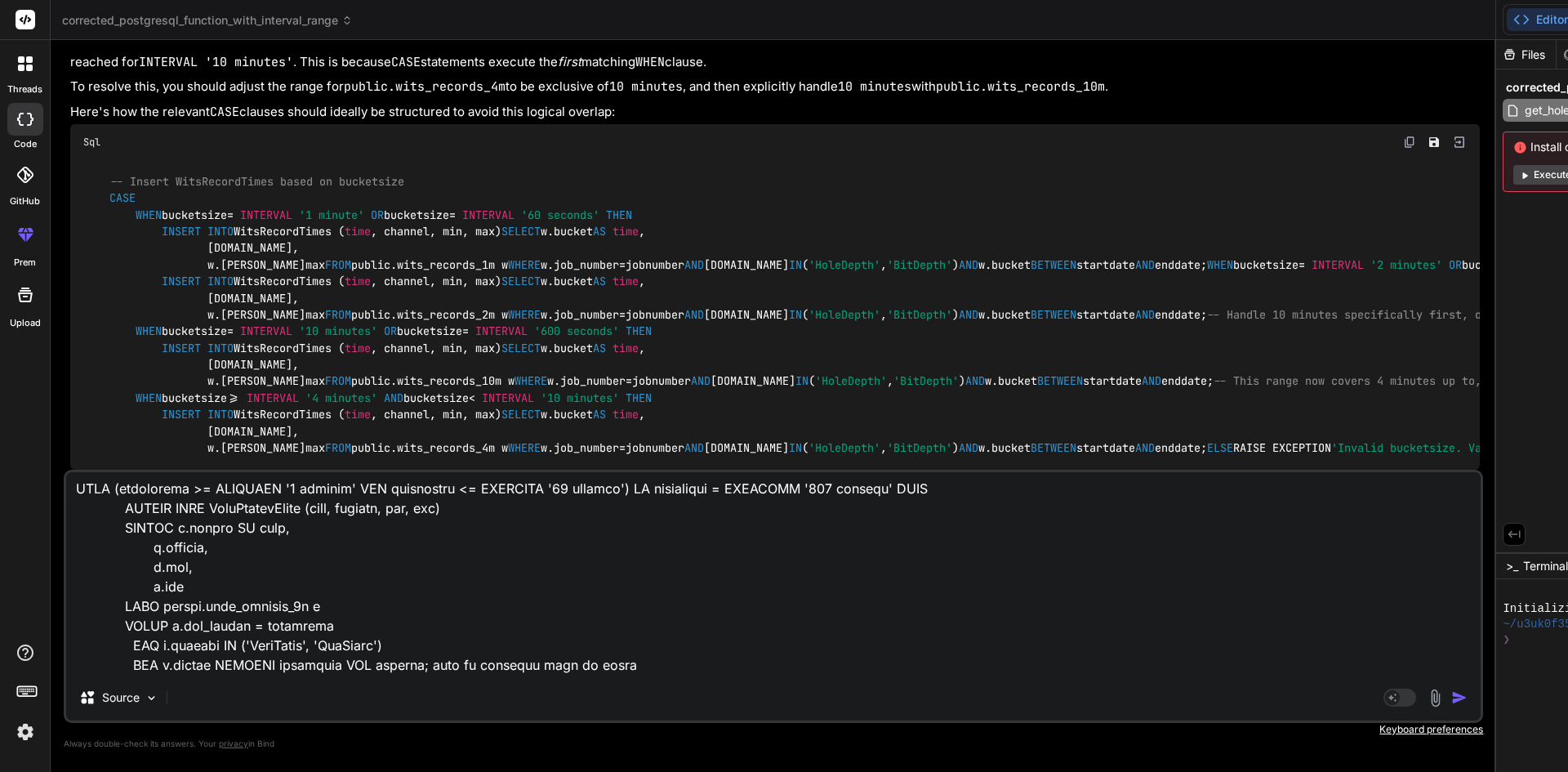
type textarea "x"
type textarea "-- FUNCTION: public.get_hole_onbottom_depths_demo(character varying, timestamp …"
type textarea "x"
type textarea "-- FUNCTION: public.get_hole_onbottom_depths_demo(character varying, timestamp …"
type textarea "x"
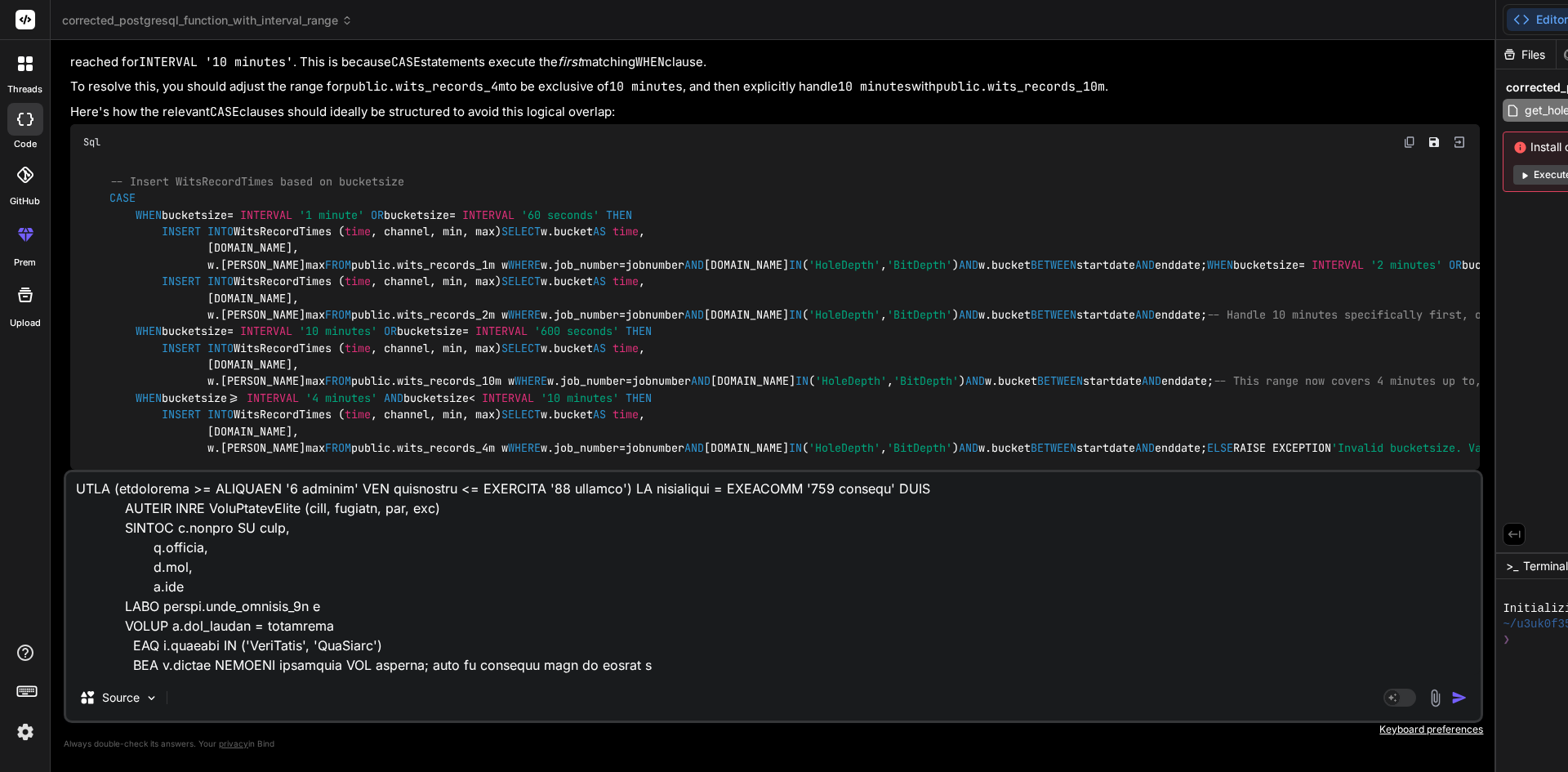
type textarea "-- FUNCTION: public.get_hole_onbottom_depths_demo(character varying, timestamp …"
type textarea "x"
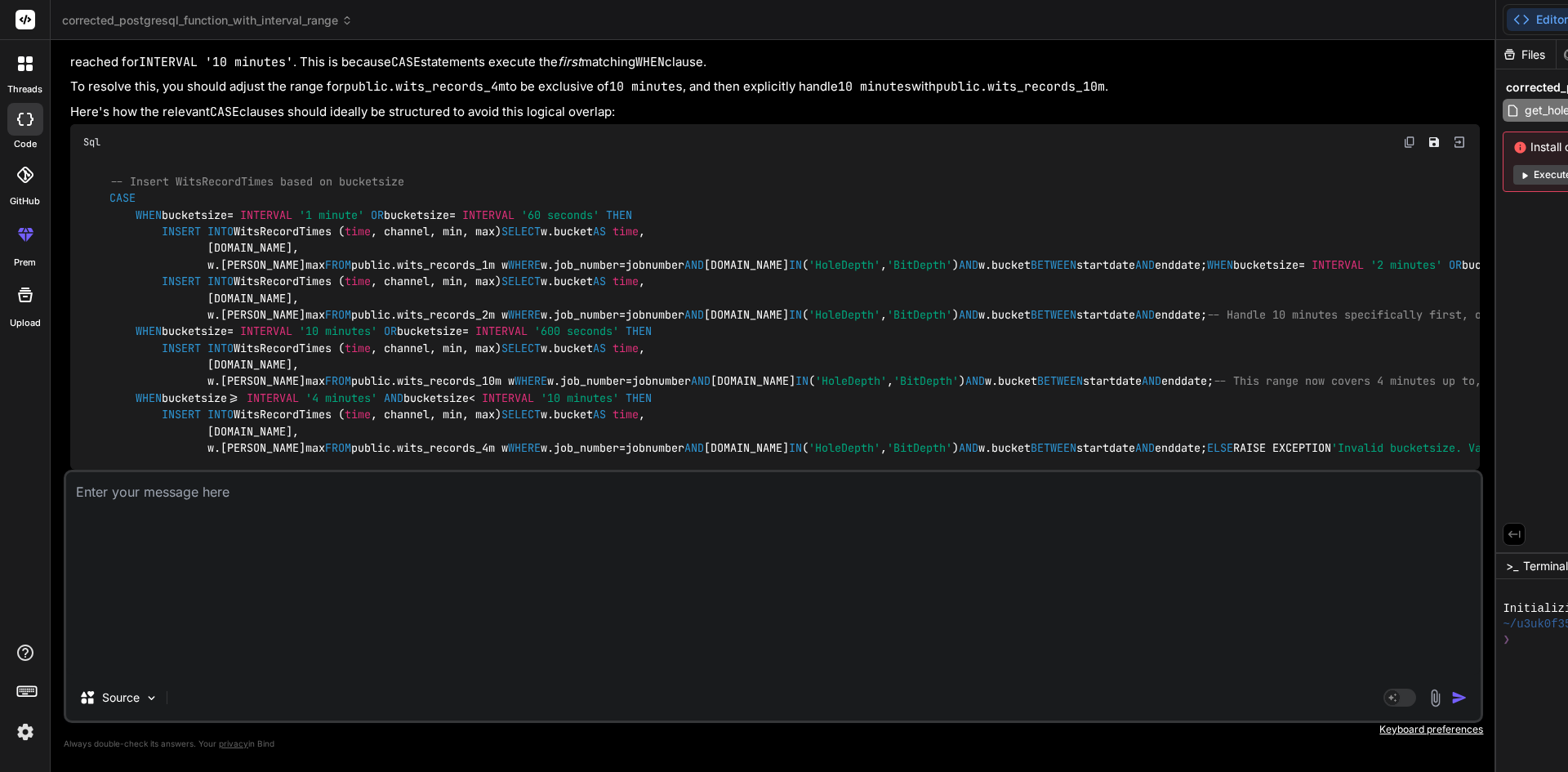
scroll to position [14766, 0]
